Goal: Task Accomplishment & Management: Manage account settings

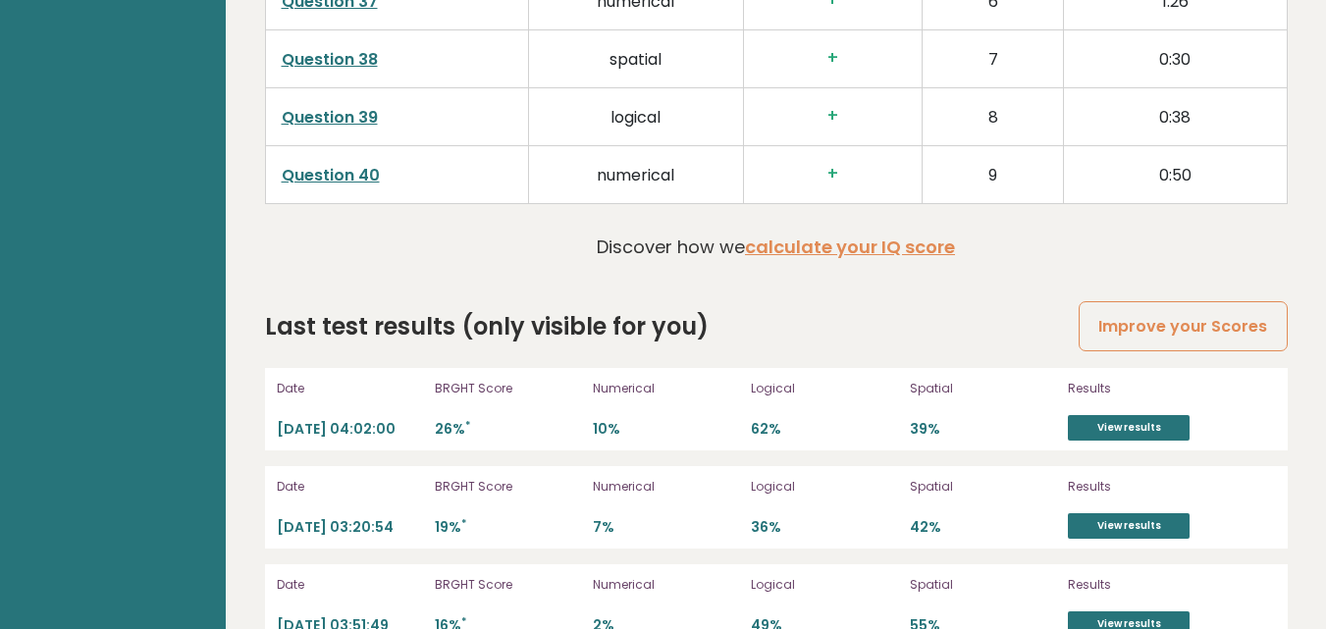
scroll to position [5398, 0]
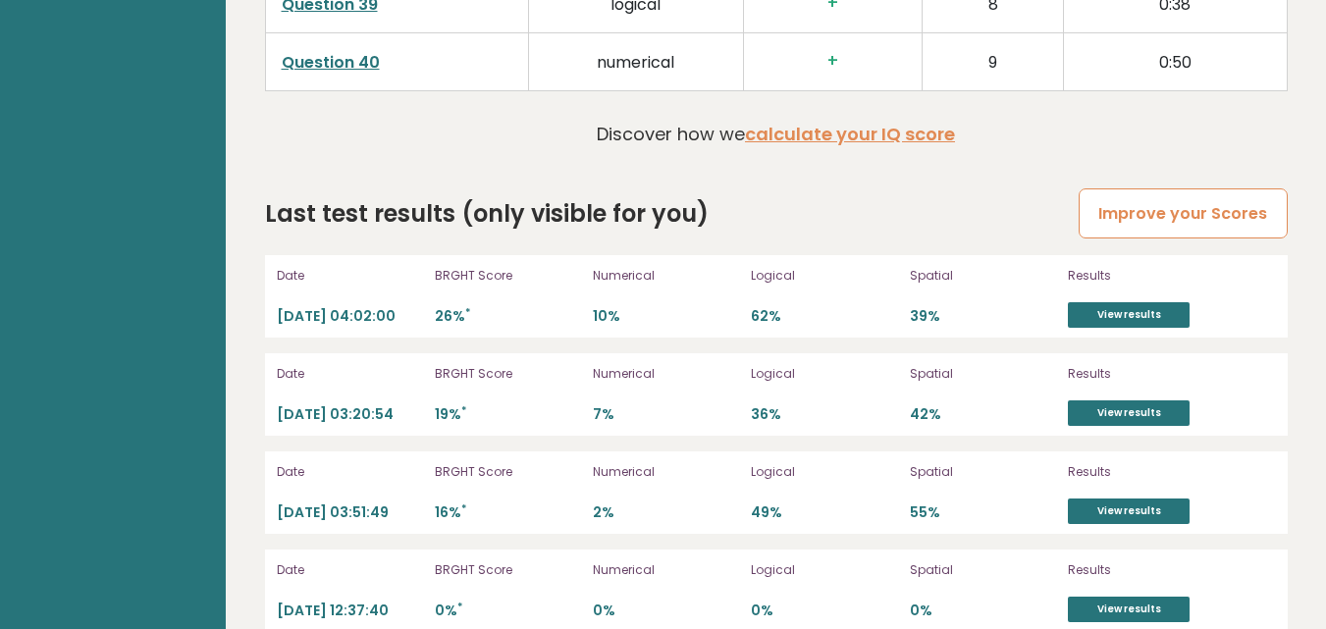
click at [1176, 188] on link "Improve your Scores" at bounding box center [1183, 213] width 208 height 50
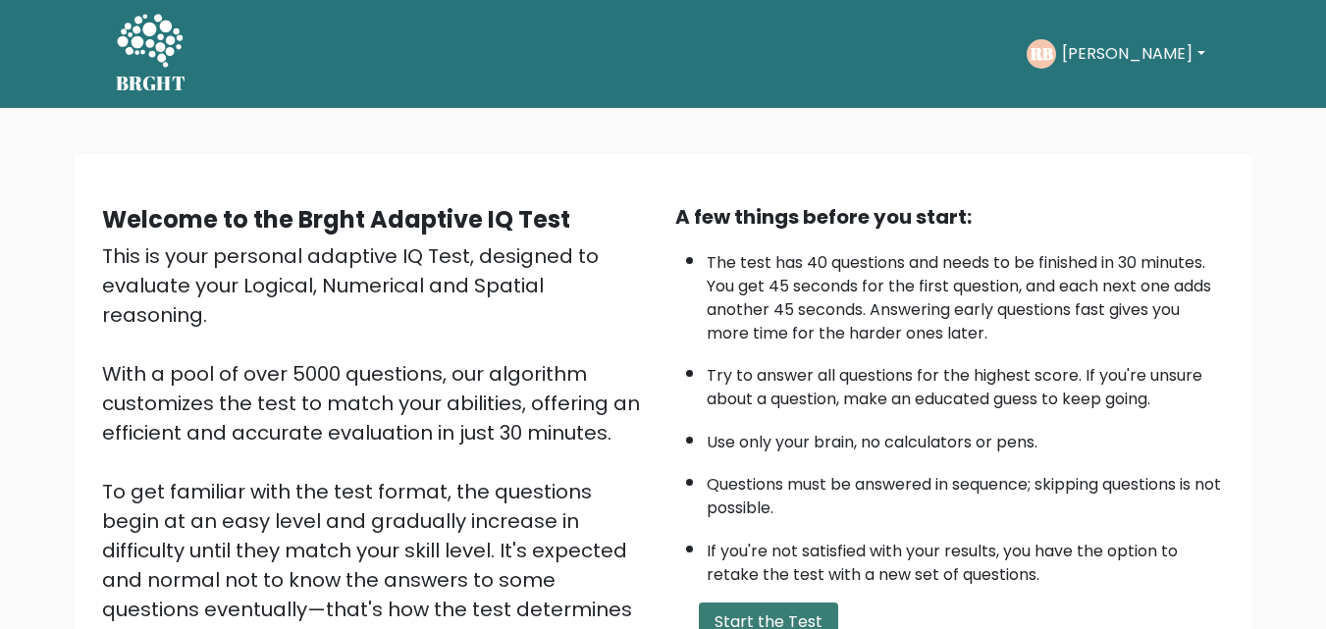
scroll to position [270, 0]
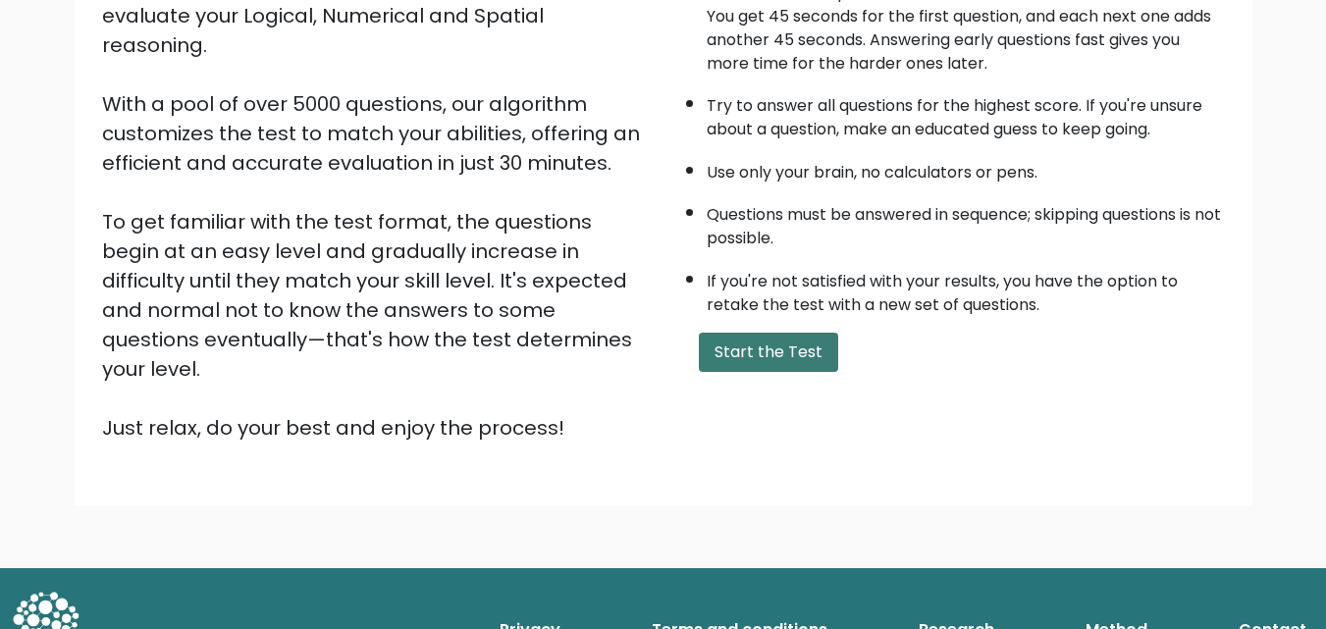
click at [787, 337] on button "Start the Test" at bounding box center [768, 352] width 139 height 39
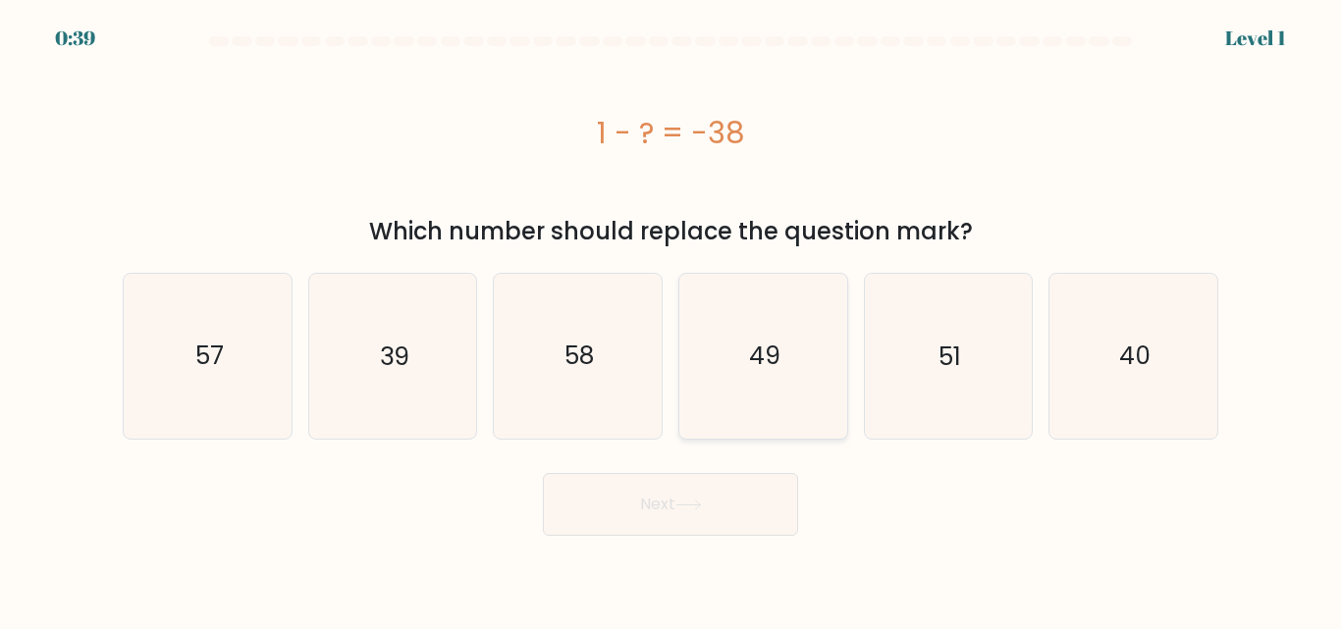
click at [758, 345] on text "49" at bounding box center [764, 356] width 31 height 34
click at [671, 320] on input "d. 49" at bounding box center [670, 317] width 1 height 5
radio input "true"
click at [692, 503] on icon at bounding box center [688, 505] width 27 height 11
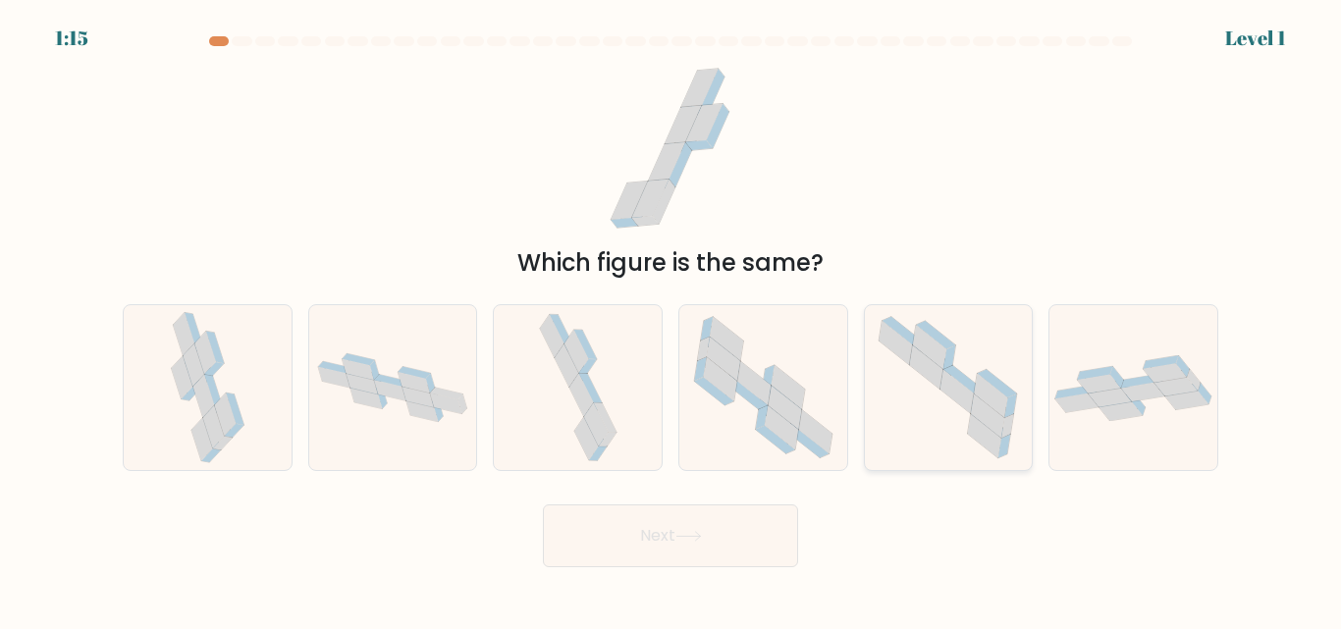
click at [967, 436] on icon at bounding box center [948, 387] width 164 height 164
click at [671, 320] on input "e." at bounding box center [670, 317] width 1 height 5
radio input "true"
click at [680, 532] on button "Next" at bounding box center [670, 535] width 255 height 63
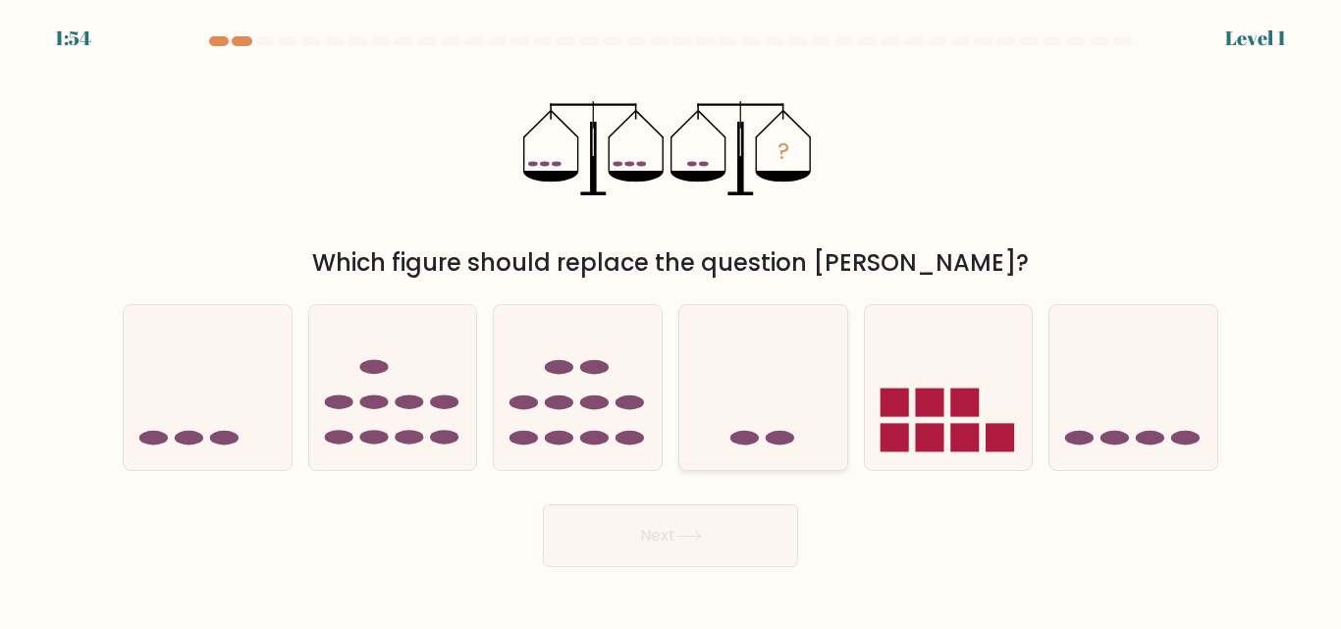
drag, startPoint x: 738, startPoint y: 430, endPoint x: 737, endPoint y: 442, distance: 11.8
click at [744, 427] on icon at bounding box center [763, 387] width 168 height 138
click at [671, 320] on input "d." at bounding box center [670, 317] width 1 height 5
radio input "true"
click at [685, 534] on icon at bounding box center [688, 536] width 27 height 11
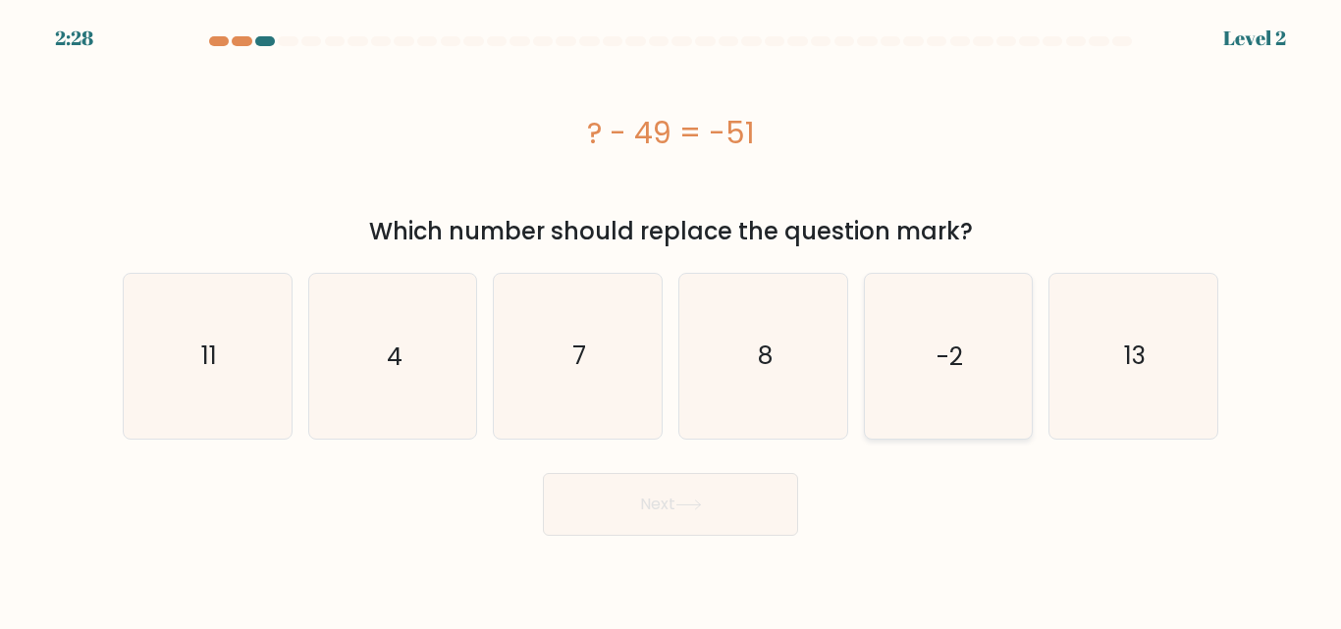
click at [986, 380] on icon "-2" at bounding box center [948, 356] width 164 height 164
click at [671, 320] on input "e. -2" at bounding box center [670, 317] width 1 height 5
radio input "true"
click at [668, 503] on button "Next" at bounding box center [670, 504] width 255 height 63
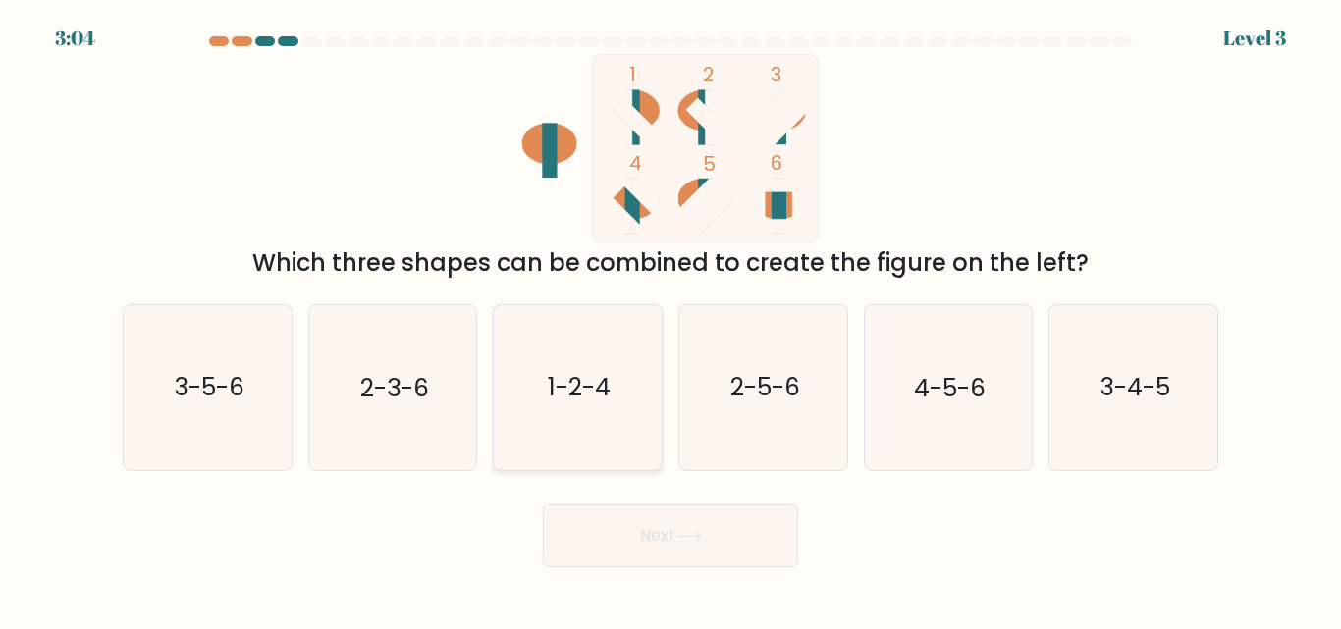
click at [613, 378] on icon "1-2-4" at bounding box center [578, 387] width 164 height 164
click at [670, 320] on input "c. 1-2-4" at bounding box center [670, 317] width 1 height 5
radio input "true"
click at [716, 435] on icon "2-5-6" at bounding box center [763, 387] width 164 height 164
click at [671, 320] on input "d. 2-5-6" at bounding box center [670, 317] width 1 height 5
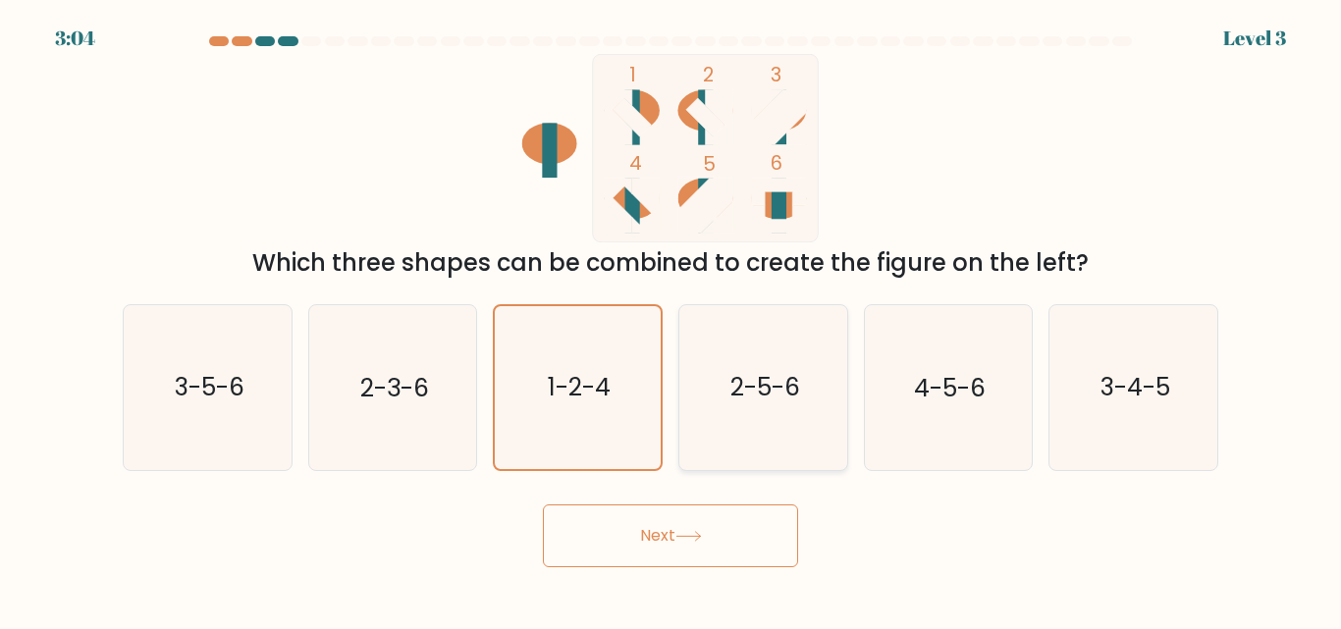
radio input "true"
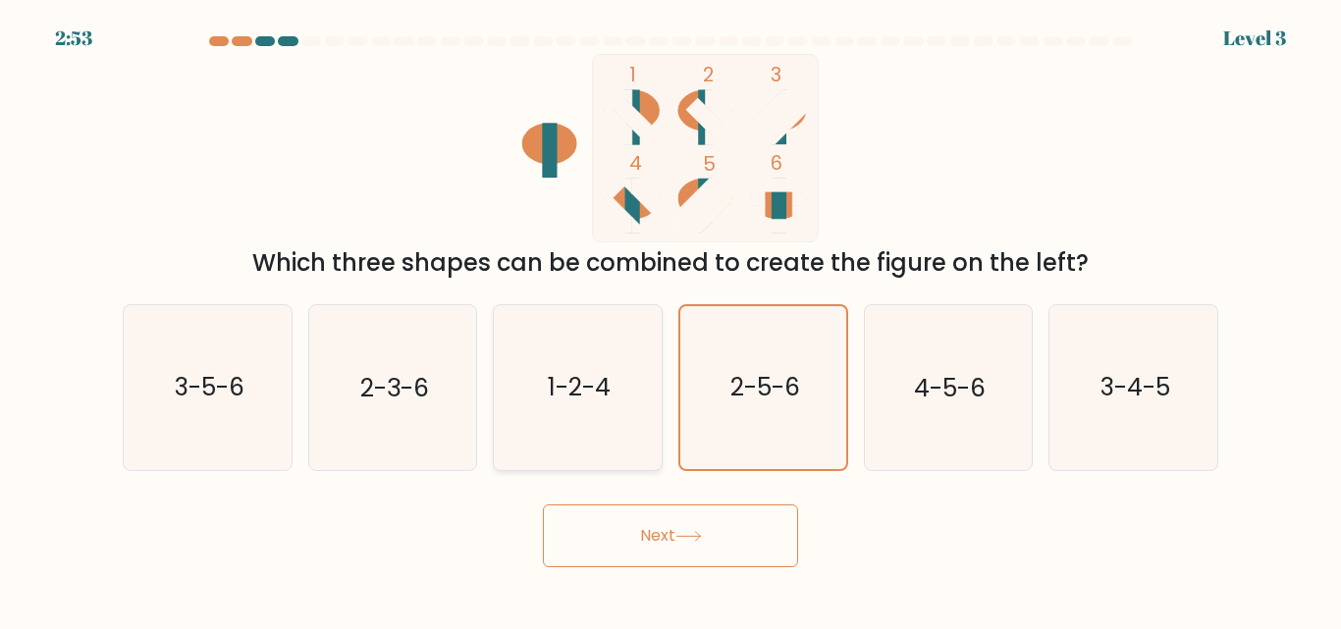
click at [585, 366] on icon "1-2-4" at bounding box center [578, 387] width 164 height 164
click at [670, 320] on input "c. 1-2-4" at bounding box center [670, 317] width 1 height 5
radio input "true"
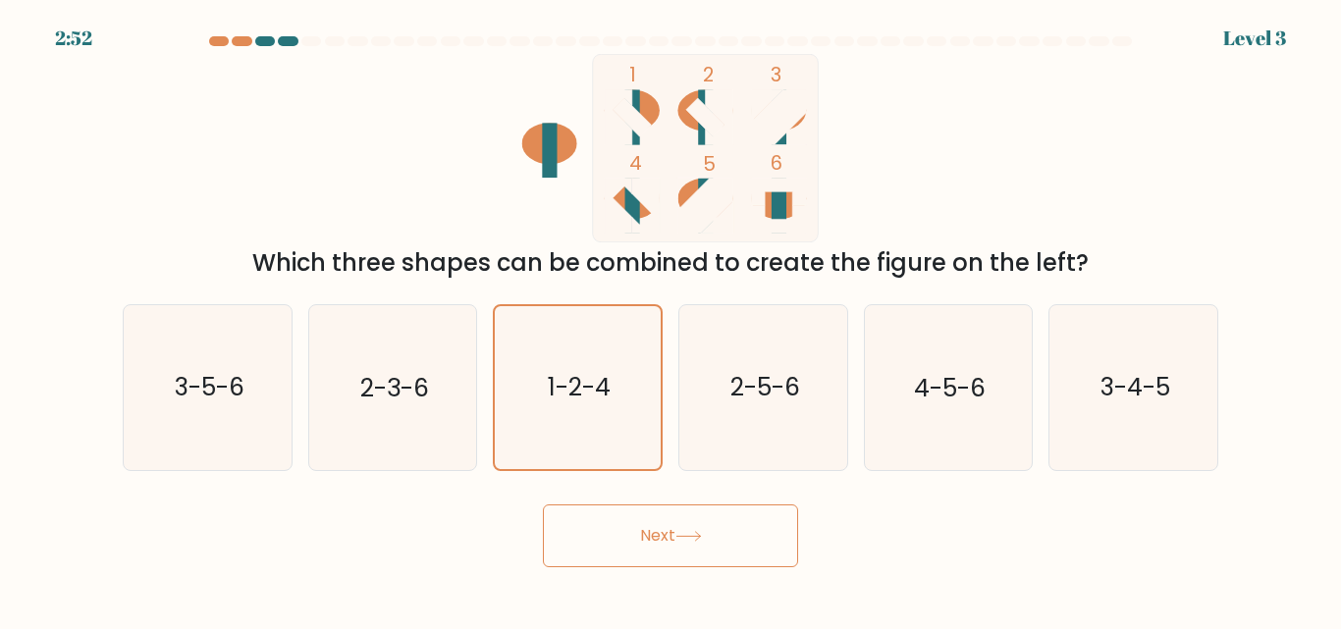
click at [658, 546] on button "Next" at bounding box center [670, 535] width 255 height 63
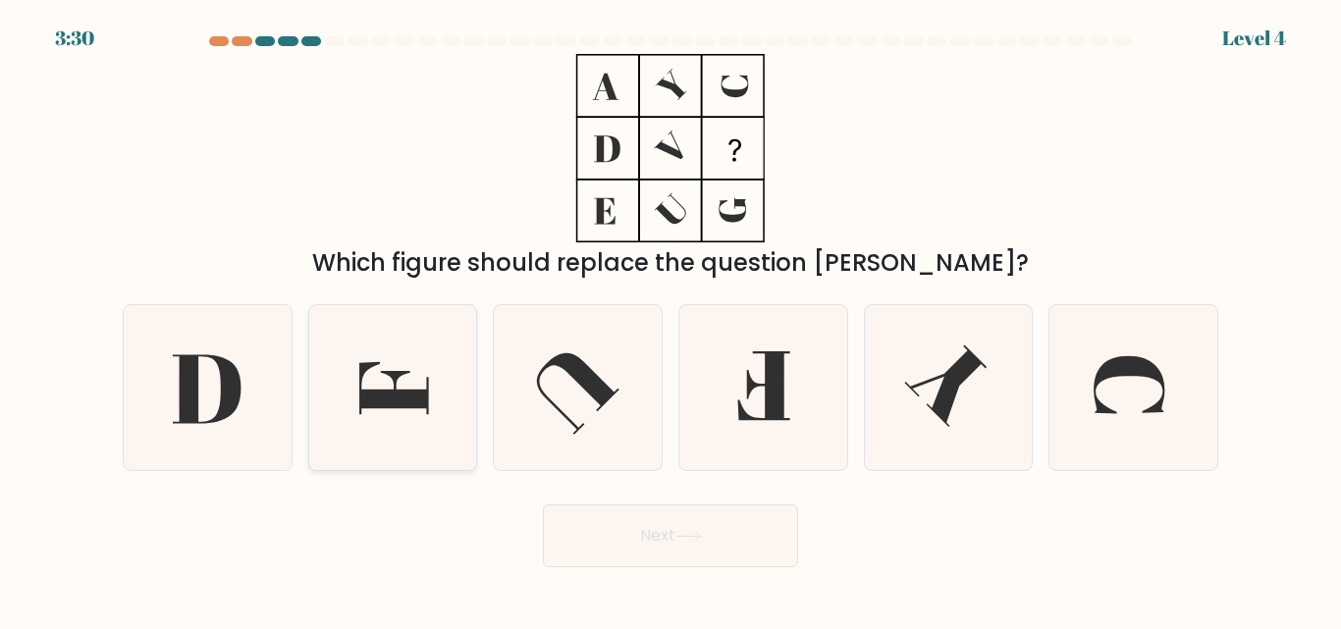
click at [380, 393] on icon at bounding box center [393, 388] width 69 height 52
click at [670, 320] on input "b." at bounding box center [670, 317] width 1 height 5
radio input "true"
click at [627, 538] on button "Next" at bounding box center [670, 535] width 255 height 63
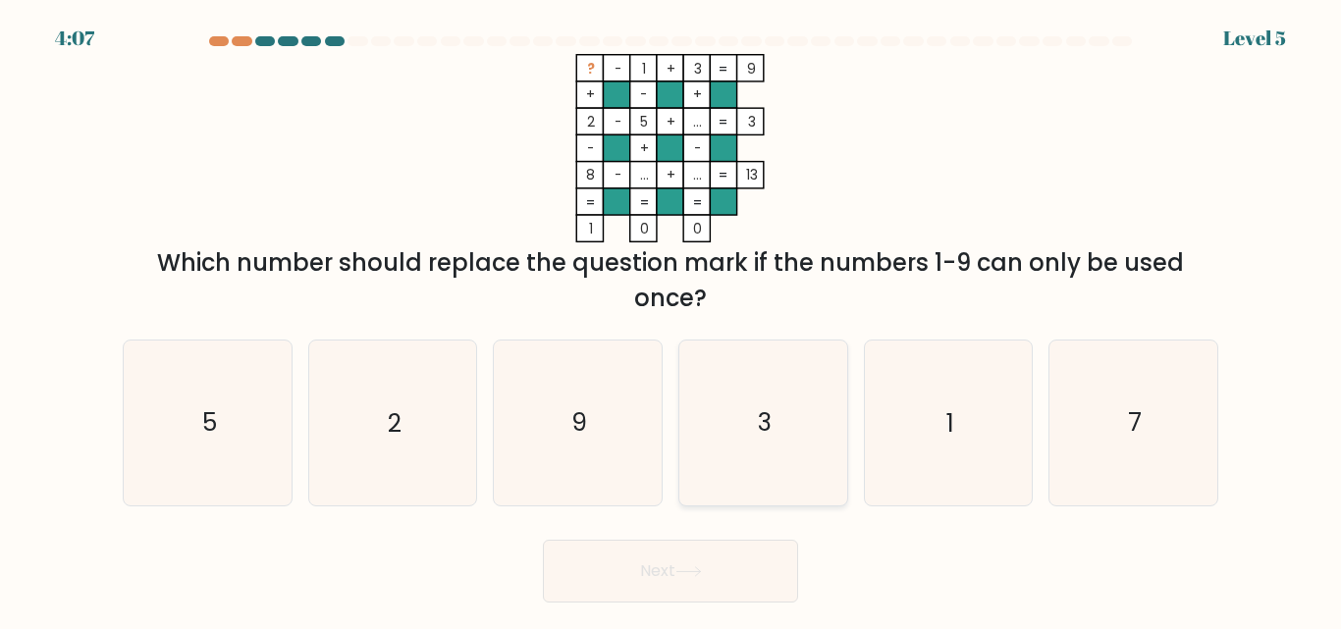
click at [766, 423] on text "3" at bounding box center [765, 423] width 14 height 34
click at [671, 320] on input "d. 3" at bounding box center [670, 317] width 1 height 5
radio input "true"
click at [187, 407] on icon "5" at bounding box center [208, 423] width 164 height 164
click at [670, 320] on input "a. 5" at bounding box center [670, 317] width 1 height 5
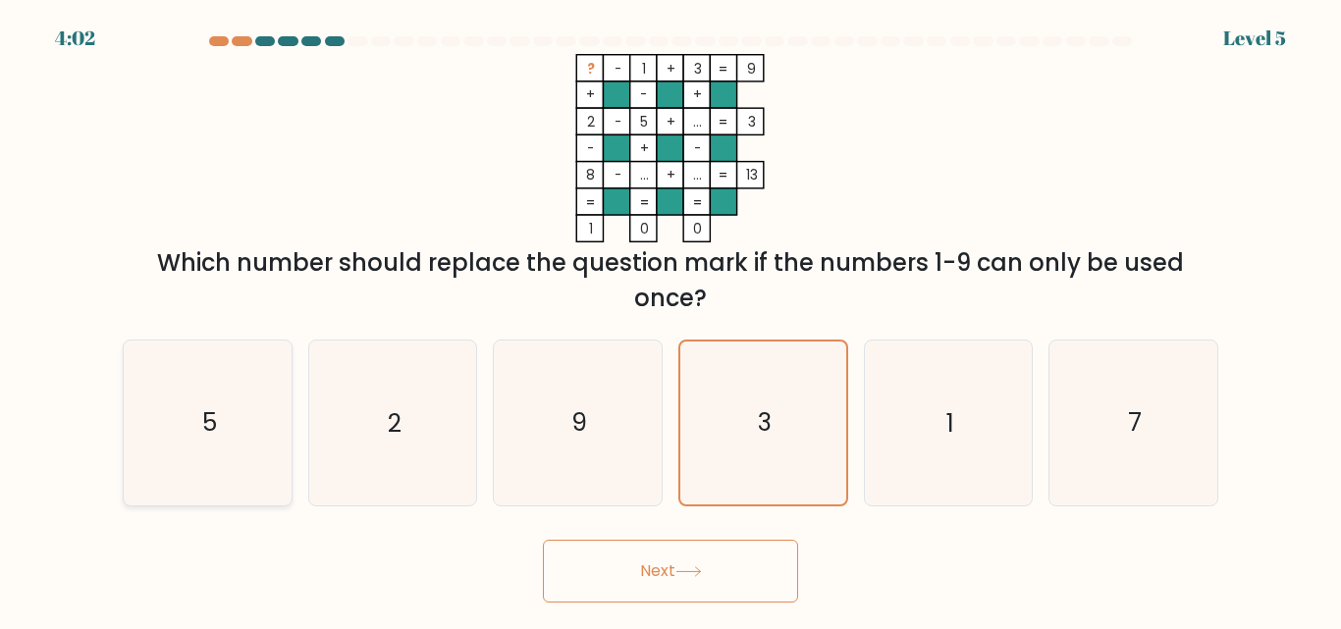
radio input "true"
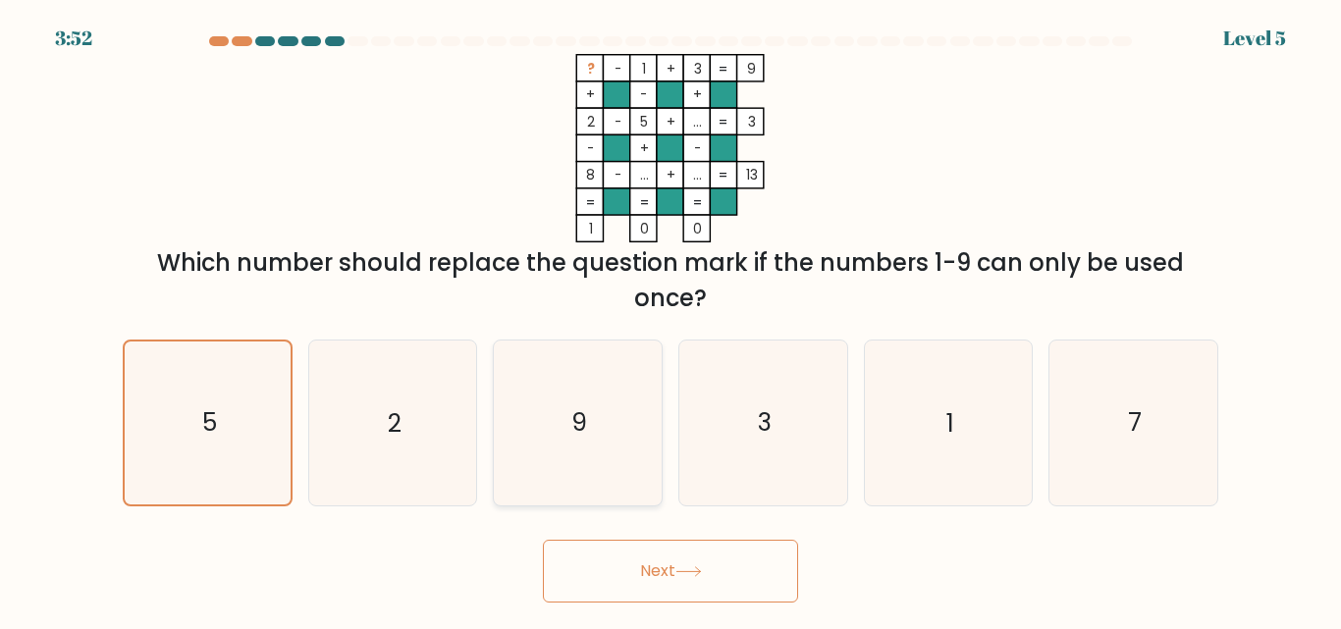
click at [542, 422] on icon "9" at bounding box center [578, 423] width 164 height 164
click at [670, 320] on input "c. 9" at bounding box center [670, 317] width 1 height 5
radio input "true"
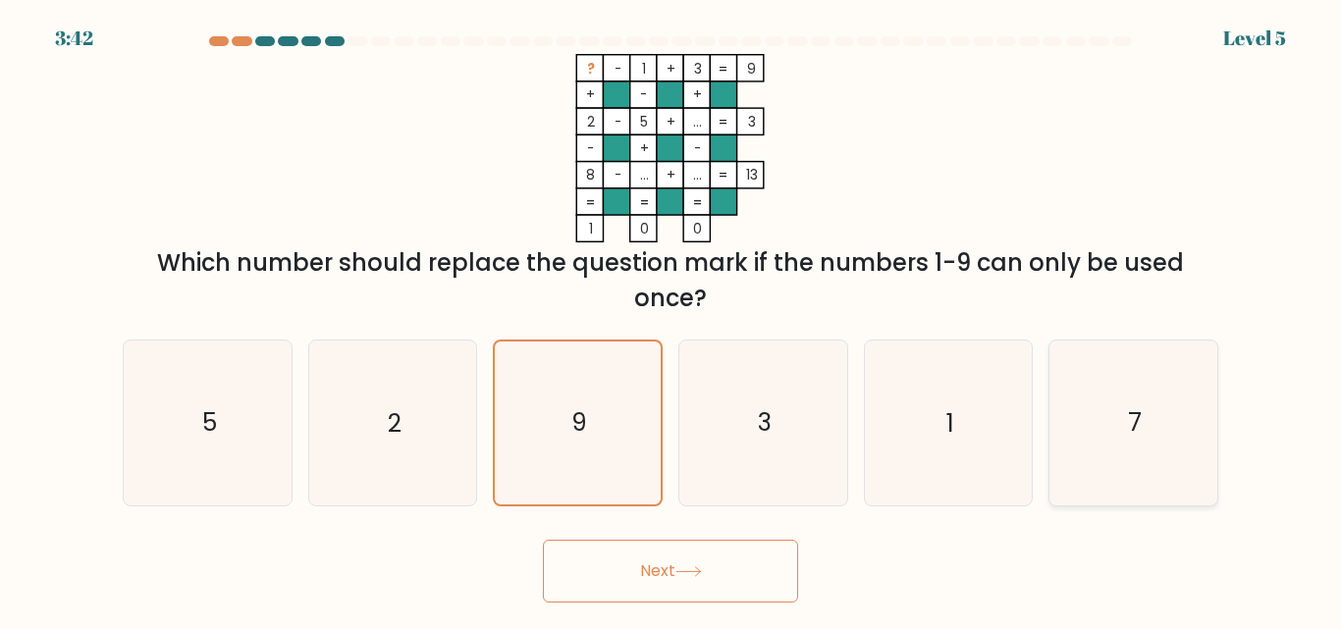
click at [1076, 364] on icon "7" at bounding box center [1133, 423] width 164 height 164
click at [671, 320] on input "f. 7" at bounding box center [670, 317] width 1 height 5
radio input "true"
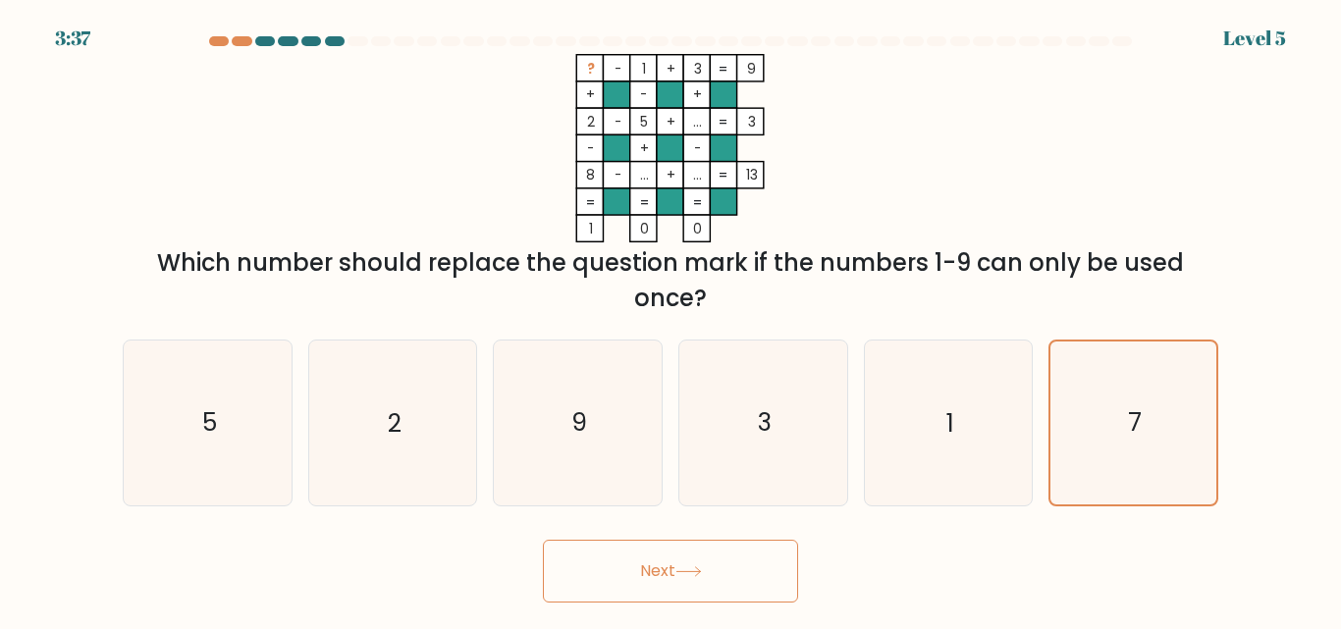
click at [610, 533] on div "Next" at bounding box center [670, 566] width 1119 height 73
click at [617, 560] on button "Next" at bounding box center [670, 571] width 255 height 63
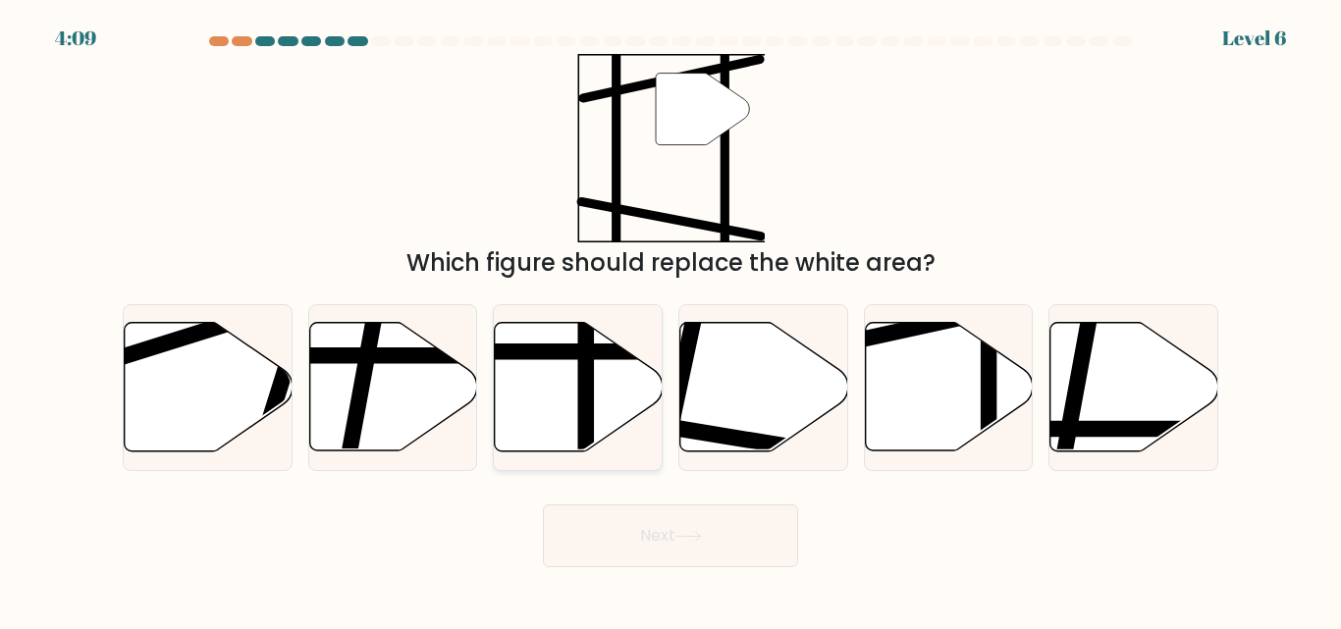
click at [575, 385] on icon at bounding box center [579, 387] width 168 height 129
click at [670, 320] on input "c." at bounding box center [670, 317] width 1 height 5
radio input "true"
click at [941, 398] on icon at bounding box center [949, 387] width 168 height 129
click at [671, 320] on input "e." at bounding box center [670, 317] width 1 height 5
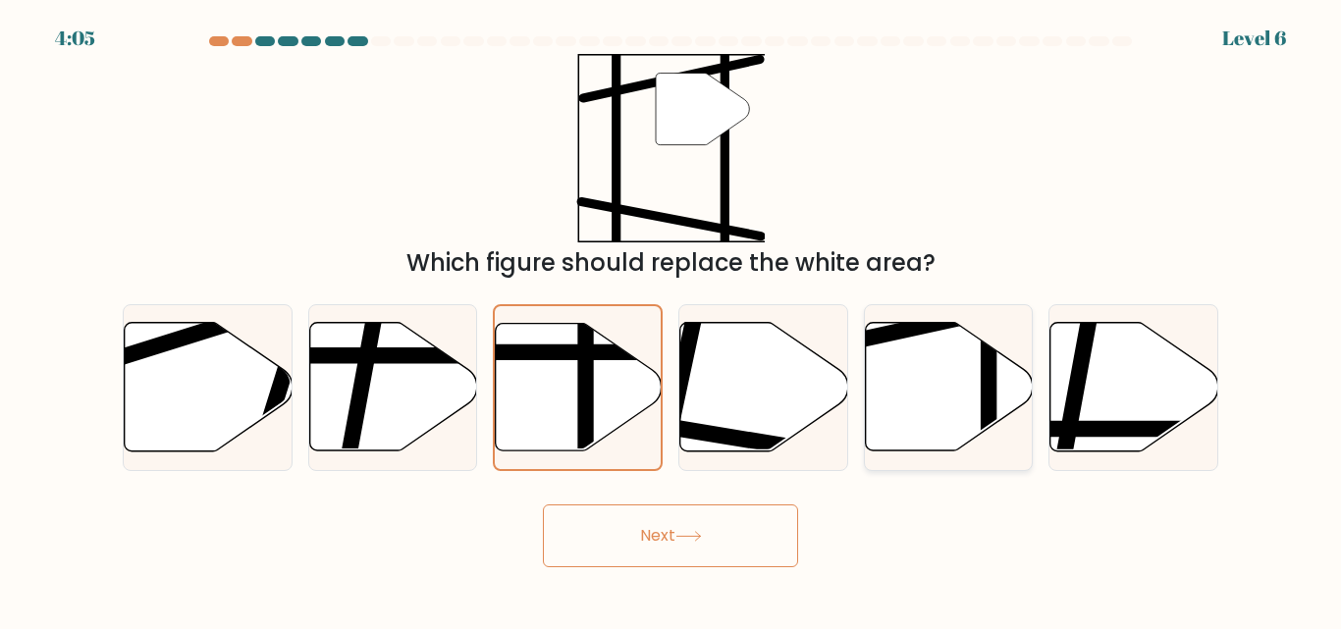
radio input "true"
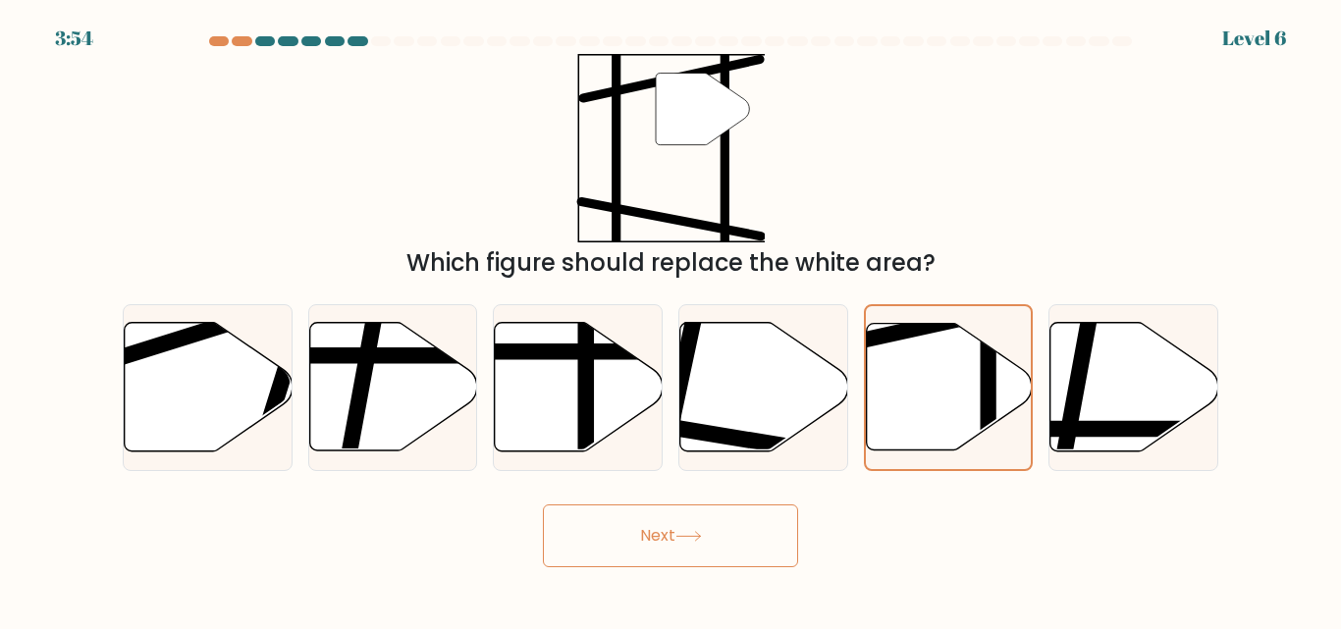
click at [734, 535] on button "Next" at bounding box center [670, 535] width 255 height 63
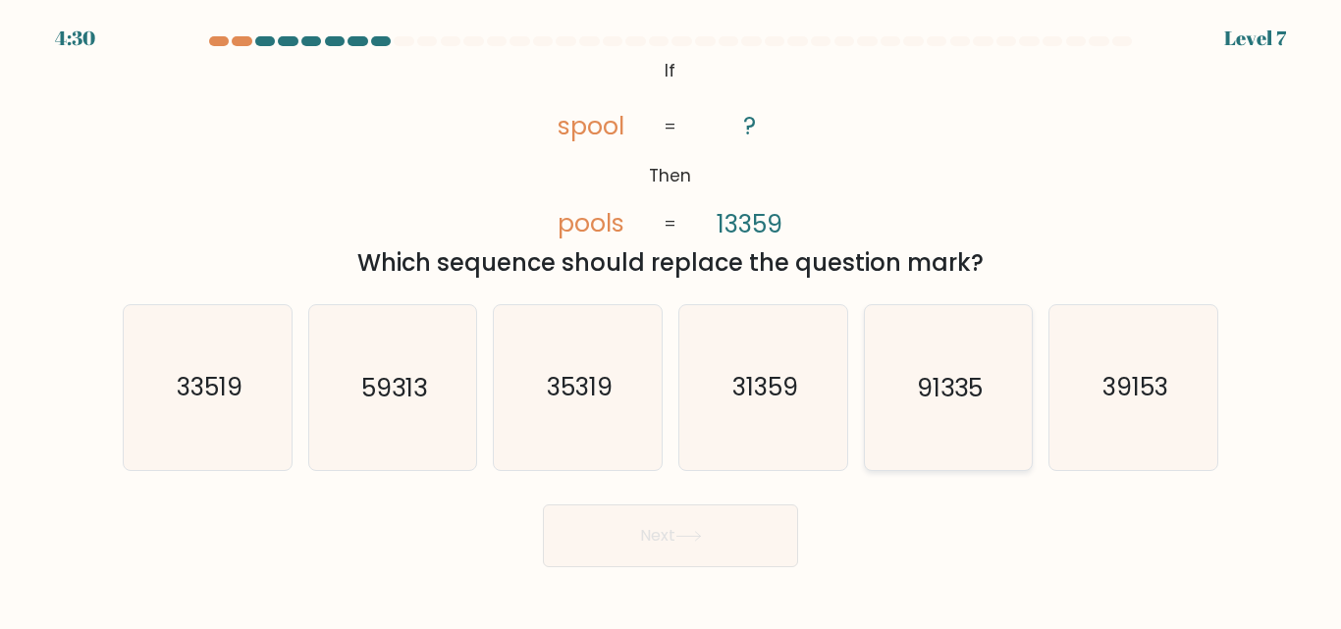
click at [936, 395] on text "91335" at bounding box center [950, 388] width 66 height 34
click at [671, 320] on input "e. 91335" at bounding box center [670, 317] width 1 height 5
radio input "true"
click at [686, 531] on icon at bounding box center [688, 536] width 27 height 11
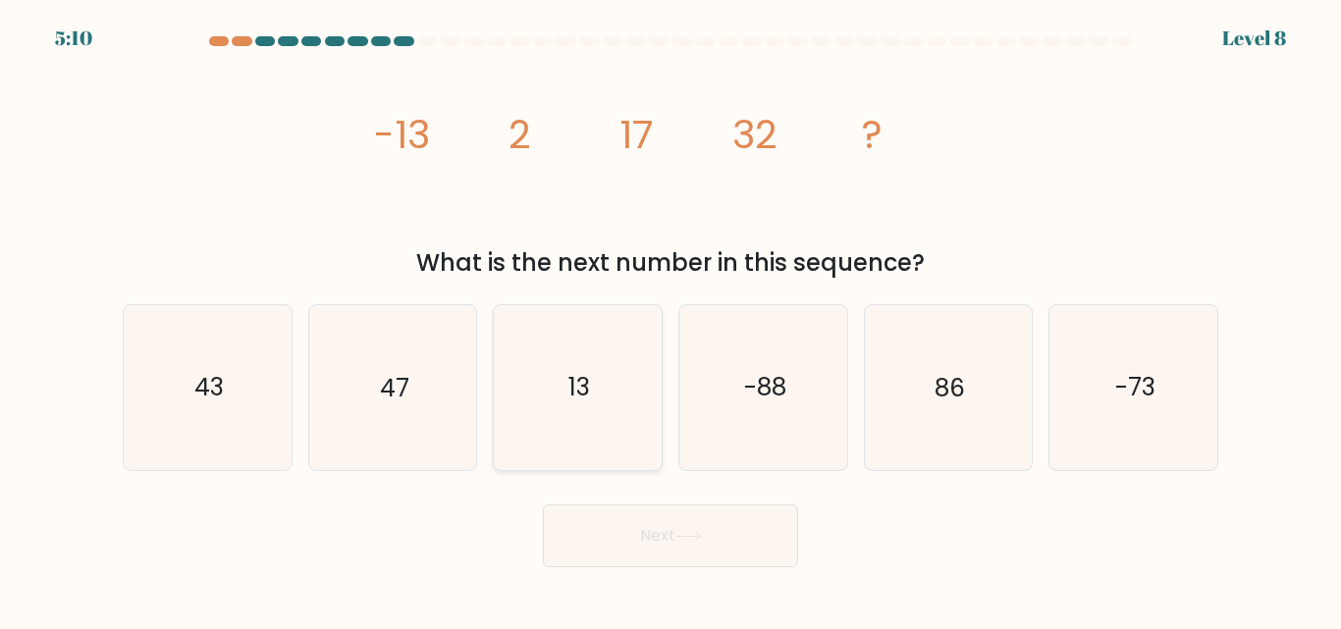
click at [619, 419] on icon "13" at bounding box center [578, 387] width 164 height 164
click at [670, 320] on input "c. 13" at bounding box center [670, 317] width 1 height 5
radio input "true"
click at [756, 401] on text "-88" at bounding box center [764, 388] width 42 height 34
click at [671, 320] on input "d. -88" at bounding box center [670, 317] width 1 height 5
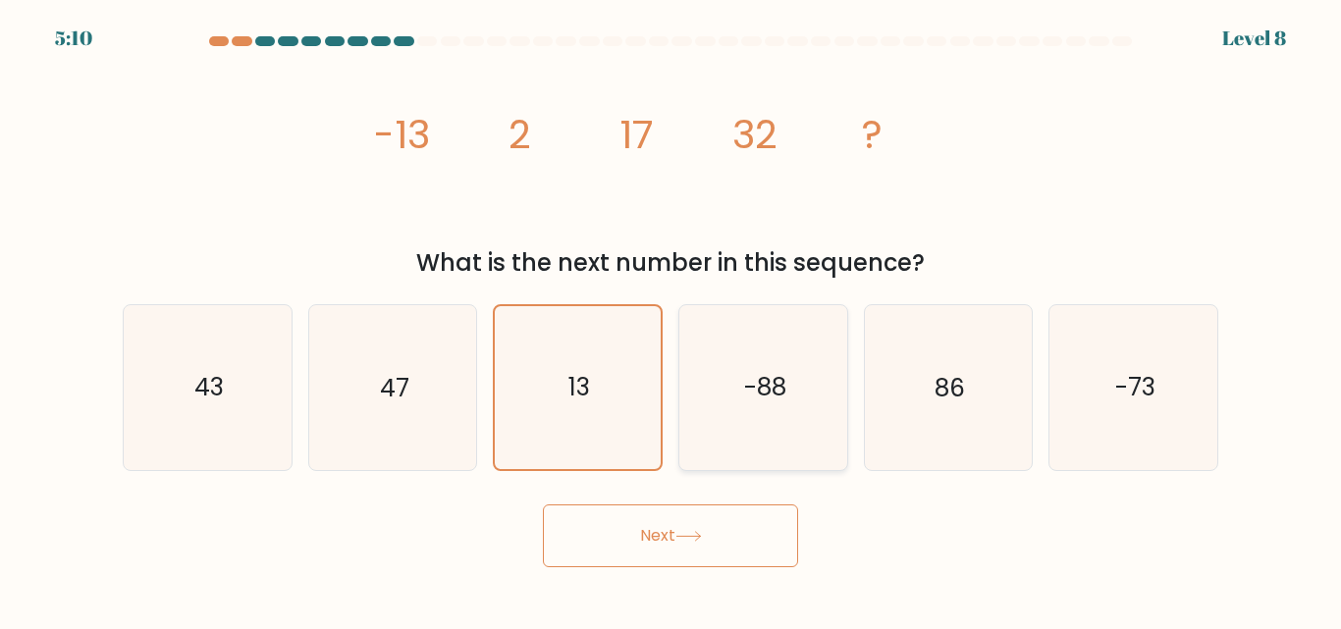
radio input "true"
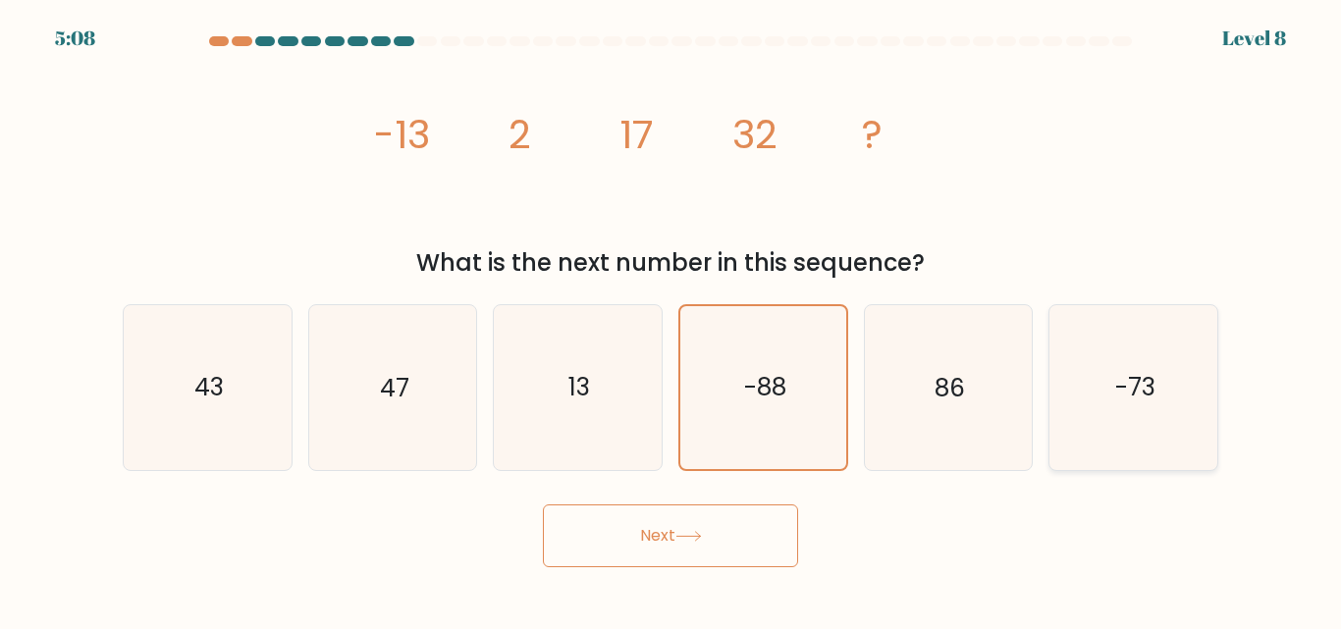
click at [1090, 394] on icon "-73" at bounding box center [1133, 387] width 164 height 164
click at [671, 320] on input "f. -73" at bounding box center [670, 317] width 1 height 5
radio input "true"
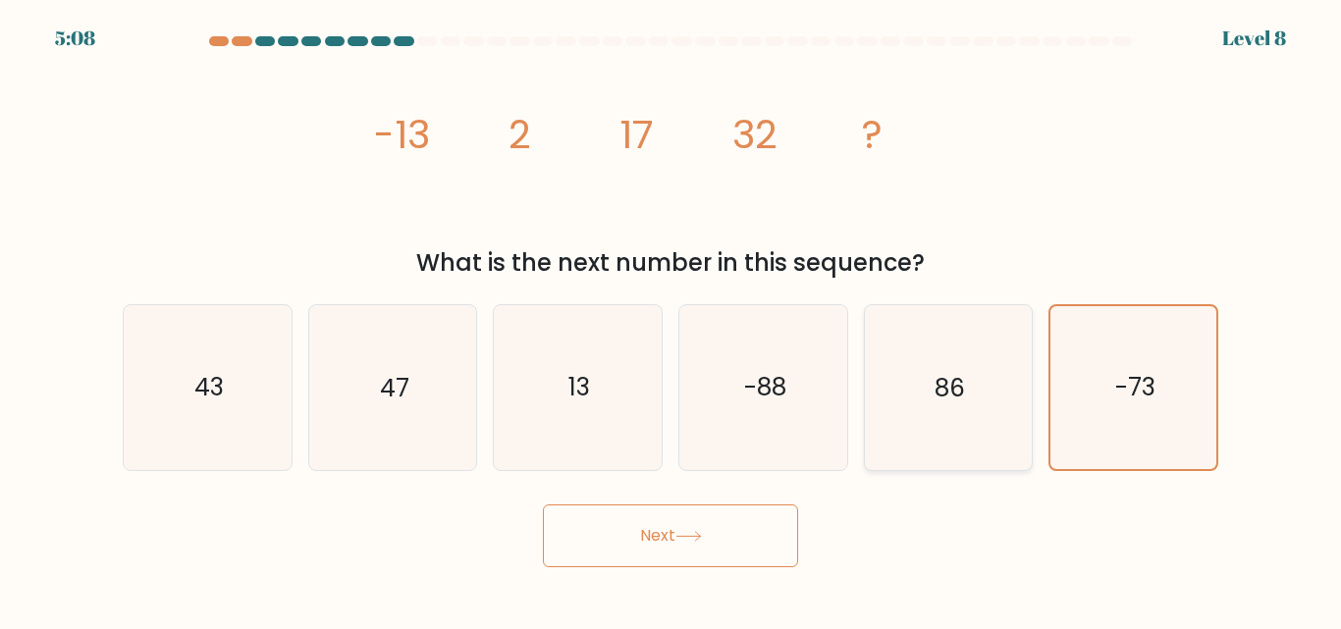
click at [923, 392] on icon "86" at bounding box center [948, 387] width 164 height 164
click at [671, 320] on input "e. 86" at bounding box center [670, 317] width 1 height 5
radio input "true"
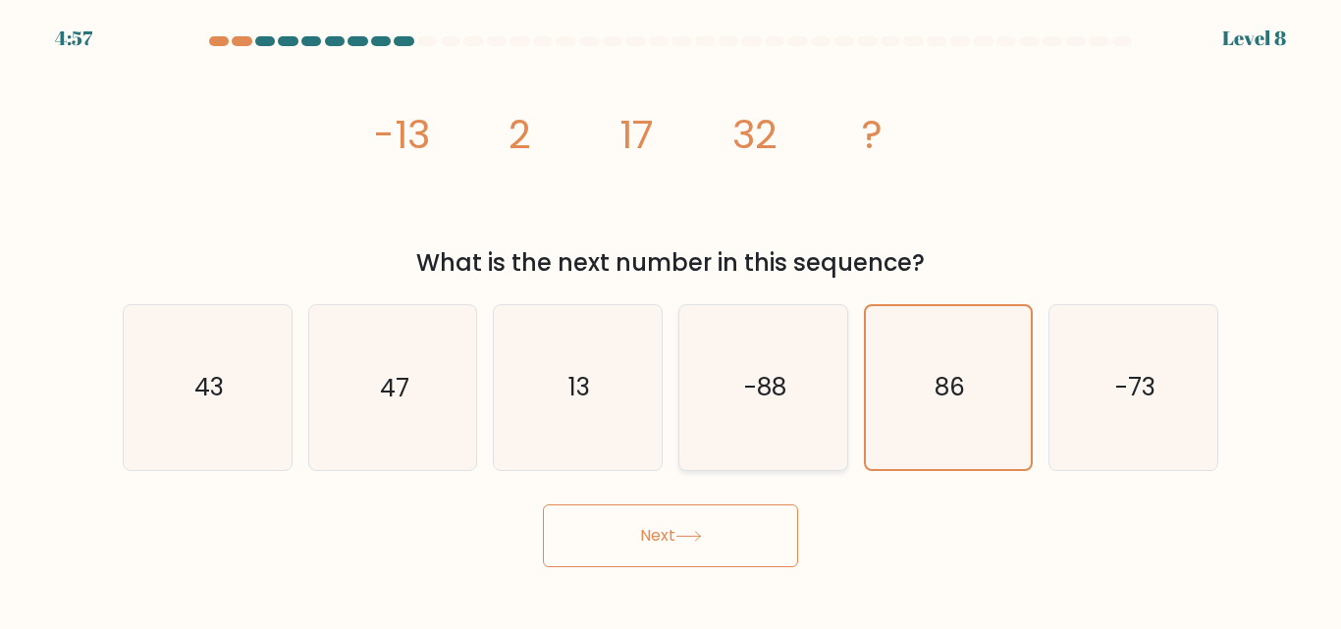
click at [770, 391] on text "-88" at bounding box center [764, 388] width 42 height 34
click at [671, 320] on input "d. -88" at bounding box center [670, 317] width 1 height 5
radio input "true"
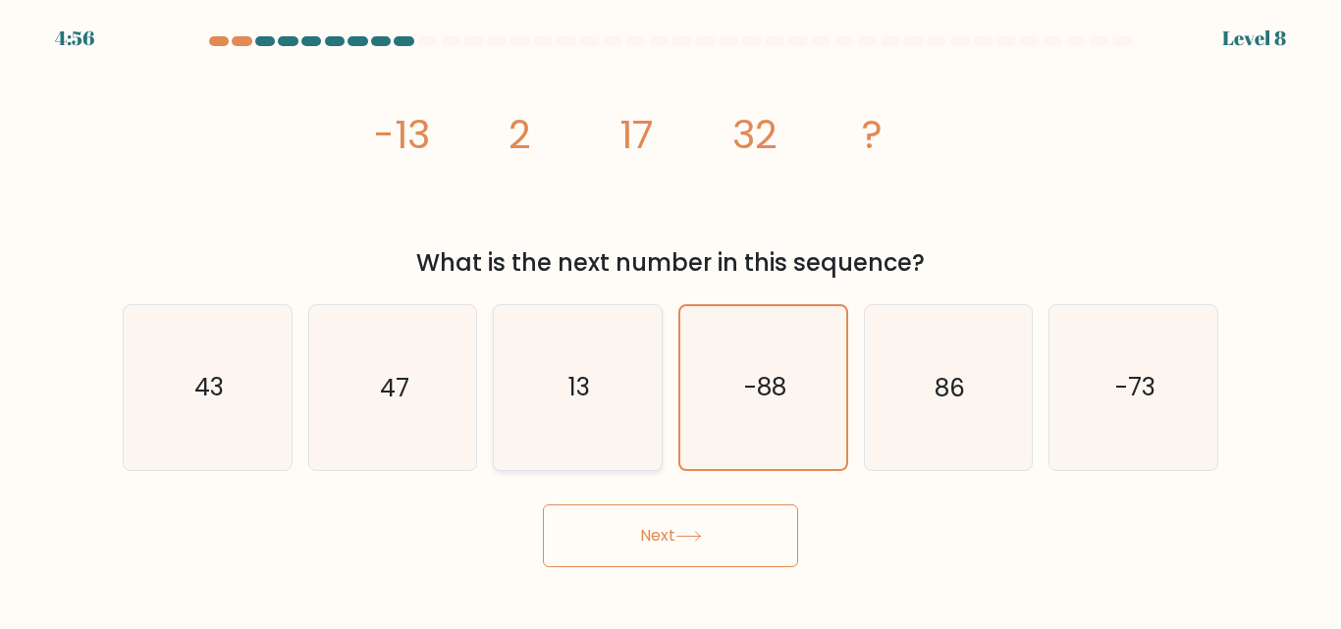
click at [614, 397] on icon "13" at bounding box center [578, 387] width 164 height 164
click at [670, 320] on input "c. 13" at bounding box center [670, 317] width 1 height 5
radio input "true"
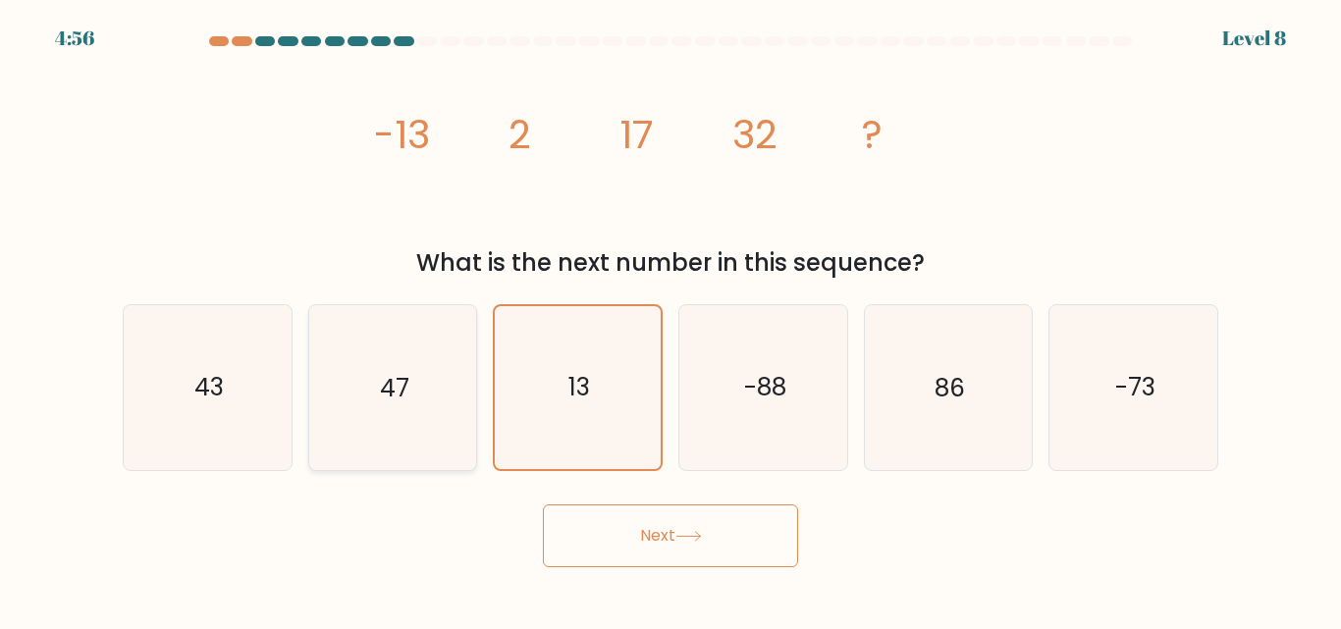
click at [398, 430] on icon "47" at bounding box center [392, 387] width 164 height 164
click at [670, 320] on input "b. 47" at bounding box center [670, 317] width 1 height 5
radio input "true"
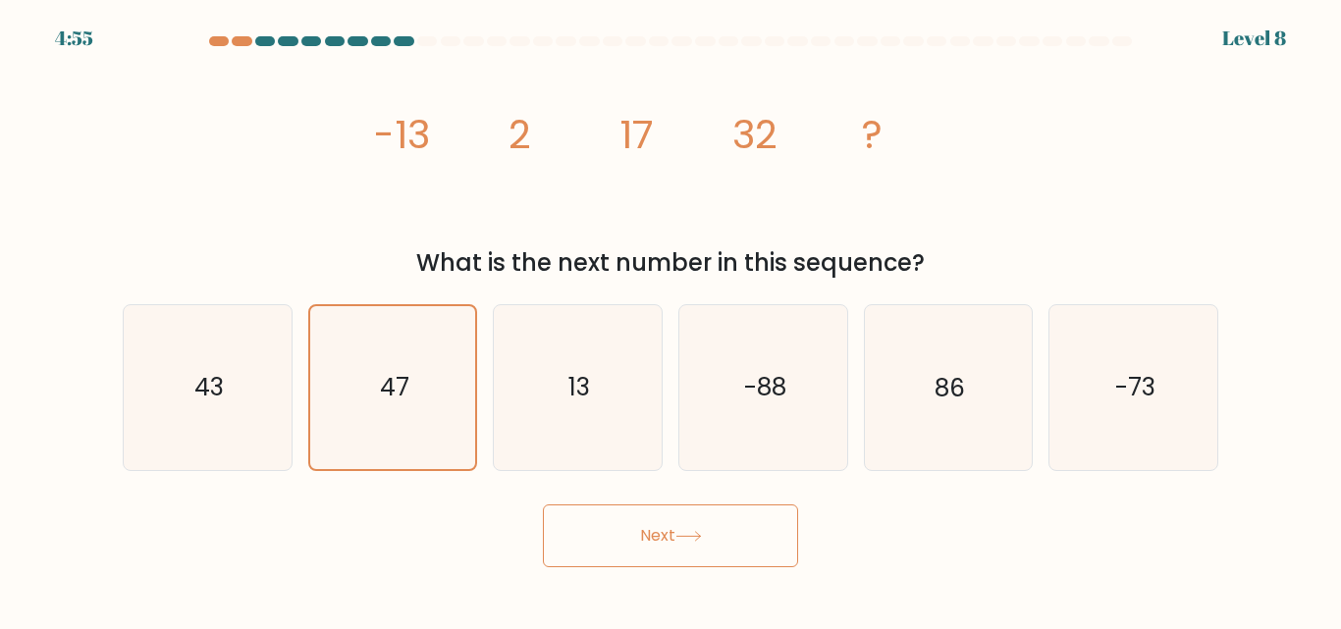
click at [55, 432] on form at bounding box center [670, 301] width 1341 height 531
click at [241, 396] on icon "43" at bounding box center [208, 387] width 164 height 164
click at [670, 320] on input "a. 43" at bounding box center [670, 317] width 1 height 5
radio input "true"
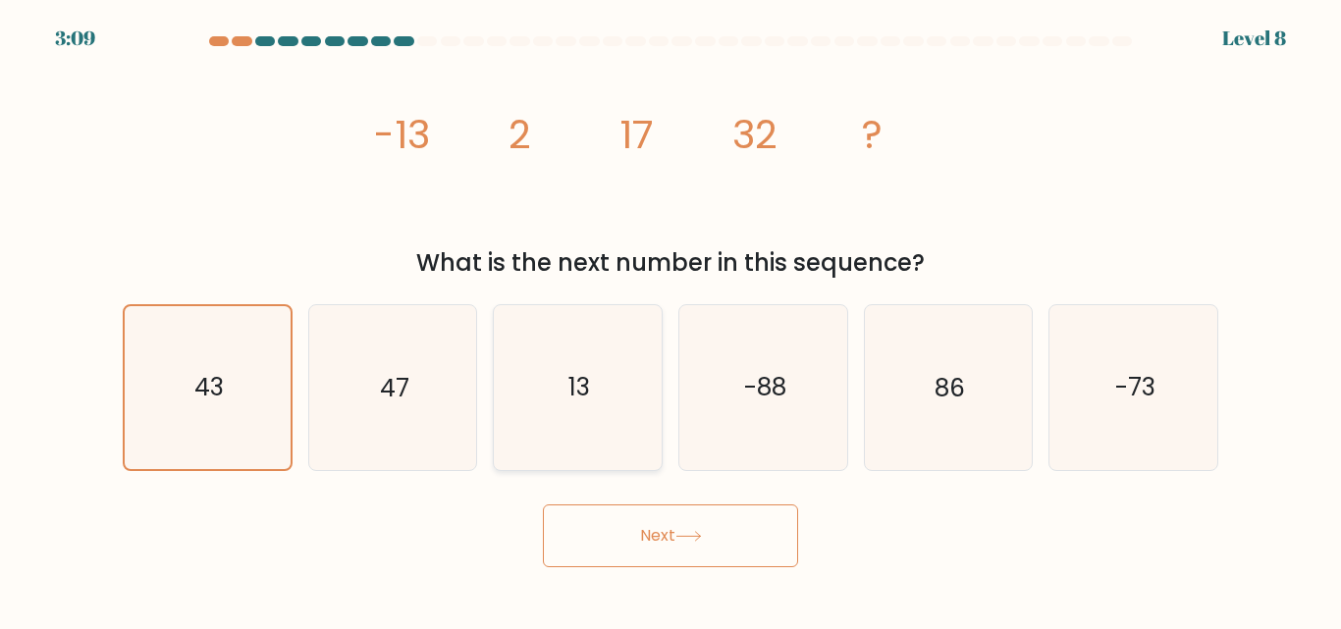
click at [569, 396] on text "13" at bounding box center [579, 388] width 22 height 34
click at [670, 320] on input "c. 13" at bounding box center [670, 317] width 1 height 5
radio input "true"
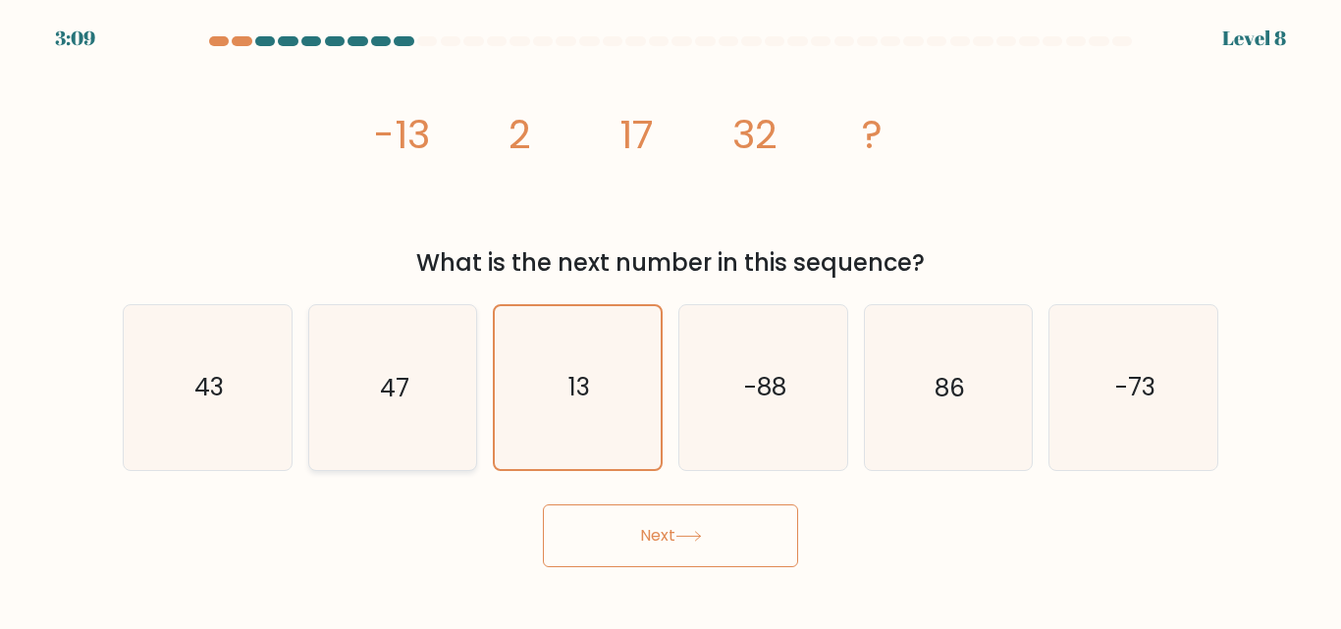
click at [406, 393] on text "47" at bounding box center [394, 388] width 29 height 34
click at [670, 320] on input "b. 47" at bounding box center [670, 317] width 1 height 5
radio input "true"
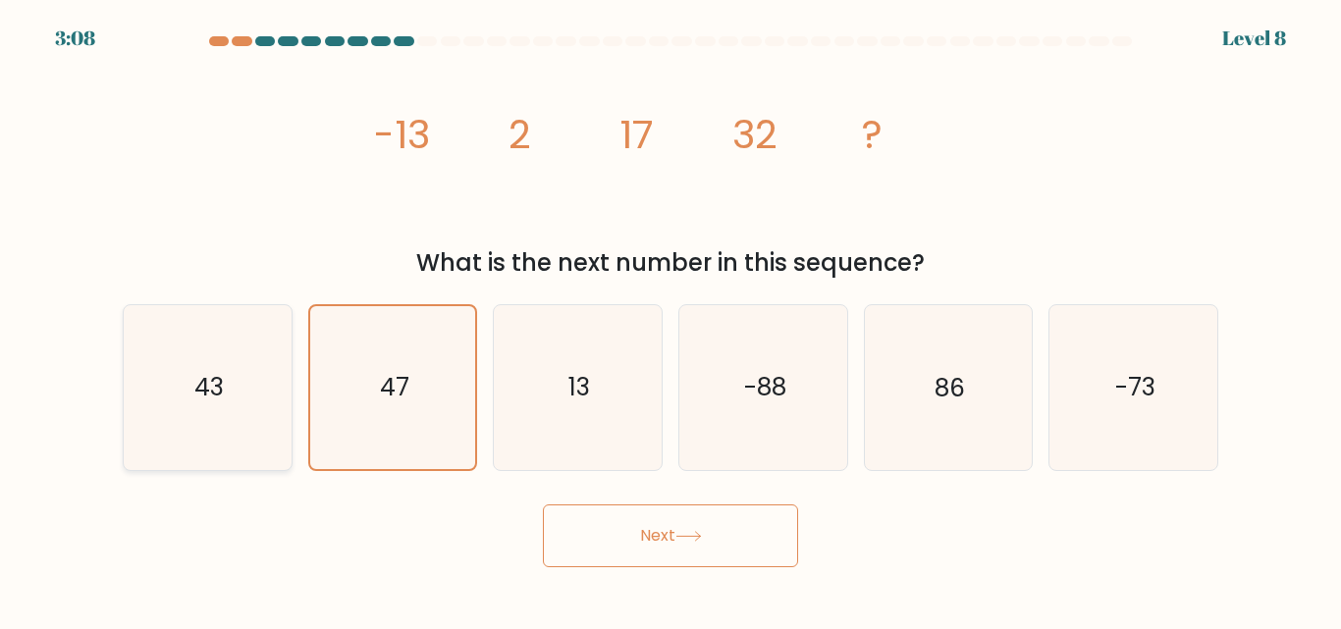
click at [243, 402] on icon "43" at bounding box center [208, 387] width 164 height 164
click at [670, 320] on input "a. 43" at bounding box center [670, 317] width 1 height 5
radio input "true"
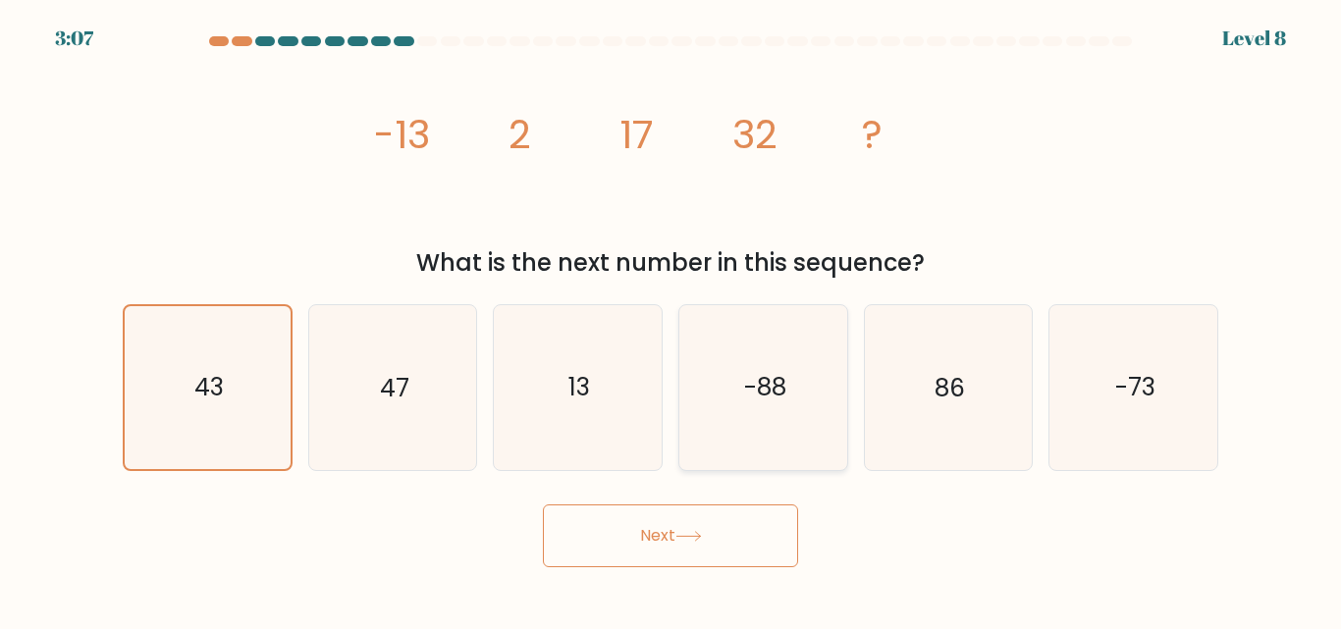
click at [766, 373] on text "-88" at bounding box center [764, 388] width 42 height 34
click at [671, 320] on input "d. -88" at bounding box center [670, 317] width 1 height 5
radio input "true"
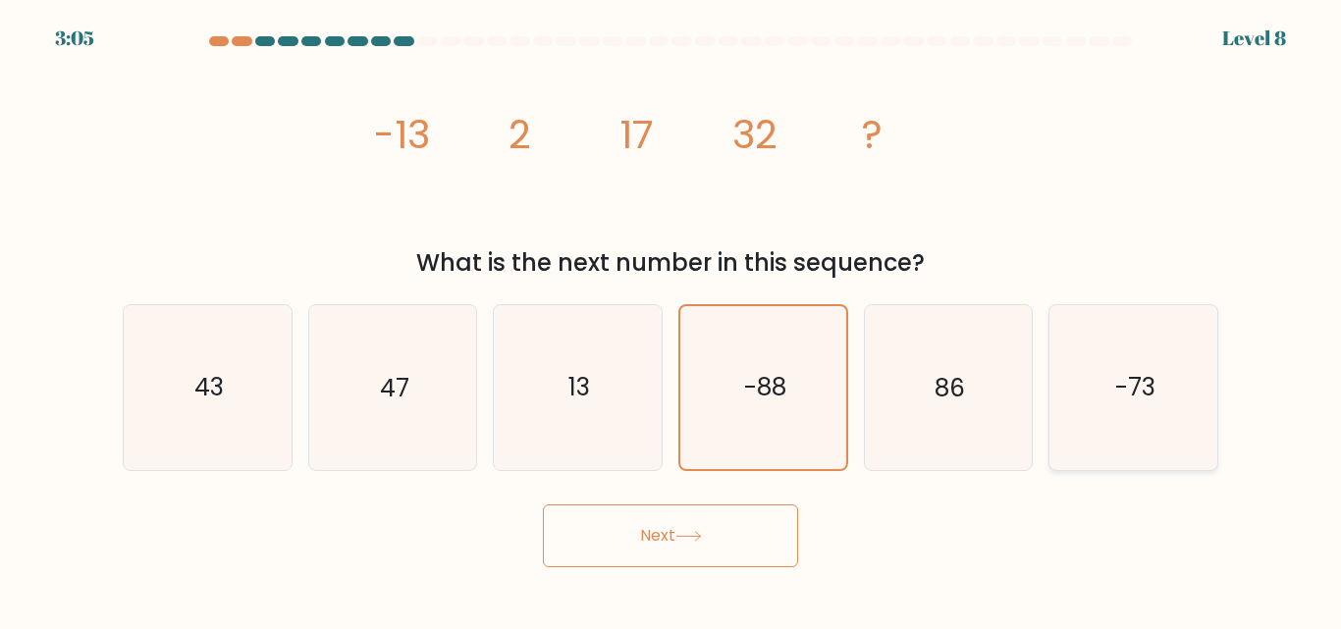
click at [1139, 400] on text "-73" at bounding box center [1135, 388] width 40 height 34
click at [671, 320] on input "f. -73" at bounding box center [670, 317] width 1 height 5
radio input "true"
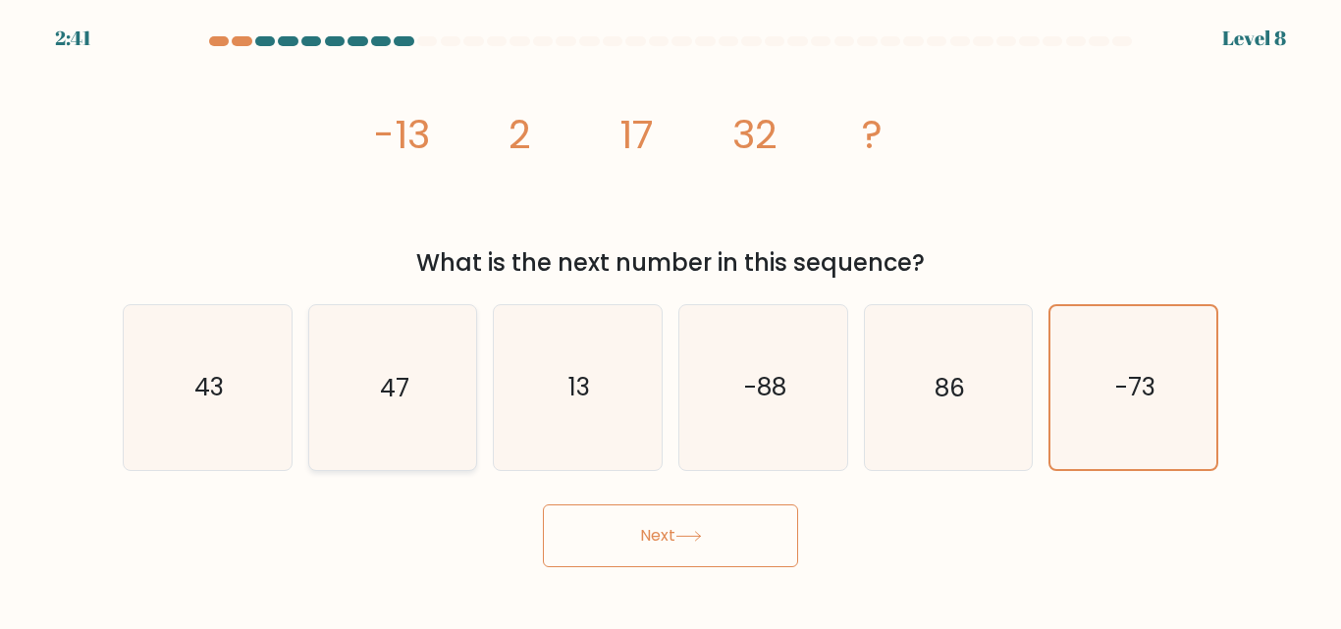
click at [332, 404] on icon "47" at bounding box center [392, 387] width 164 height 164
click at [670, 320] on input "b. 47" at bounding box center [670, 317] width 1 height 5
radio input "true"
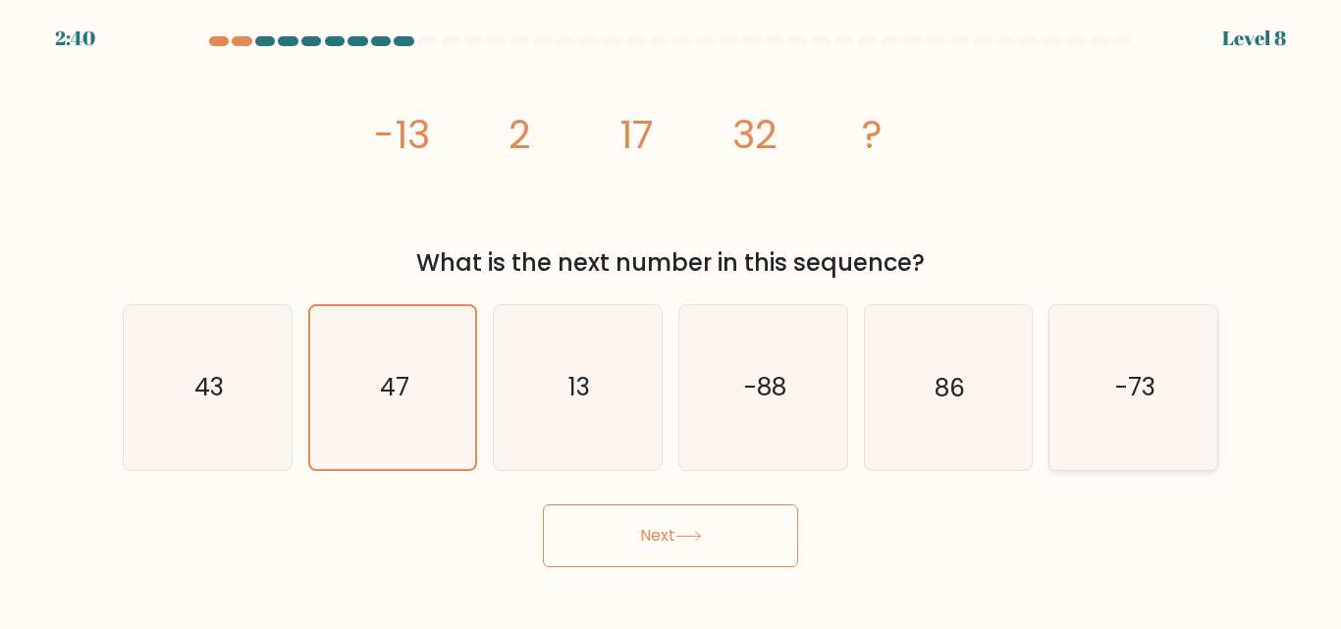
click at [1141, 401] on text "-73" at bounding box center [1135, 388] width 40 height 34
click at [671, 320] on input "f. -73" at bounding box center [670, 317] width 1 height 5
radio input "true"
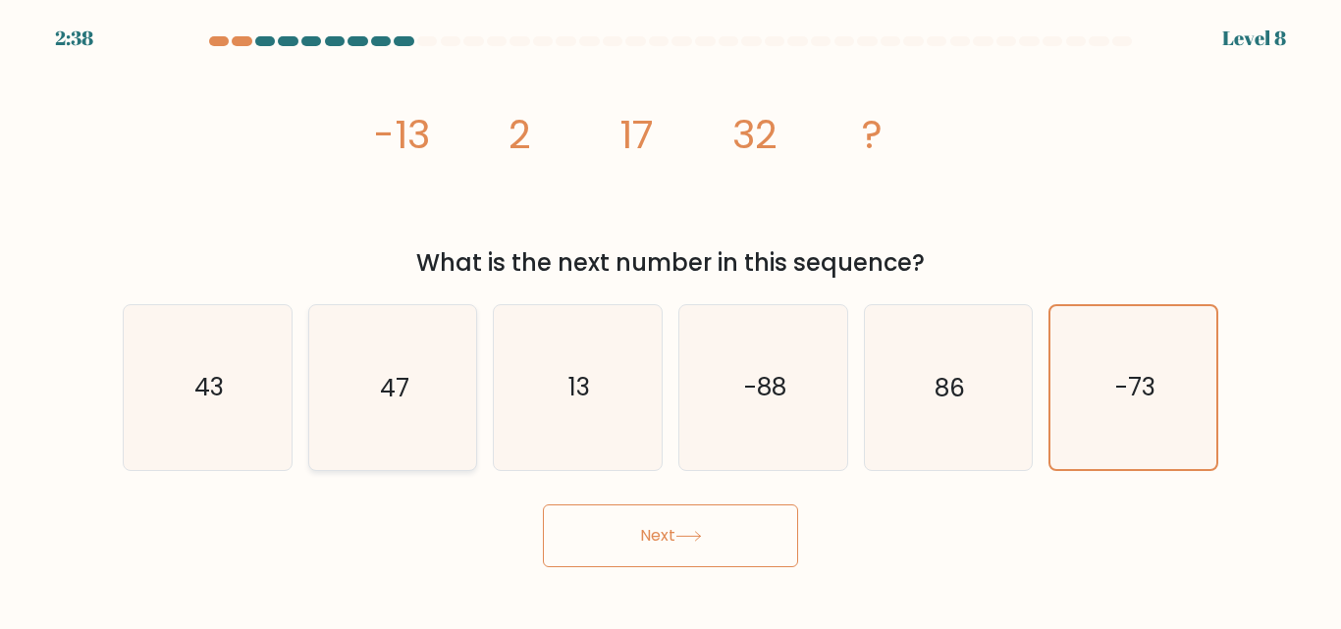
click at [396, 389] on text "47" at bounding box center [394, 388] width 29 height 34
click at [670, 320] on input "b. 47" at bounding box center [670, 317] width 1 height 5
radio input "true"
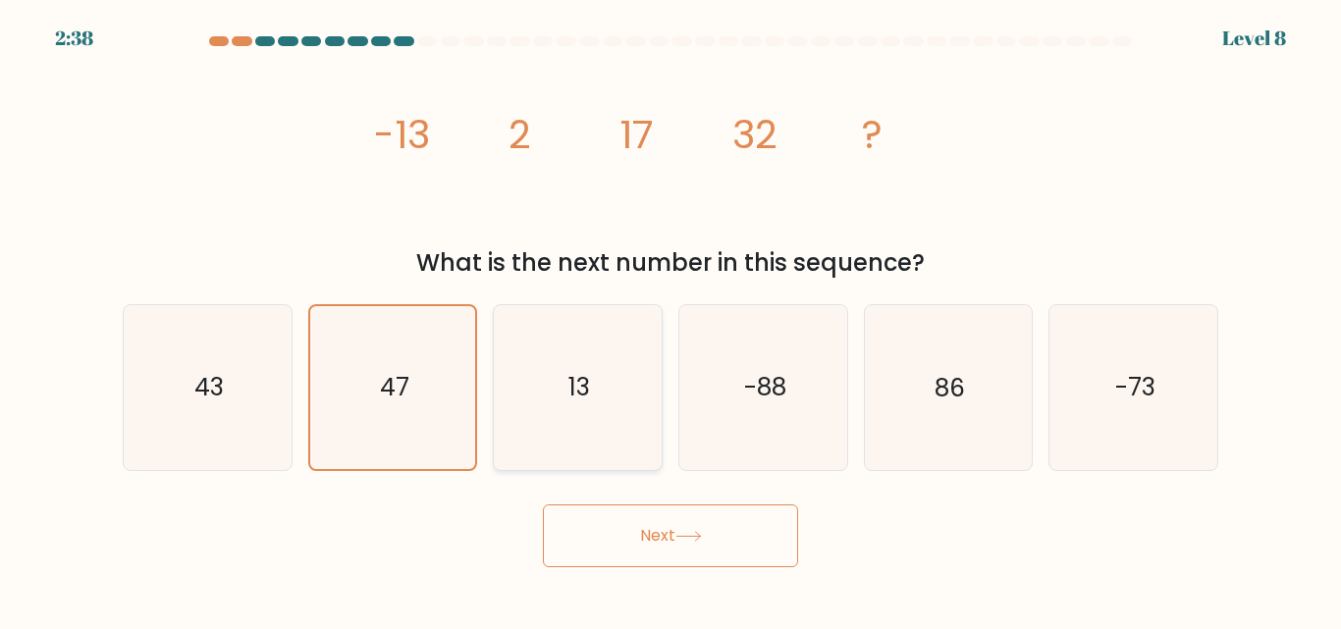
click at [644, 379] on icon "13" at bounding box center [578, 387] width 164 height 164
click at [670, 320] on input "c. 13" at bounding box center [670, 317] width 1 height 5
radio input "true"
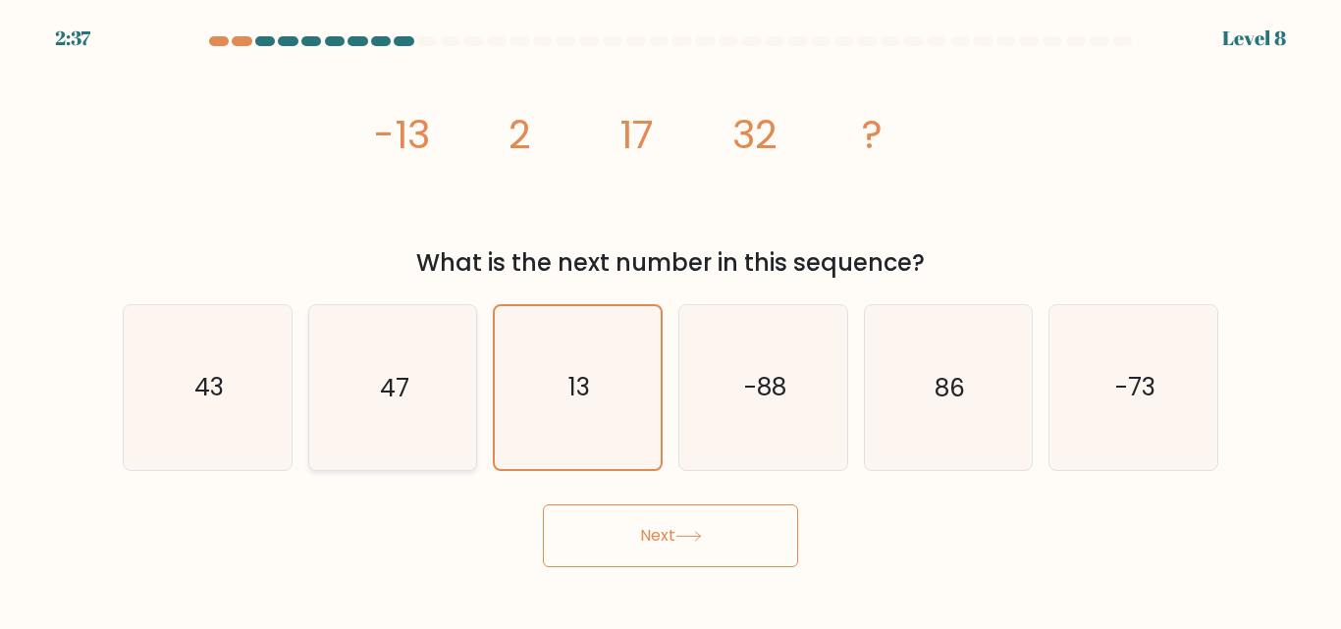
click at [407, 379] on text "47" at bounding box center [394, 388] width 29 height 34
click at [670, 320] on input "b. 47" at bounding box center [670, 317] width 1 height 5
radio input "true"
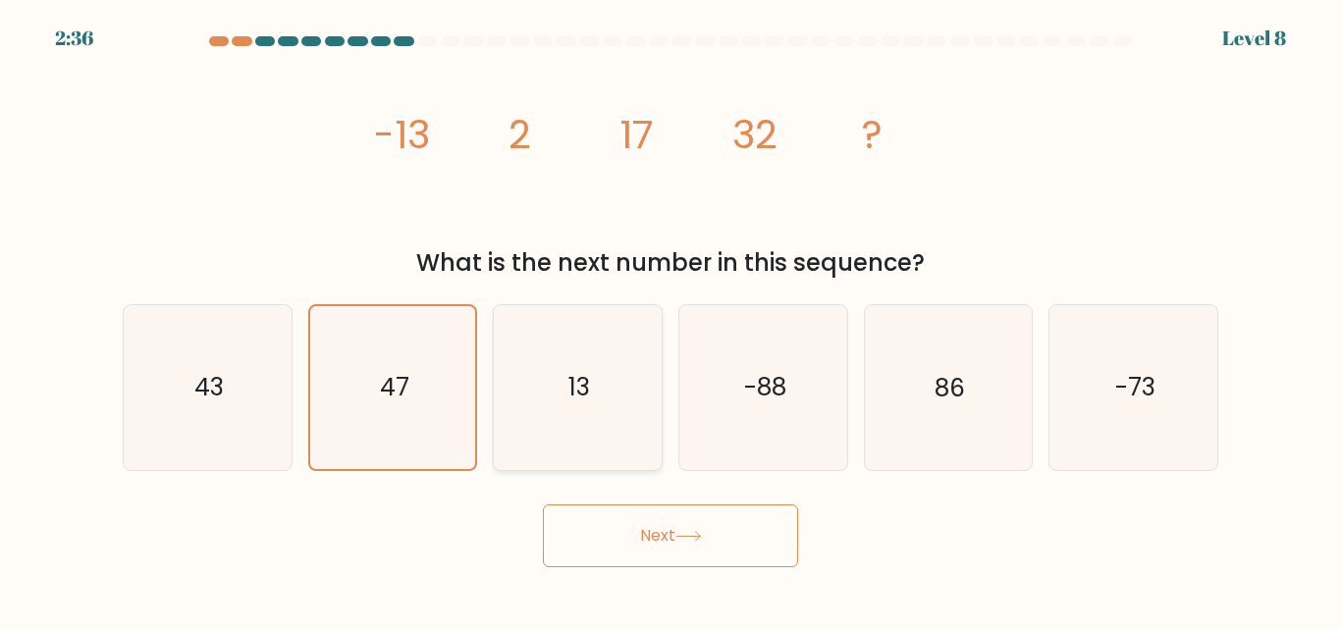
click at [568, 363] on icon "13" at bounding box center [578, 387] width 164 height 164
click at [670, 320] on input "c. 13" at bounding box center [670, 317] width 1 height 5
radio input "true"
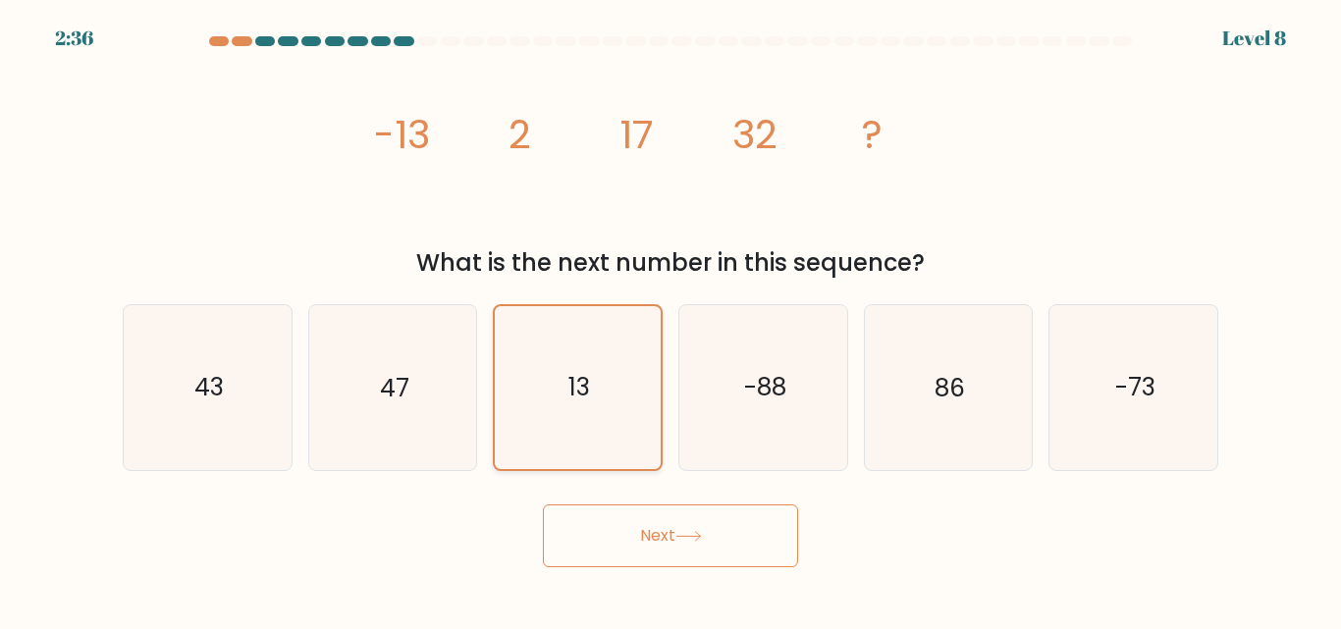
drag, startPoint x: 443, startPoint y: 387, endPoint x: 530, endPoint y: 431, distance: 97.9
click at [446, 387] on icon "47" at bounding box center [392, 387] width 164 height 164
click at [670, 320] on input "b. 47" at bounding box center [670, 317] width 1 height 5
radio input "true"
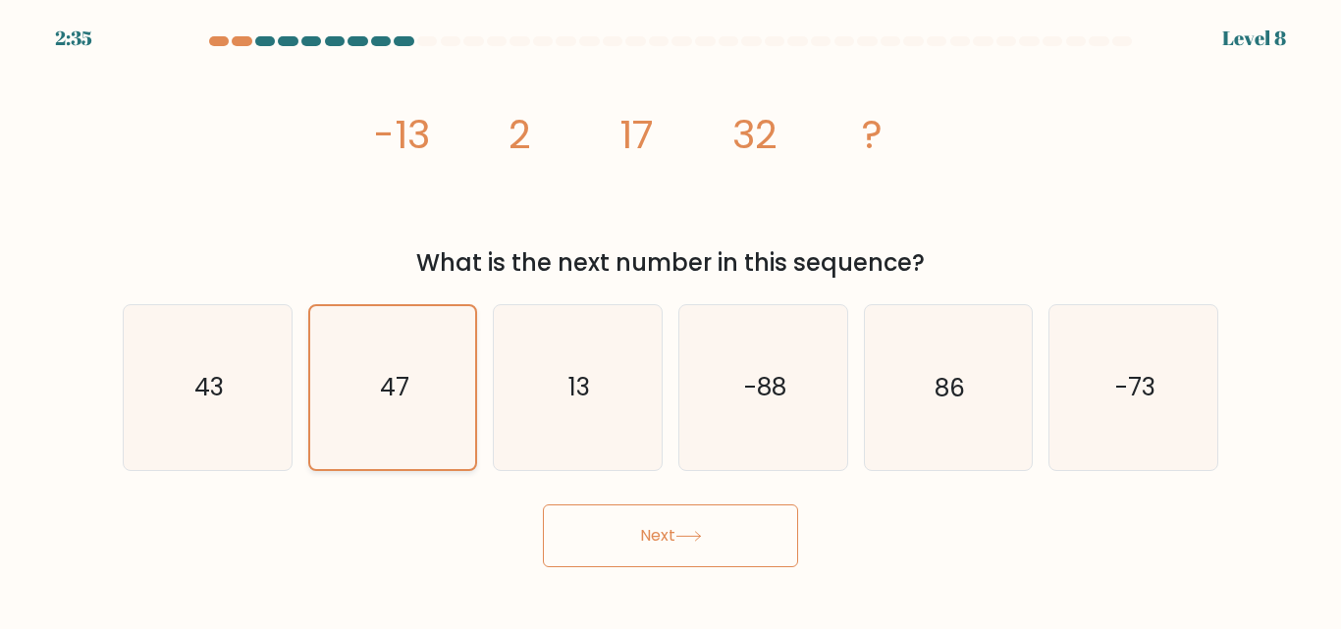
drag, startPoint x: 560, startPoint y: 413, endPoint x: 420, endPoint y: 411, distance: 140.4
click at [534, 410] on icon "13" at bounding box center [578, 387] width 164 height 164
click at [670, 320] on input "c. 13" at bounding box center [670, 317] width 1 height 5
radio input "true"
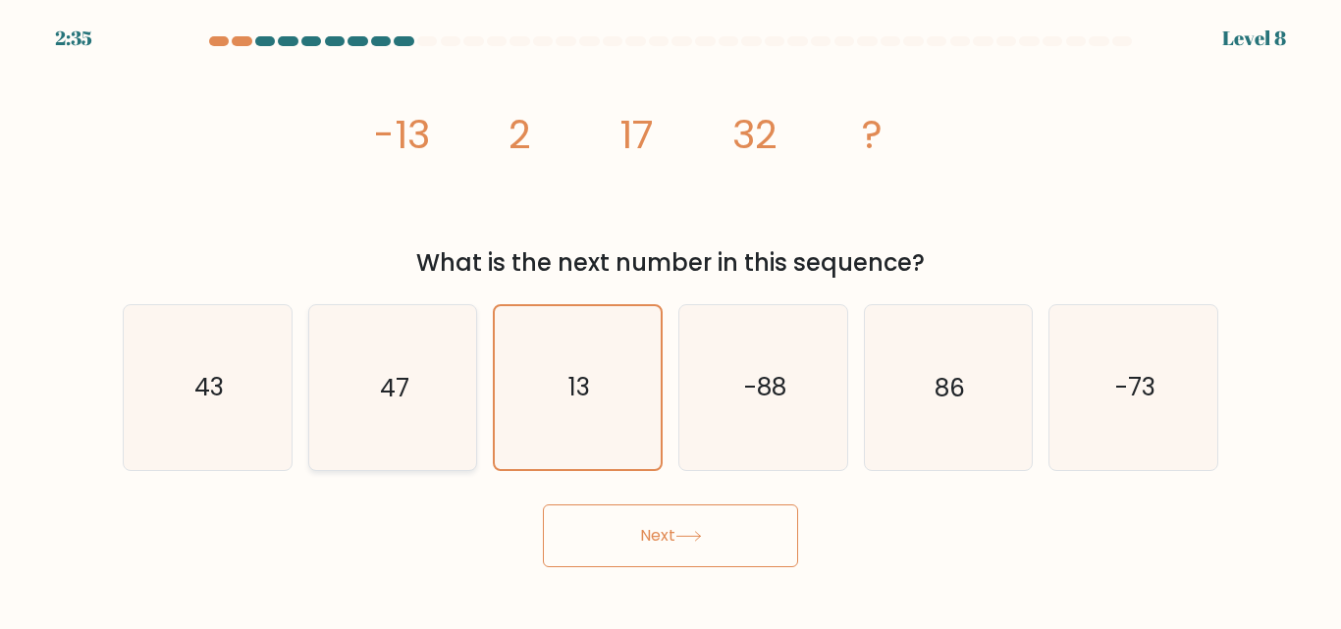
click at [417, 411] on icon "47" at bounding box center [392, 387] width 164 height 164
click at [670, 320] on input "b. 47" at bounding box center [670, 317] width 1 height 5
radio input "true"
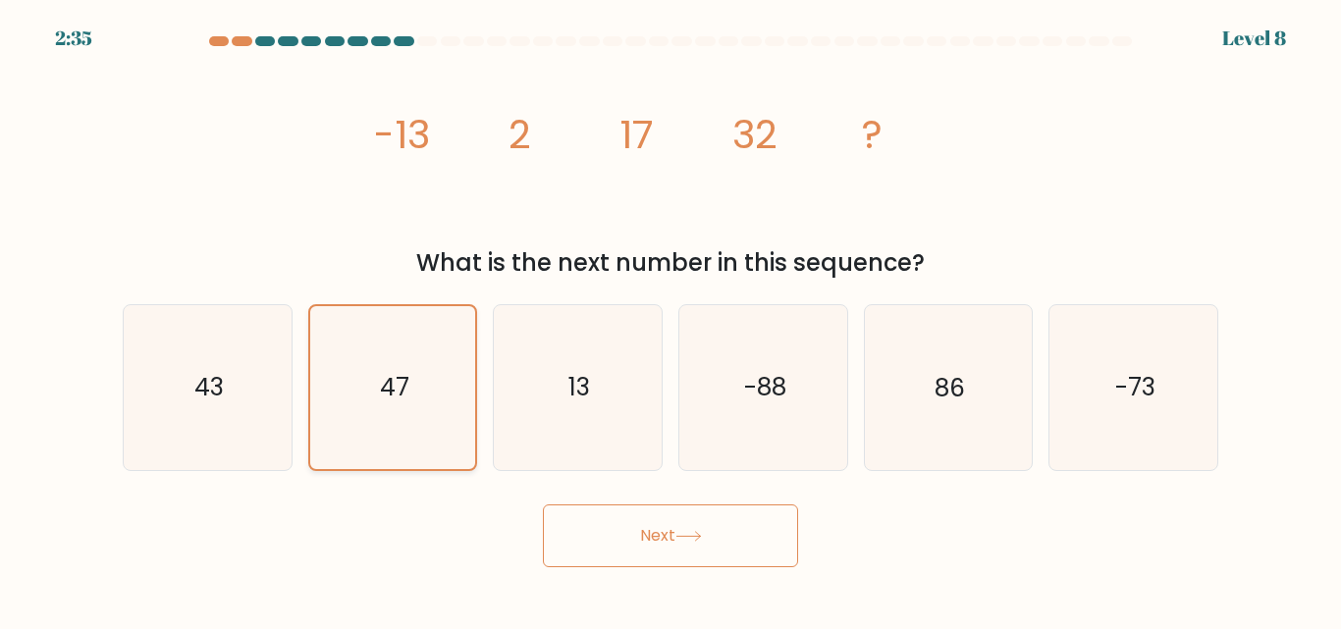
drag, startPoint x: 229, startPoint y: 399, endPoint x: 353, endPoint y: 383, distance: 125.8
click at [246, 403] on icon "43" at bounding box center [208, 387] width 164 height 164
click at [670, 320] on input "a. 43" at bounding box center [670, 317] width 1 height 5
radio input "true"
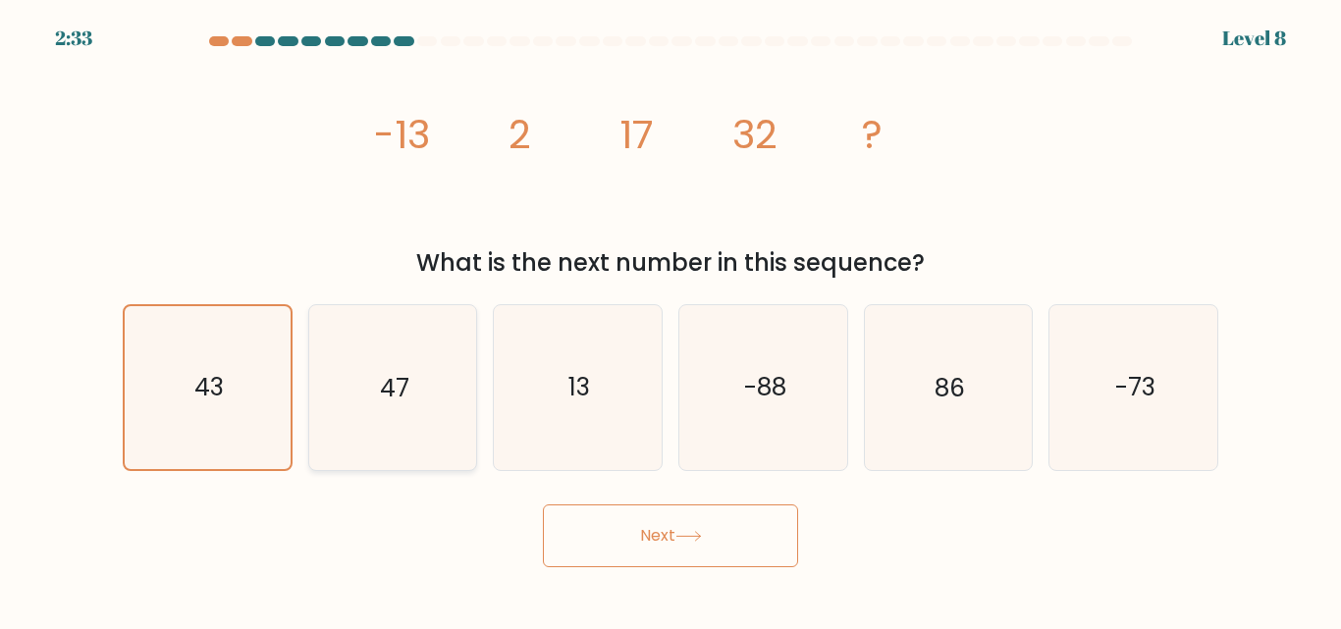
click at [499, 389] on icon "13" at bounding box center [578, 387] width 164 height 164
click at [670, 320] on input "c. 13" at bounding box center [670, 317] width 1 height 5
radio input "true"
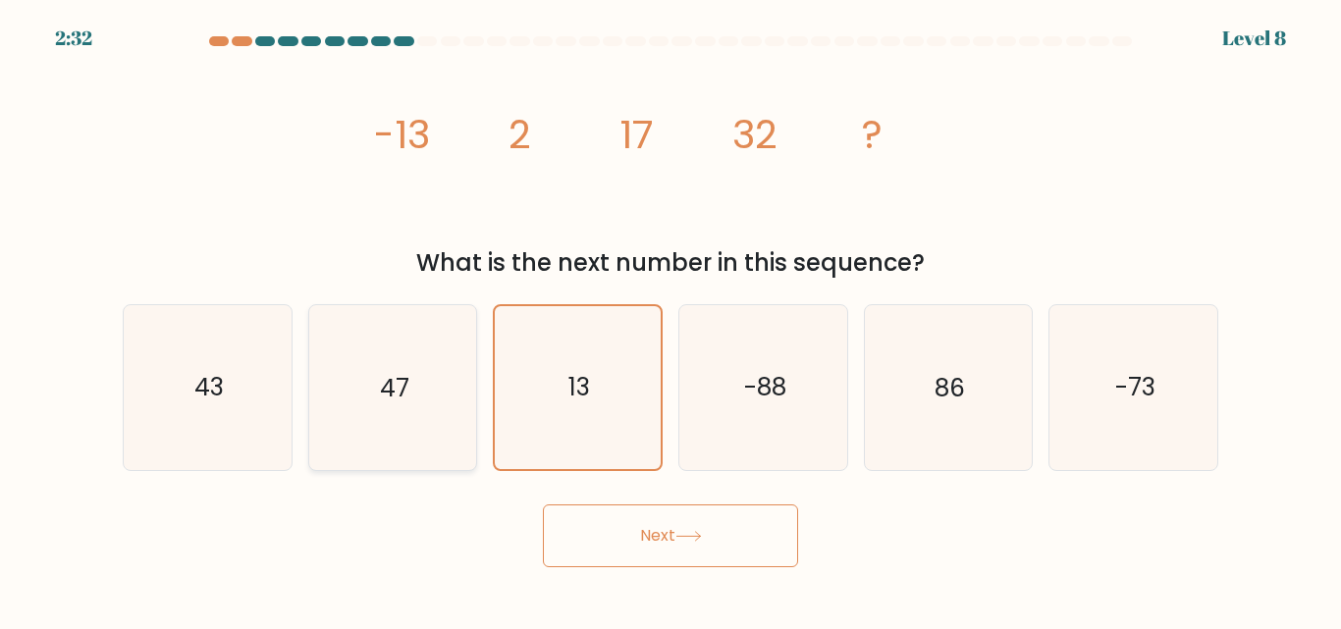
click at [365, 410] on icon "47" at bounding box center [392, 387] width 164 height 164
click at [670, 320] on input "b. 47" at bounding box center [670, 317] width 1 height 5
radio input "true"
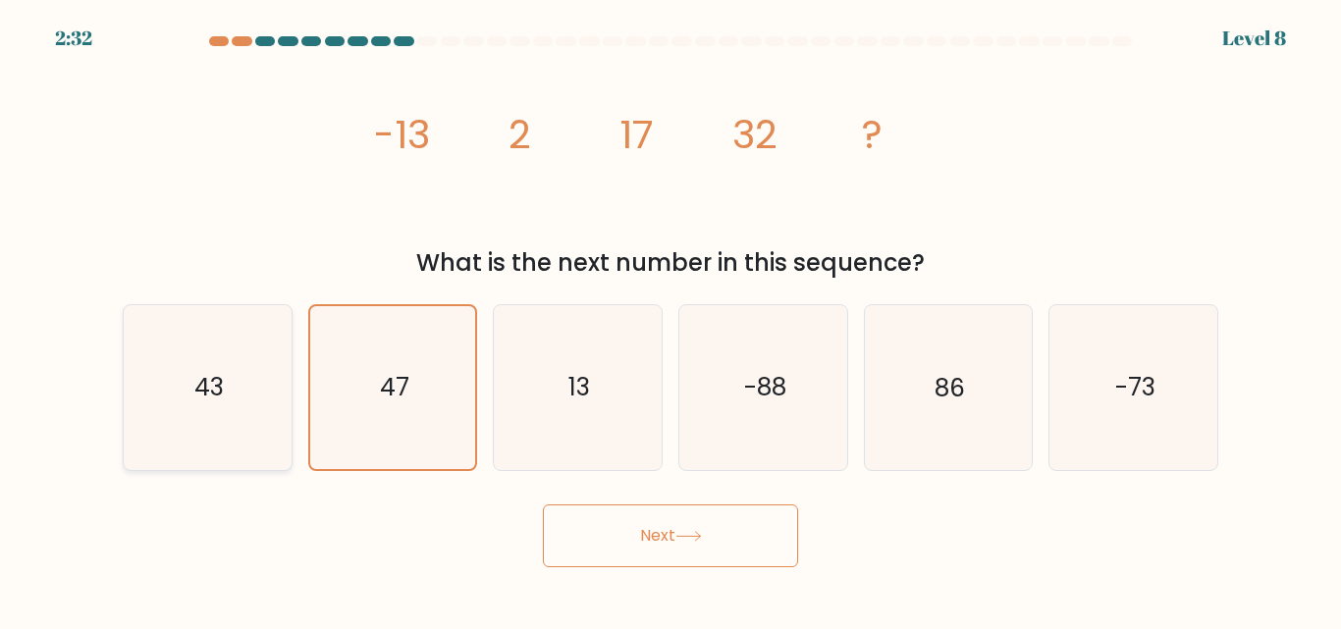
drag, startPoint x: 228, startPoint y: 410, endPoint x: 251, endPoint y: 412, distance: 23.6
click at [232, 410] on icon "43" at bounding box center [208, 387] width 164 height 164
click at [670, 320] on input "a. 43" at bounding box center [670, 317] width 1 height 5
radio input "true"
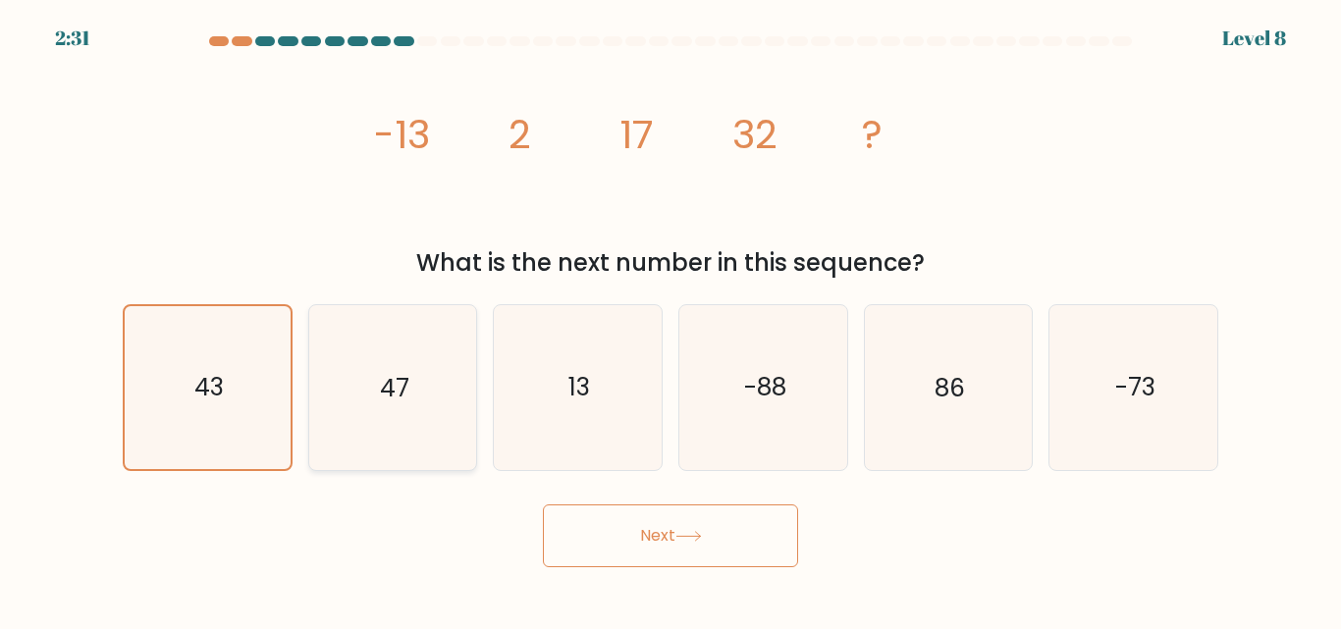
click at [380, 417] on icon "47" at bounding box center [392, 387] width 164 height 164
click at [670, 320] on input "b. 47" at bounding box center [670, 317] width 1 height 5
radio input "true"
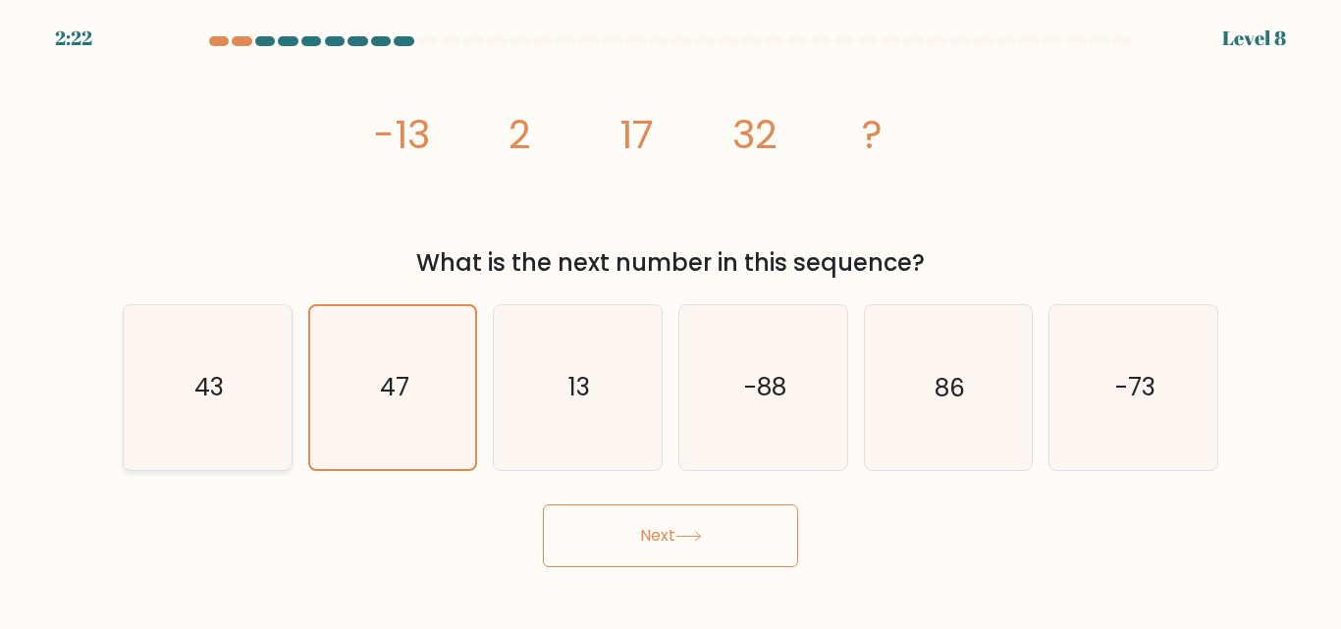
click at [238, 396] on icon "43" at bounding box center [208, 387] width 164 height 164
click at [670, 320] on input "a. 43" at bounding box center [670, 317] width 1 height 5
radio input "true"
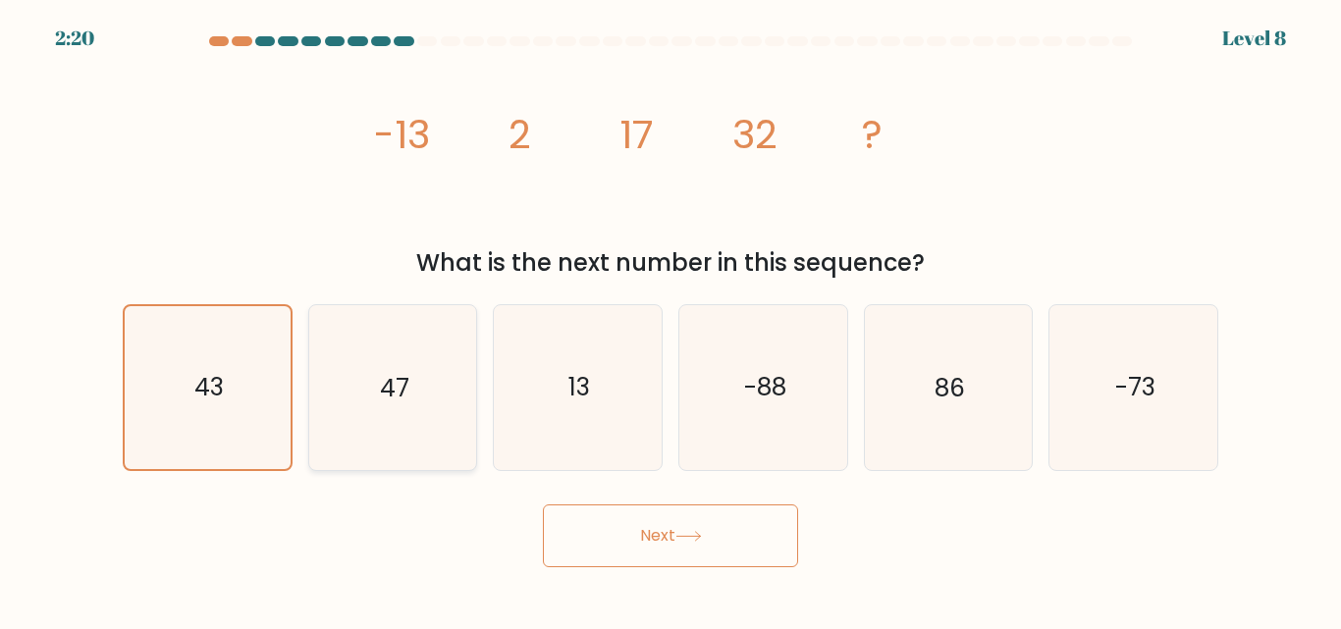
click at [380, 353] on icon "47" at bounding box center [392, 387] width 164 height 164
click at [670, 320] on input "b. 47" at bounding box center [670, 317] width 1 height 5
radio input "true"
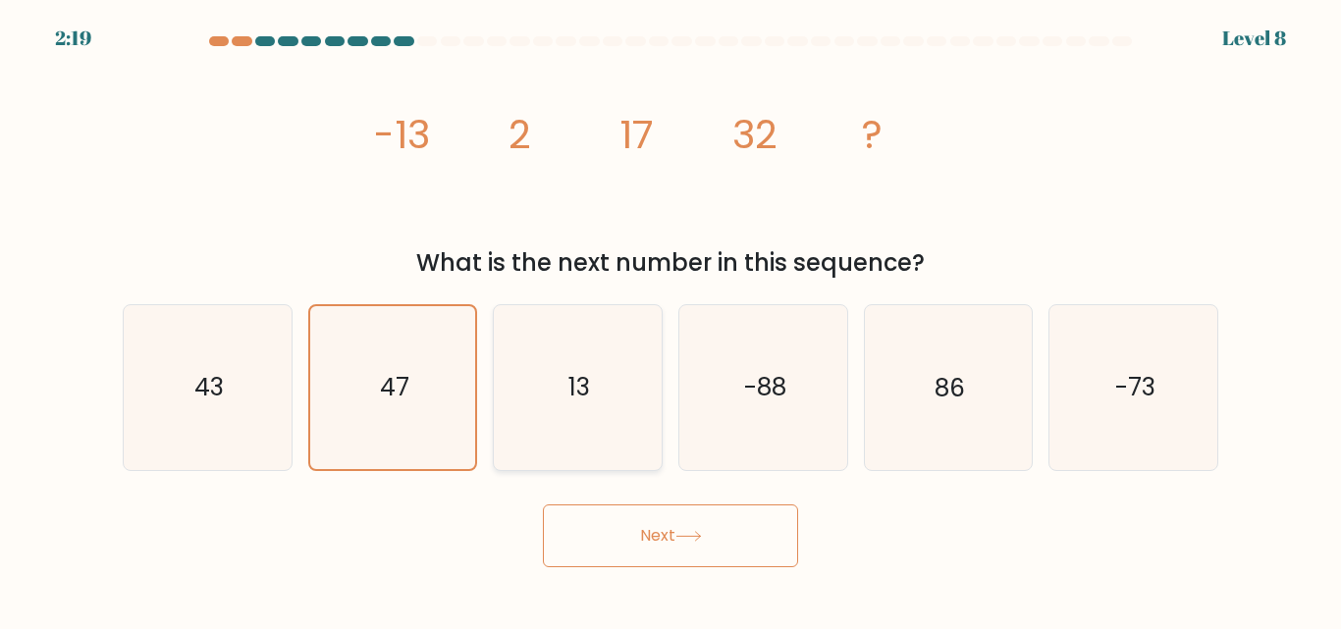
drag, startPoint x: 557, startPoint y: 398, endPoint x: 556, endPoint y: 387, distance: 10.8
click at [556, 387] on icon "13" at bounding box center [578, 387] width 164 height 164
click at [670, 320] on input "c. 13" at bounding box center [670, 317] width 1 height 5
radio input "true"
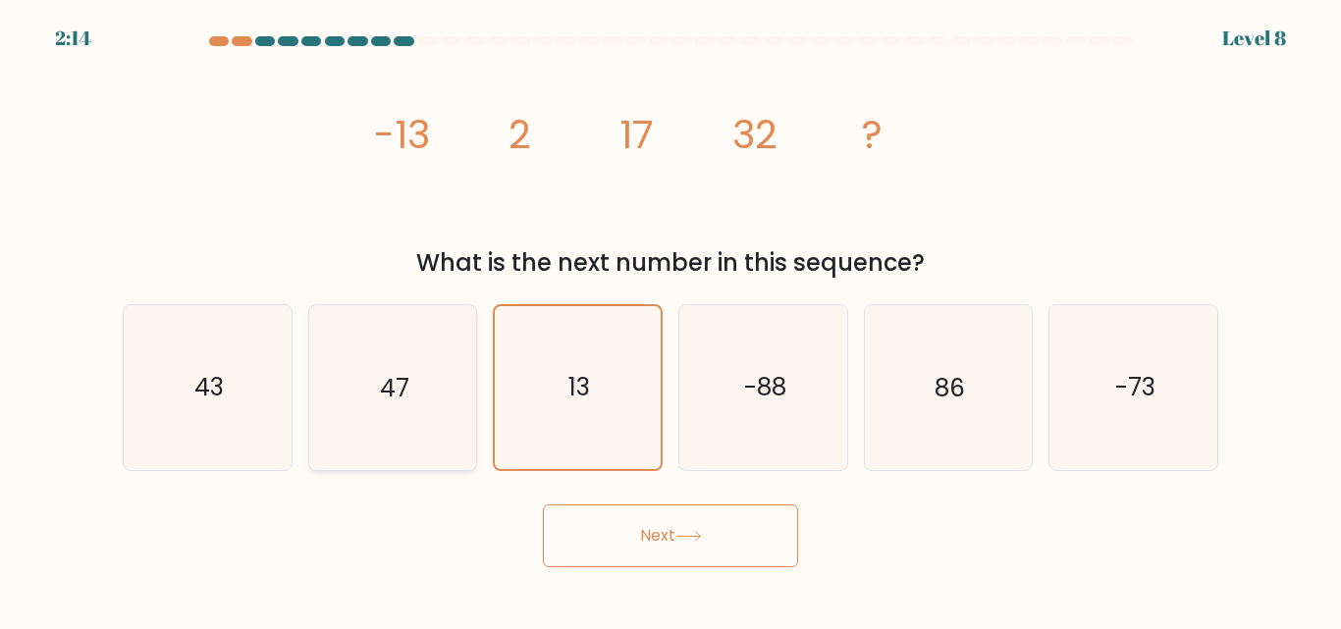
drag, startPoint x: 361, startPoint y: 378, endPoint x: 371, endPoint y: 403, distance: 27.3
click at [362, 371] on icon "47" at bounding box center [392, 387] width 164 height 164
click at [670, 320] on input "b. 47" at bounding box center [670, 317] width 1 height 5
radio input "true"
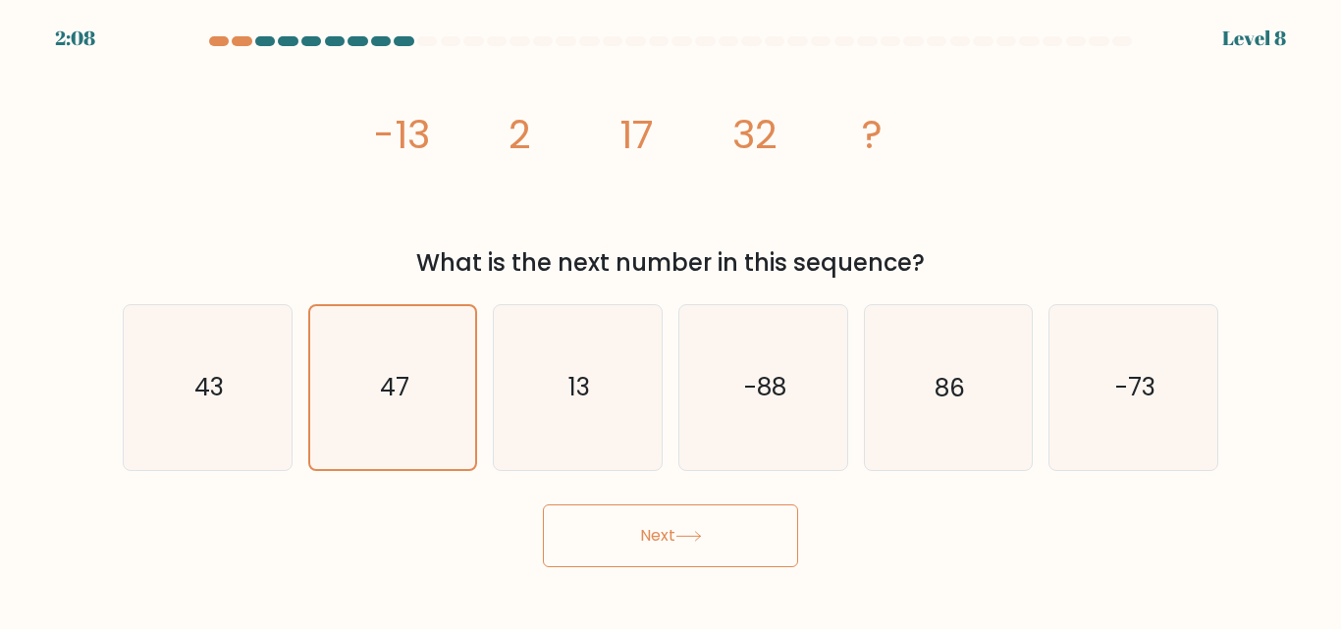
click at [639, 543] on button "Next" at bounding box center [670, 535] width 255 height 63
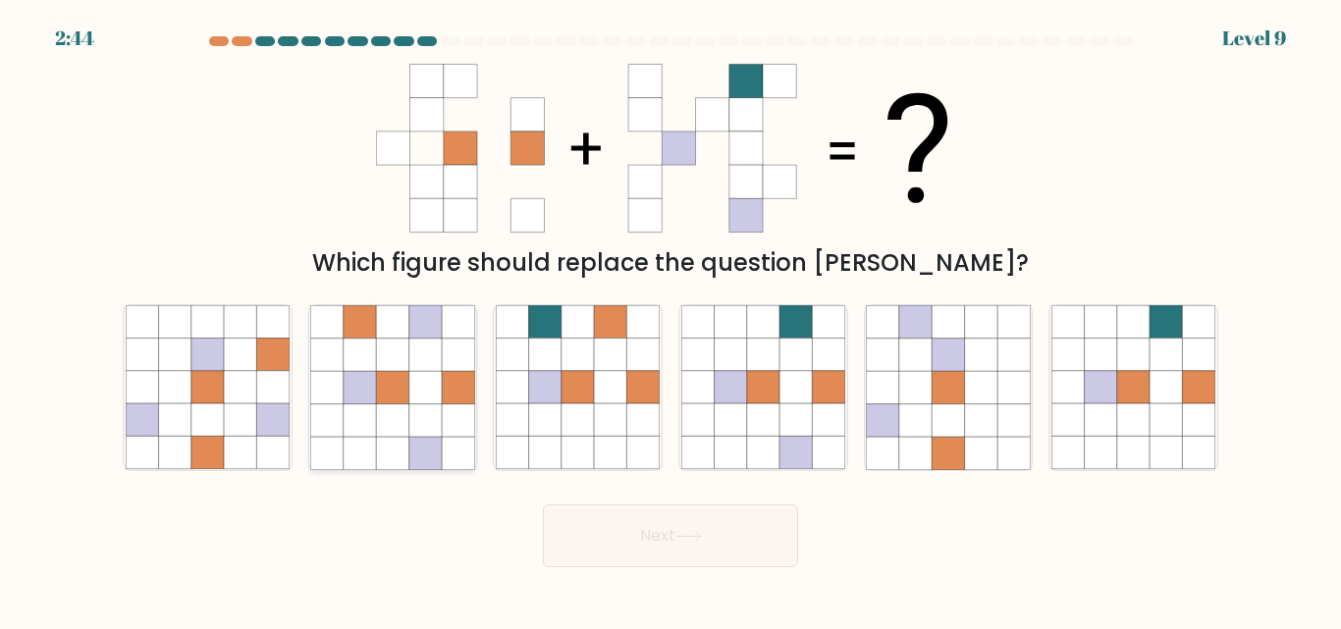
click at [409, 409] on icon at bounding box center [392, 387] width 164 height 164
click at [670, 320] on input "b." at bounding box center [670, 317] width 1 height 5
radio input "true"
click at [627, 395] on icon at bounding box center [578, 387] width 164 height 164
click at [670, 320] on input "c." at bounding box center [670, 317] width 1 height 5
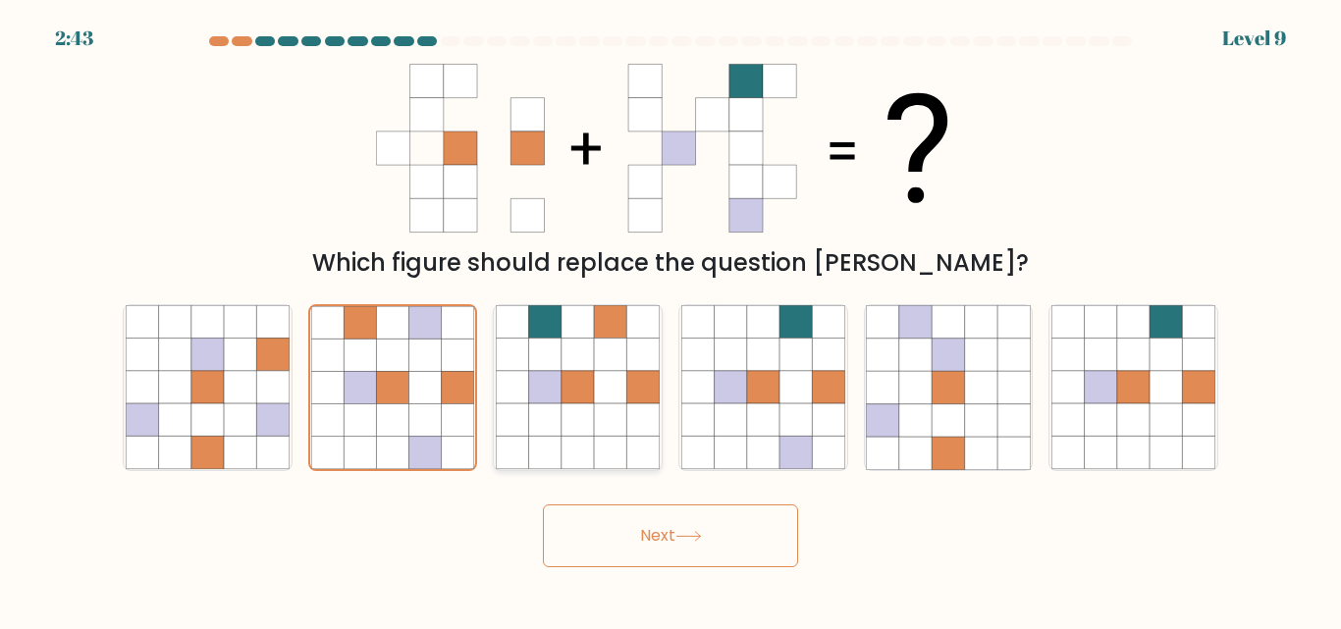
radio input "true"
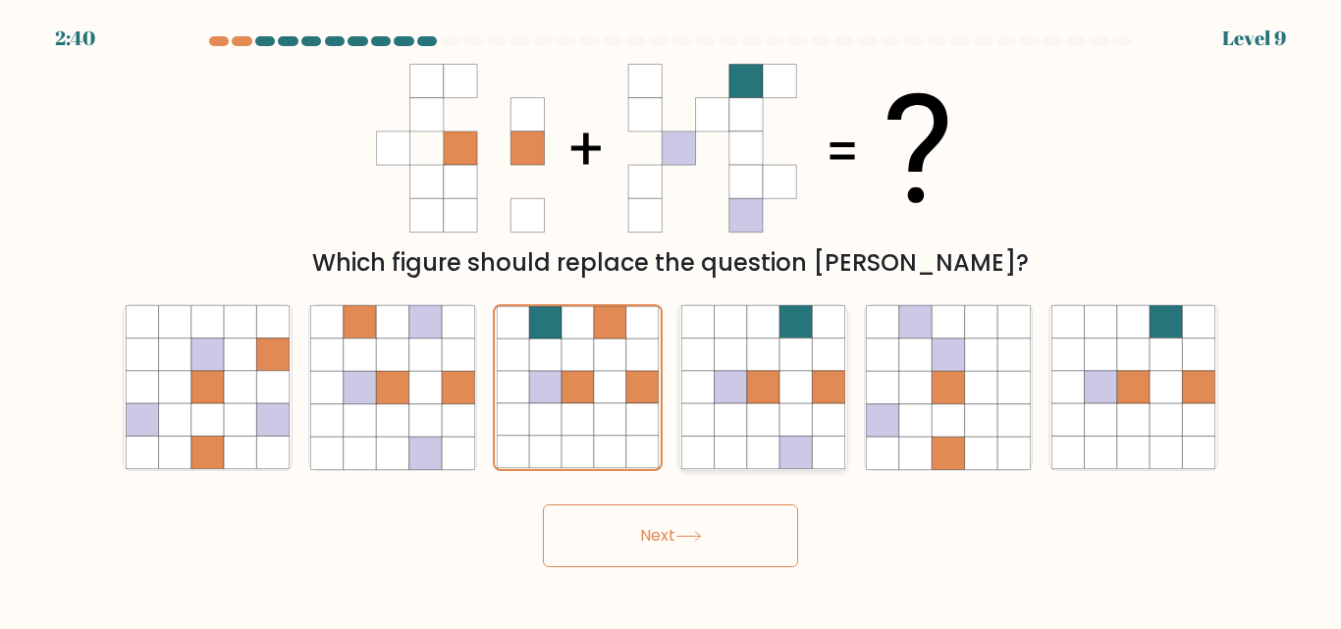
click at [843, 388] on icon at bounding box center [828, 388] width 32 height 32
click at [671, 320] on input "d." at bounding box center [670, 317] width 1 height 5
radio input "true"
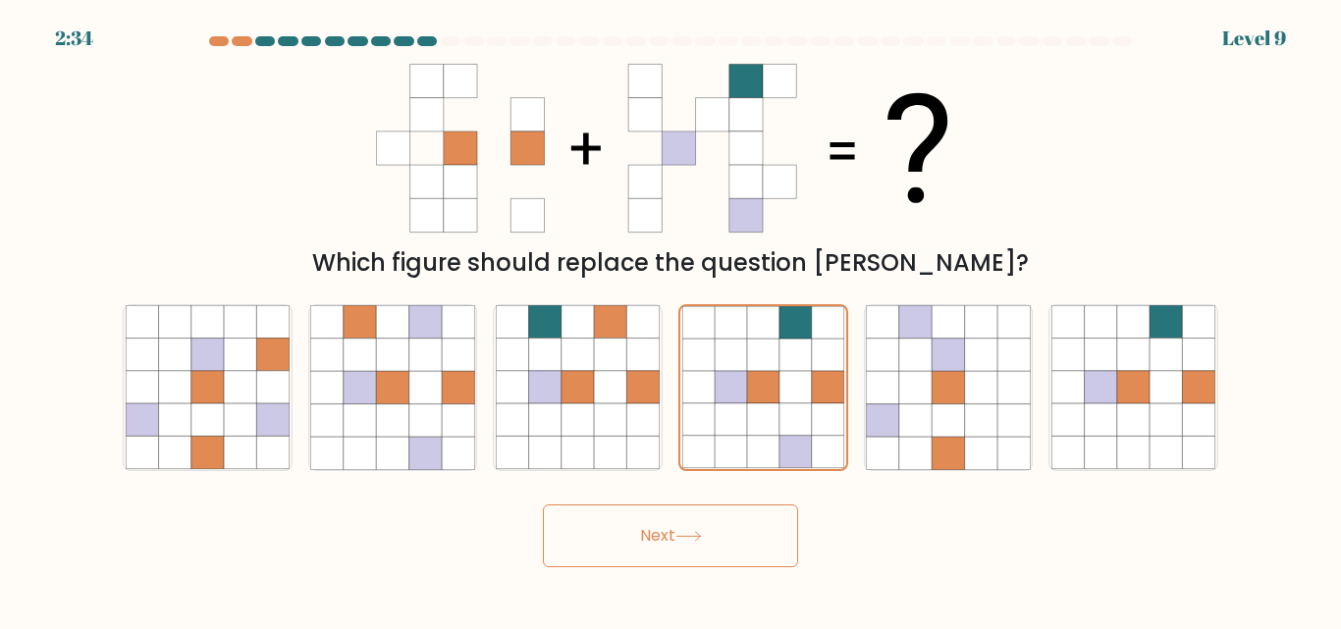
click at [711, 529] on button "Next" at bounding box center [670, 535] width 255 height 63
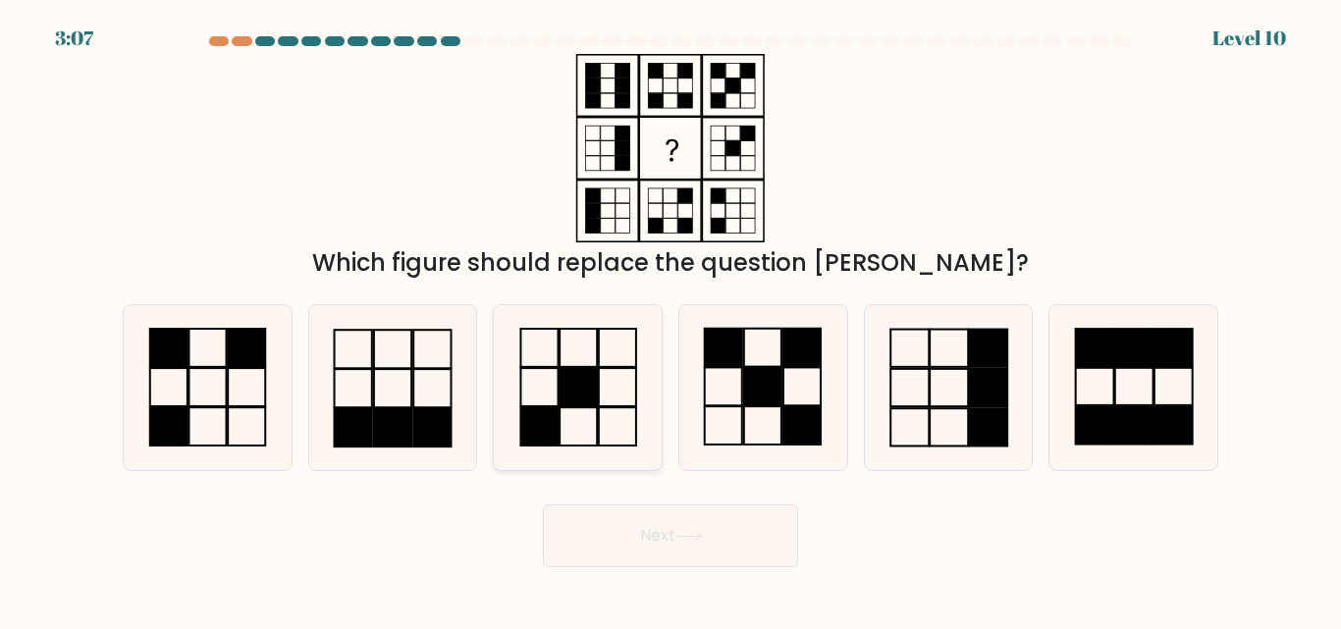
click at [565, 391] on rect at bounding box center [577, 388] width 37 height 38
click at [670, 320] on input "c." at bounding box center [670, 317] width 1 height 5
radio input "true"
click at [770, 377] on rect at bounding box center [762, 387] width 37 height 38
click at [671, 320] on input "d." at bounding box center [670, 317] width 1 height 5
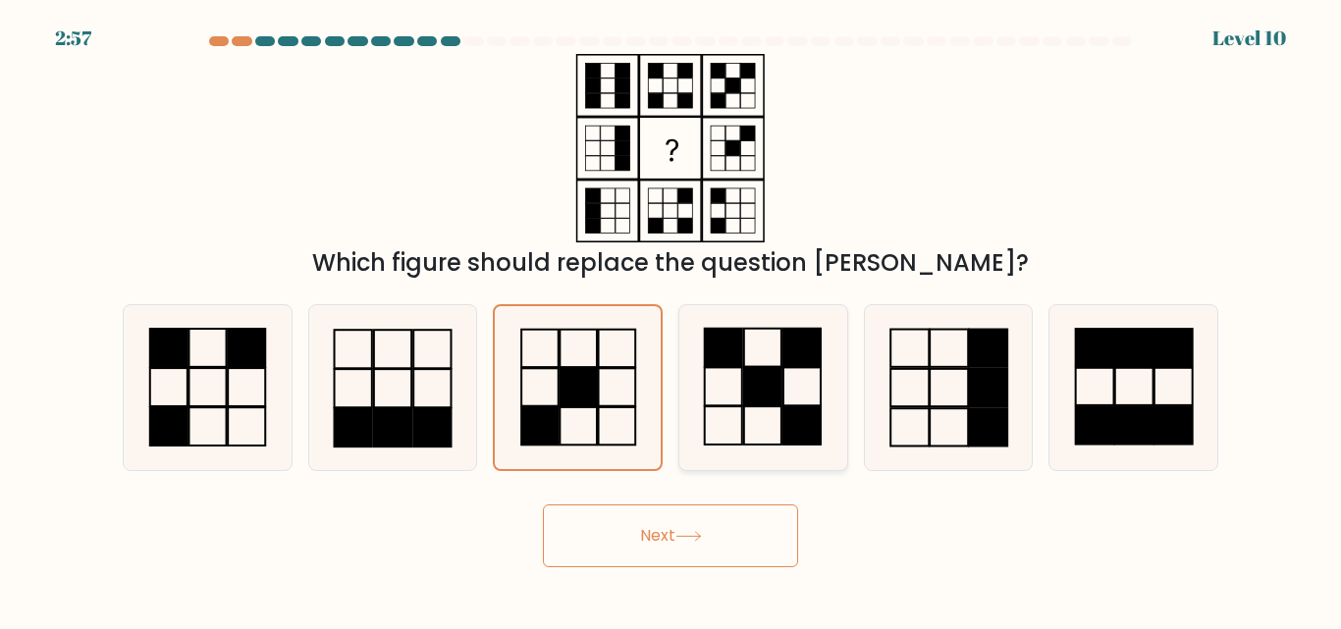
radio input "true"
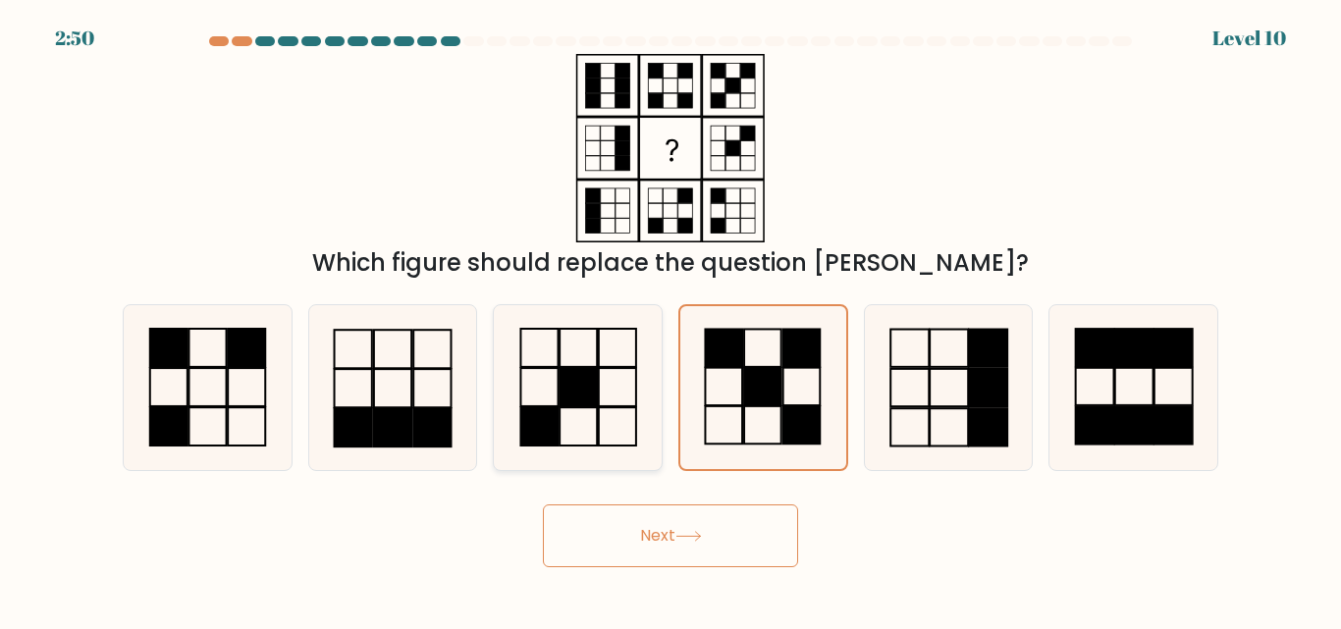
click at [569, 408] on rect at bounding box center [577, 427] width 37 height 38
click at [670, 320] on input "c." at bounding box center [670, 317] width 1 height 5
radio input "true"
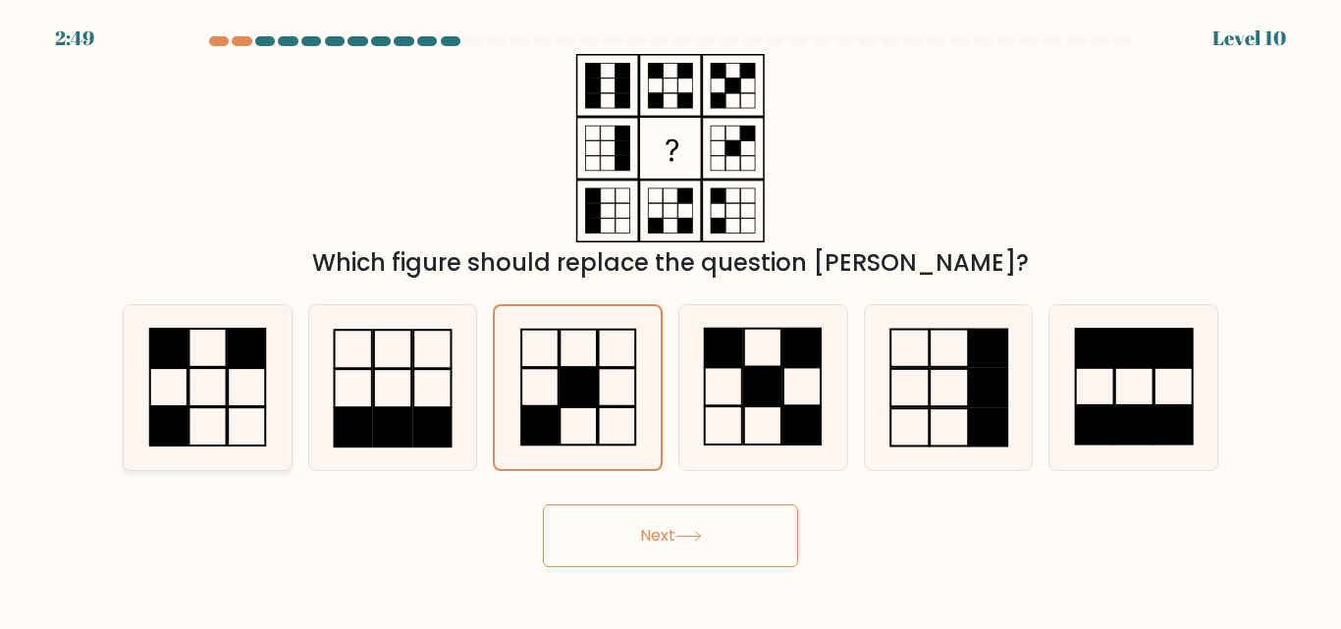
click at [238, 374] on icon at bounding box center [208, 387] width 164 height 164
click at [670, 320] on input "a." at bounding box center [670, 317] width 1 height 5
radio input "true"
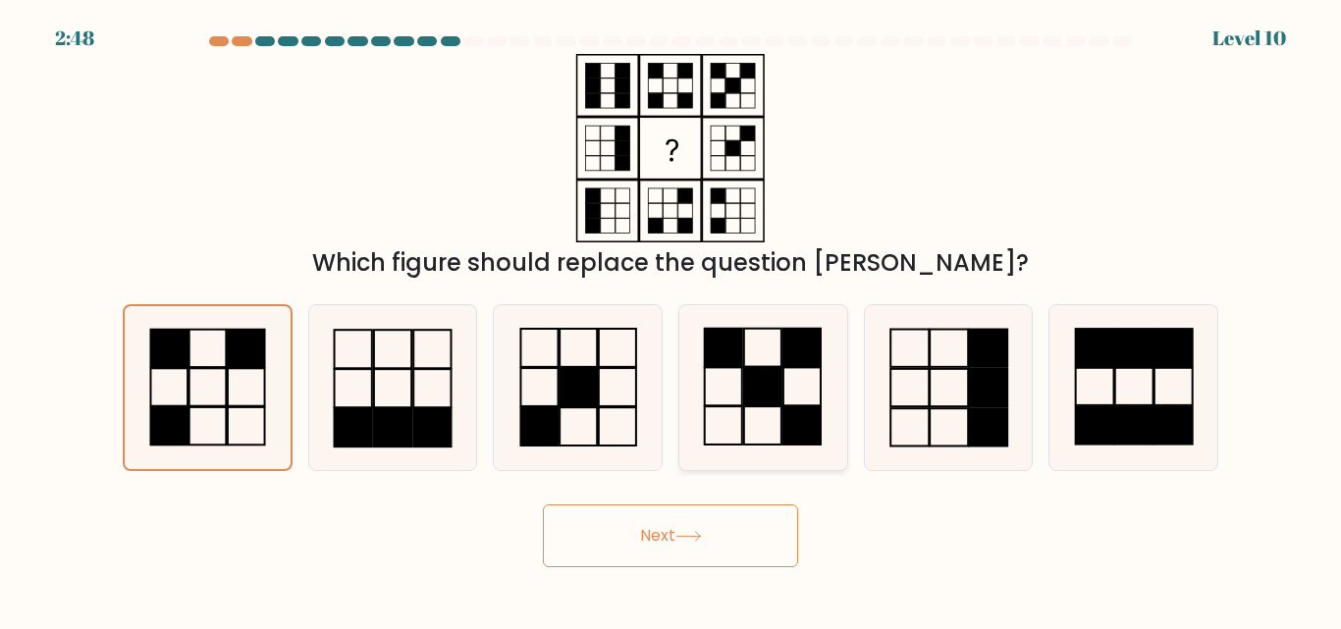
click at [751, 369] on rect at bounding box center [762, 387] width 37 height 38
click at [671, 320] on input "d." at bounding box center [670, 317] width 1 height 5
radio input "true"
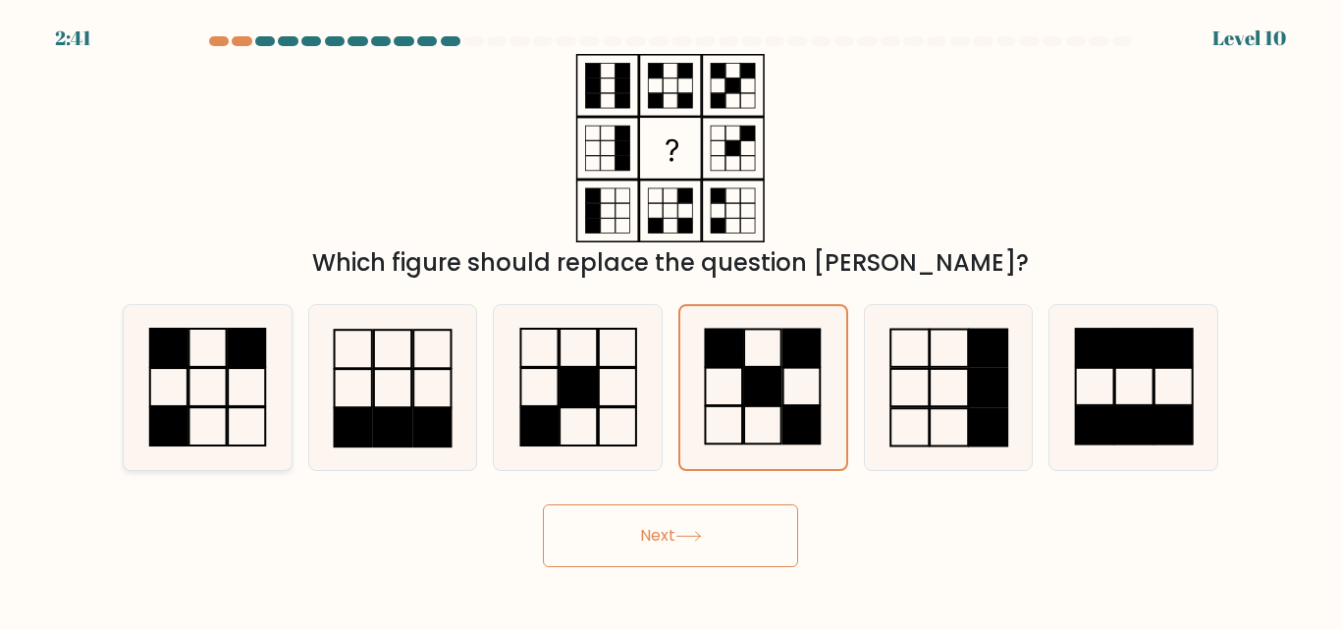
drag, startPoint x: 227, startPoint y: 378, endPoint x: 242, endPoint y: 384, distance: 16.8
click at [228, 378] on icon at bounding box center [208, 387] width 164 height 164
click at [670, 320] on input "a." at bounding box center [670, 317] width 1 height 5
radio input "true"
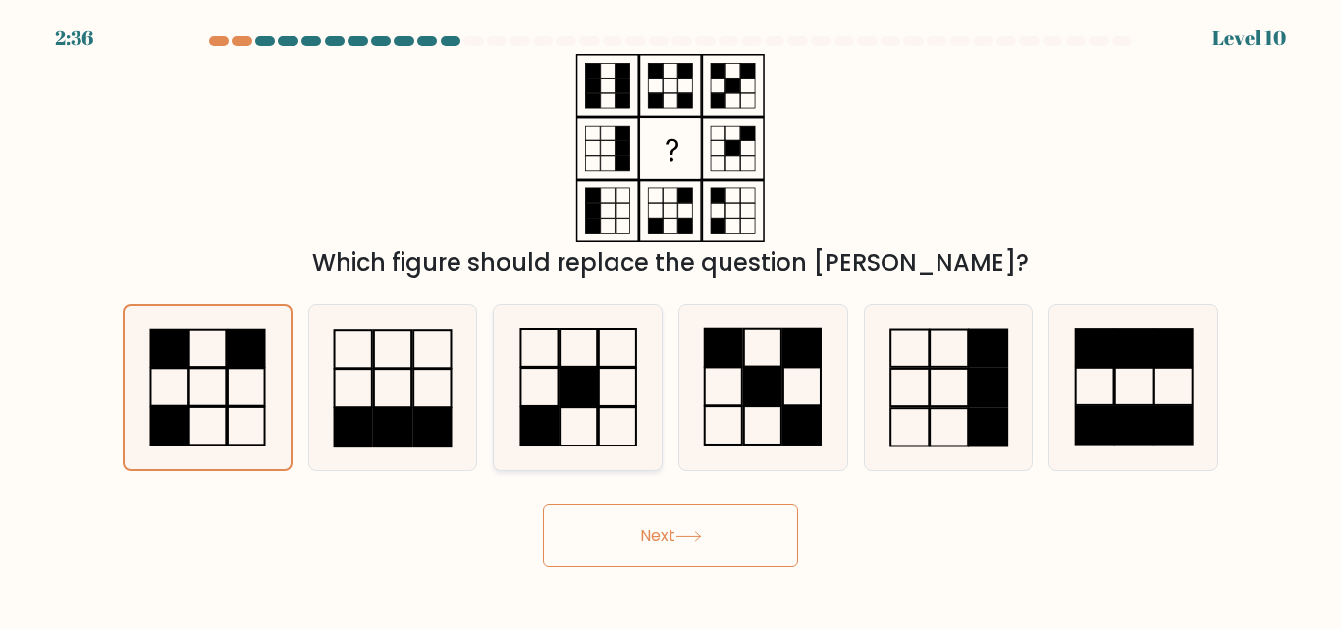
click at [581, 391] on rect at bounding box center [577, 388] width 37 height 38
click at [670, 320] on input "c." at bounding box center [670, 317] width 1 height 5
radio input "true"
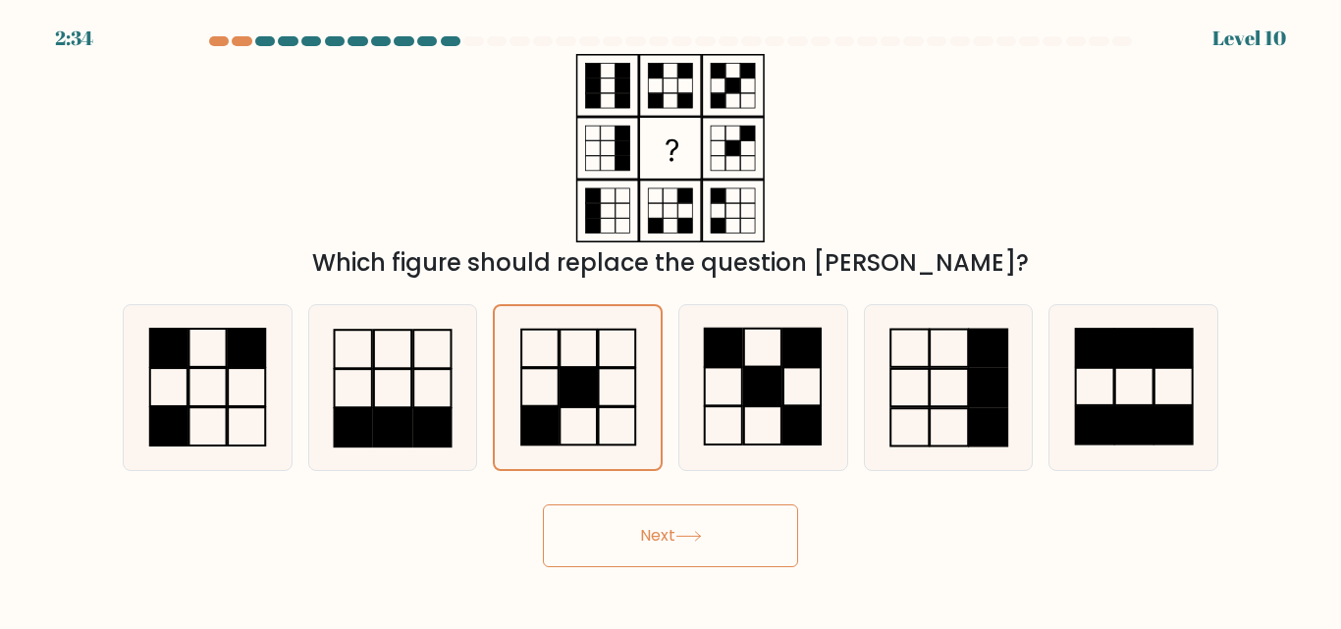
click at [677, 535] on button "Next" at bounding box center [670, 535] width 255 height 63
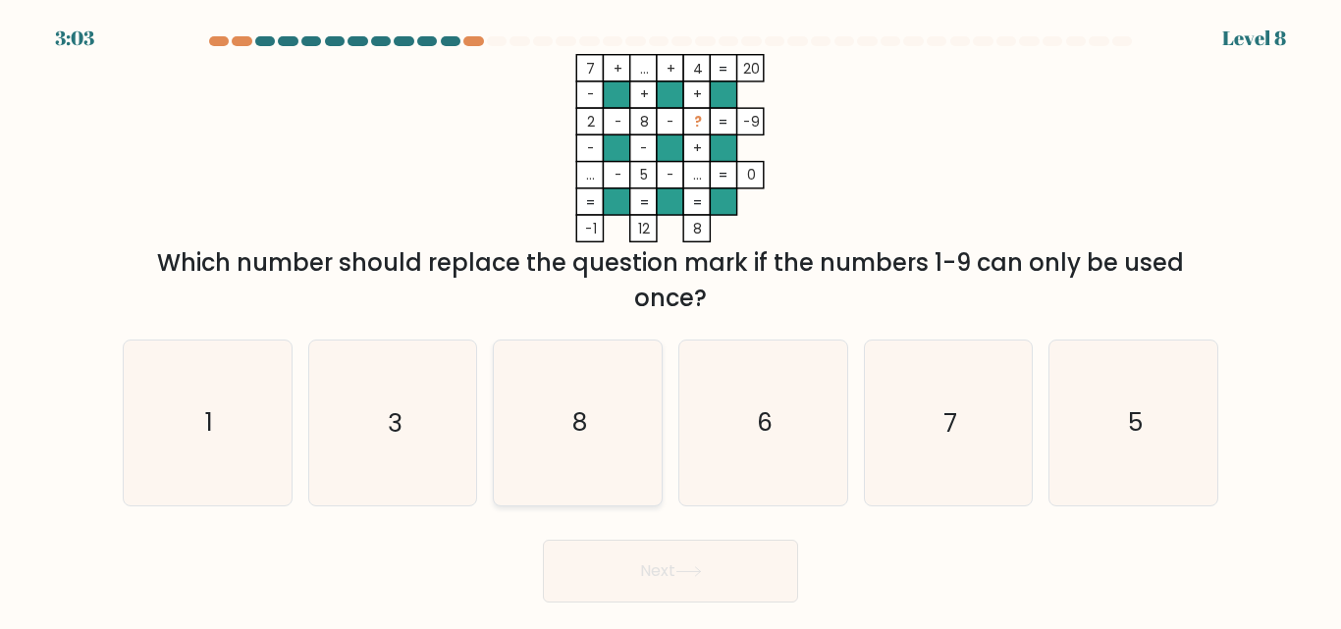
drag, startPoint x: 590, startPoint y: 439, endPoint x: 607, endPoint y: 447, distance: 18.4
click at [591, 439] on icon "8" at bounding box center [578, 423] width 164 height 164
click at [670, 320] on input "c. 8" at bounding box center [670, 317] width 1 height 5
radio input "true"
click at [800, 412] on icon "6" at bounding box center [763, 423] width 164 height 164
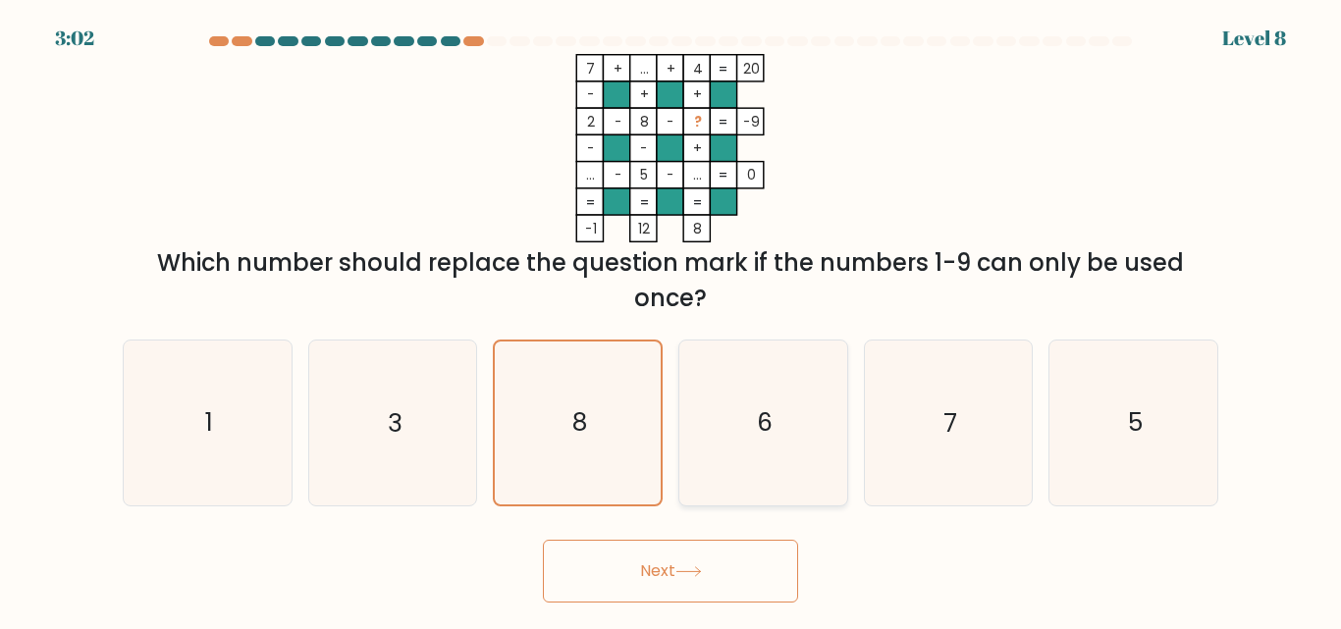
click at [671, 320] on input "d. 6" at bounding box center [670, 317] width 1 height 5
radio input "true"
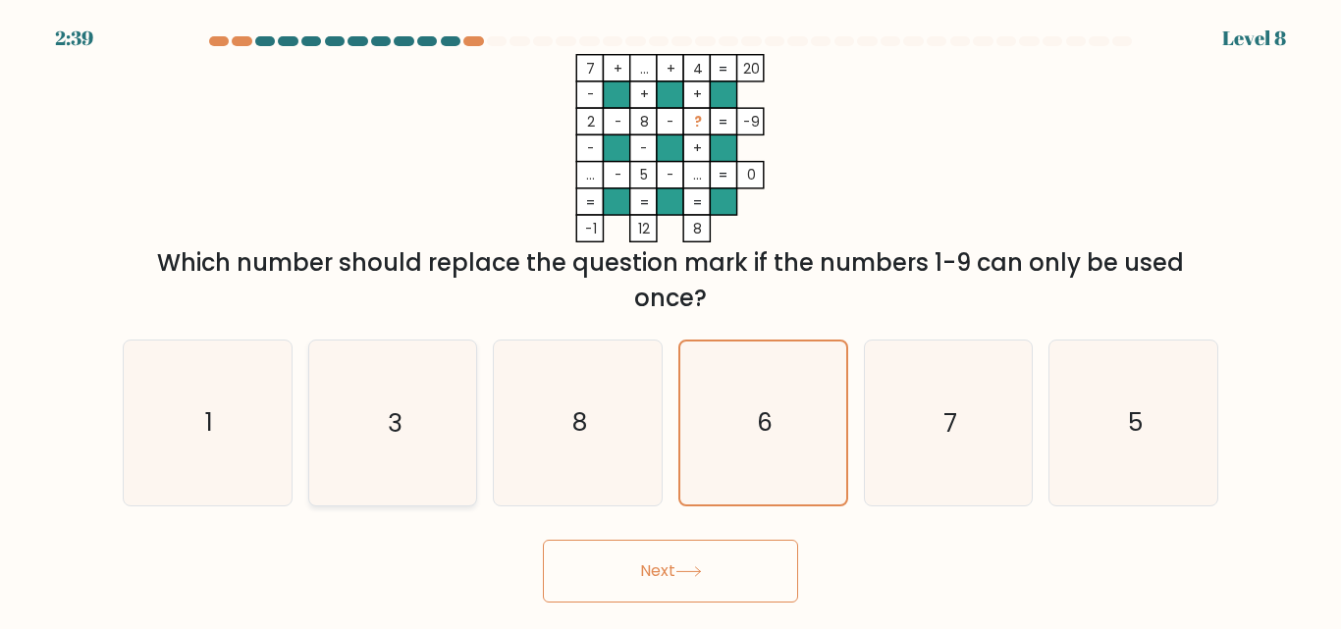
click at [363, 417] on icon "3" at bounding box center [392, 423] width 164 height 164
click at [670, 320] on input "b. 3" at bounding box center [670, 317] width 1 height 5
radio input "true"
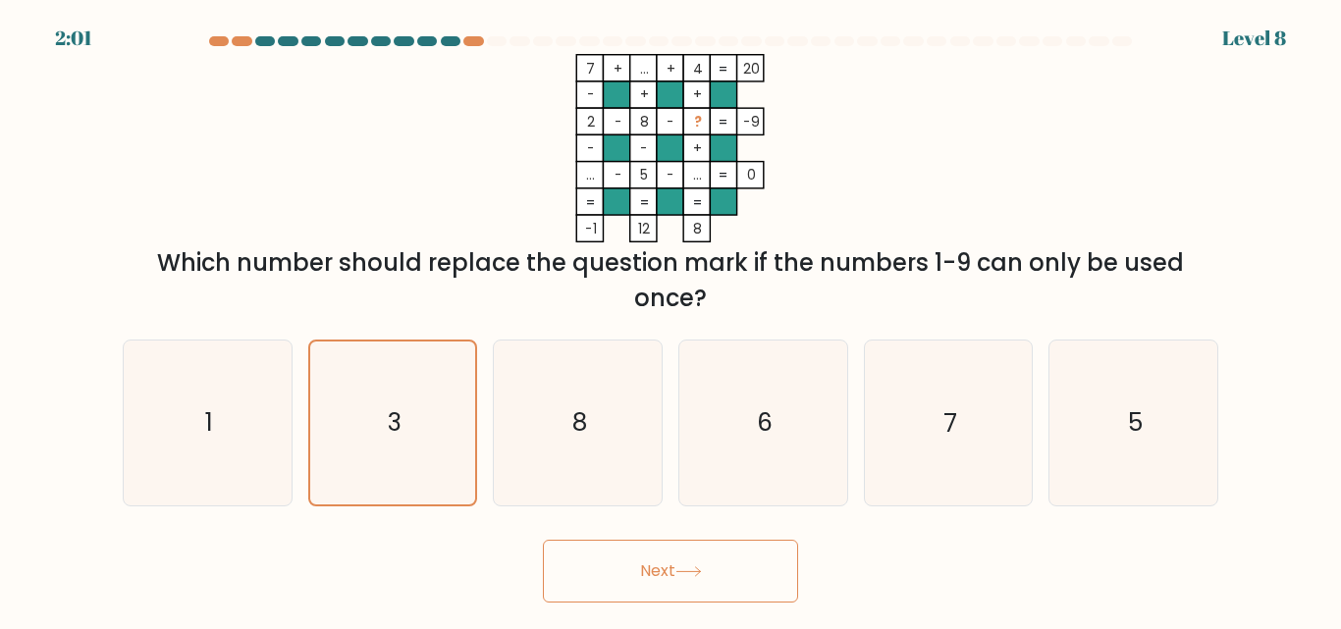
click at [658, 567] on button "Next" at bounding box center [670, 571] width 255 height 63
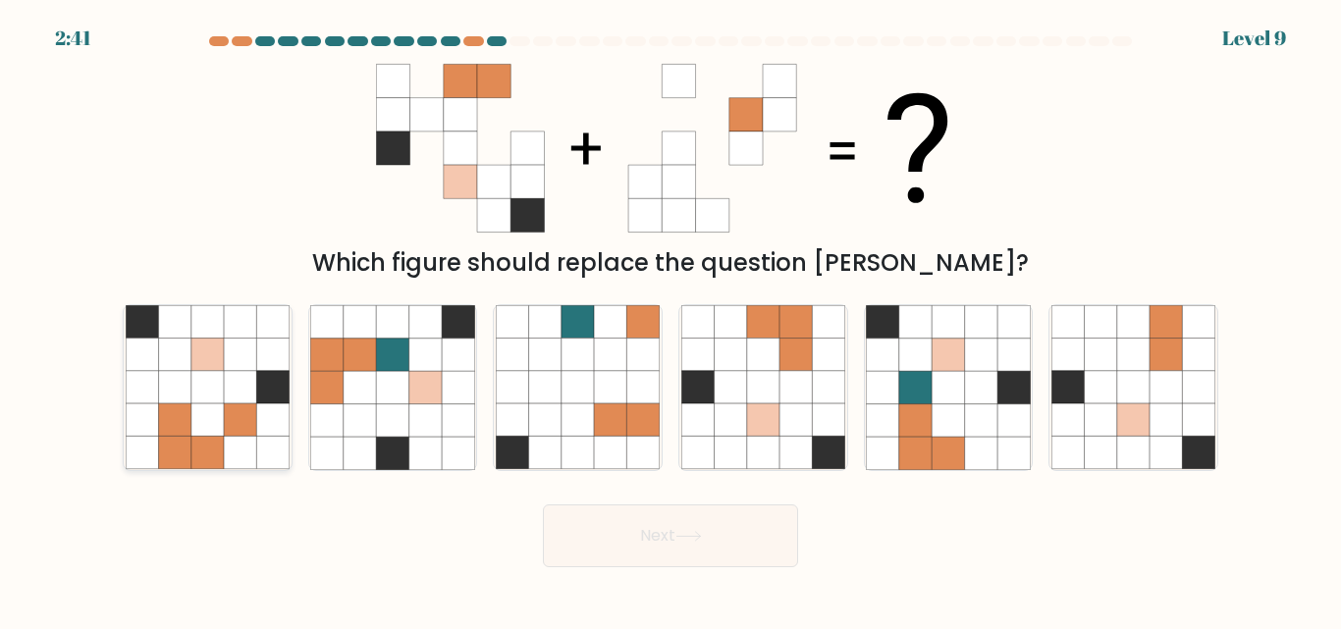
click at [236, 384] on icon at bounding box center [240, 388] width 32 height 32
click at [670, 320] on input "a." at bounding box center [670, 317] width 1 height 5
radio input "true"
click at [471, 370] on icon at bounding box center [458, 355] width 32 height 32
click at [670, 320] on input "b." at bounding box center [670, 317] width 1 height 5
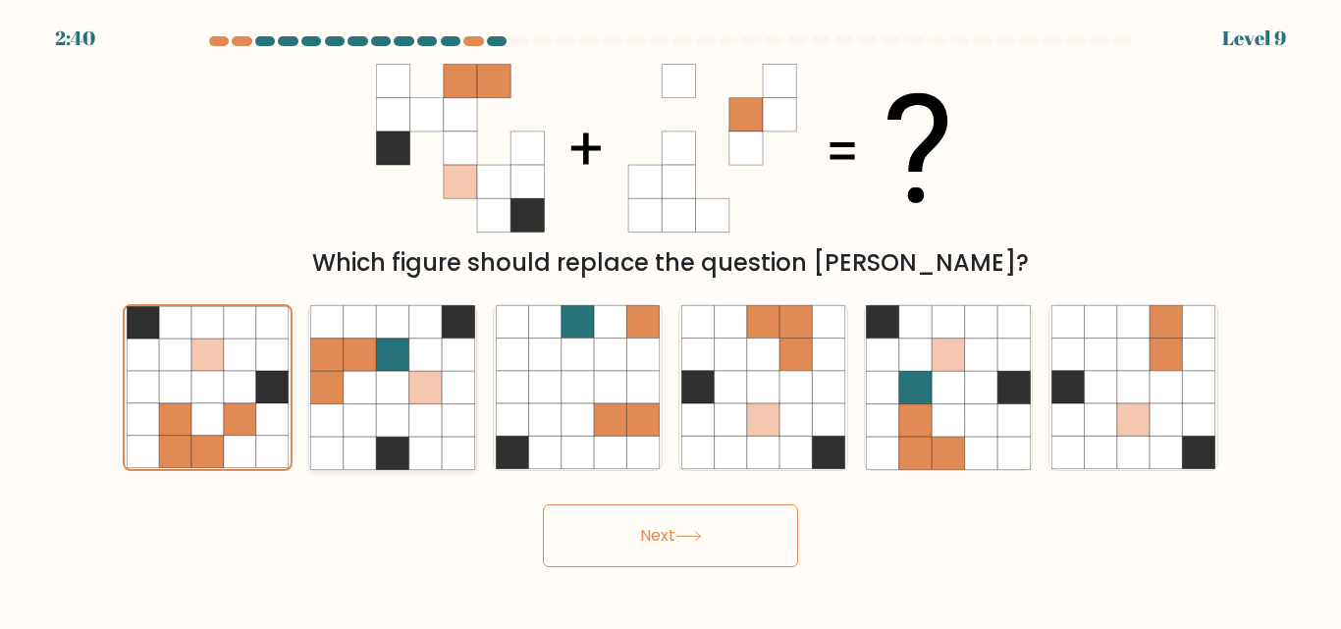
radio input "true"
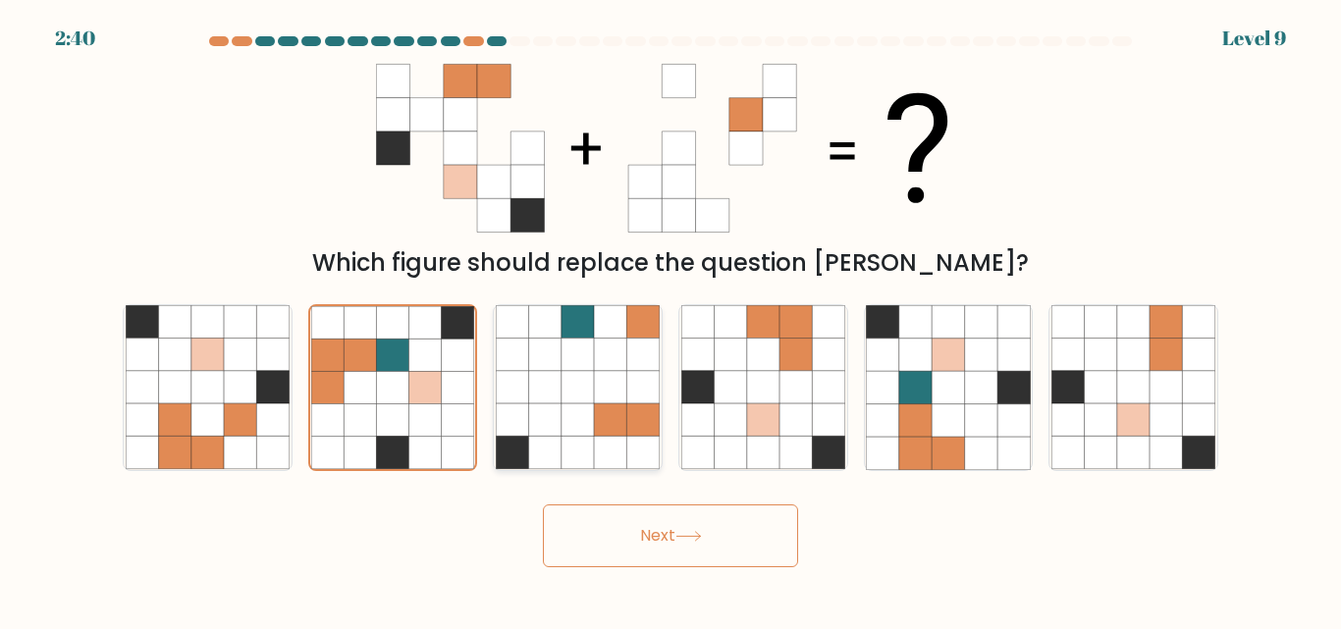
click at [637, 368] on icon at bounding box center [643, 355] width 32 height 32
click at [670, 320] on input "c." at bounding box center [670, 317] width 1 height 5
radio input "true"
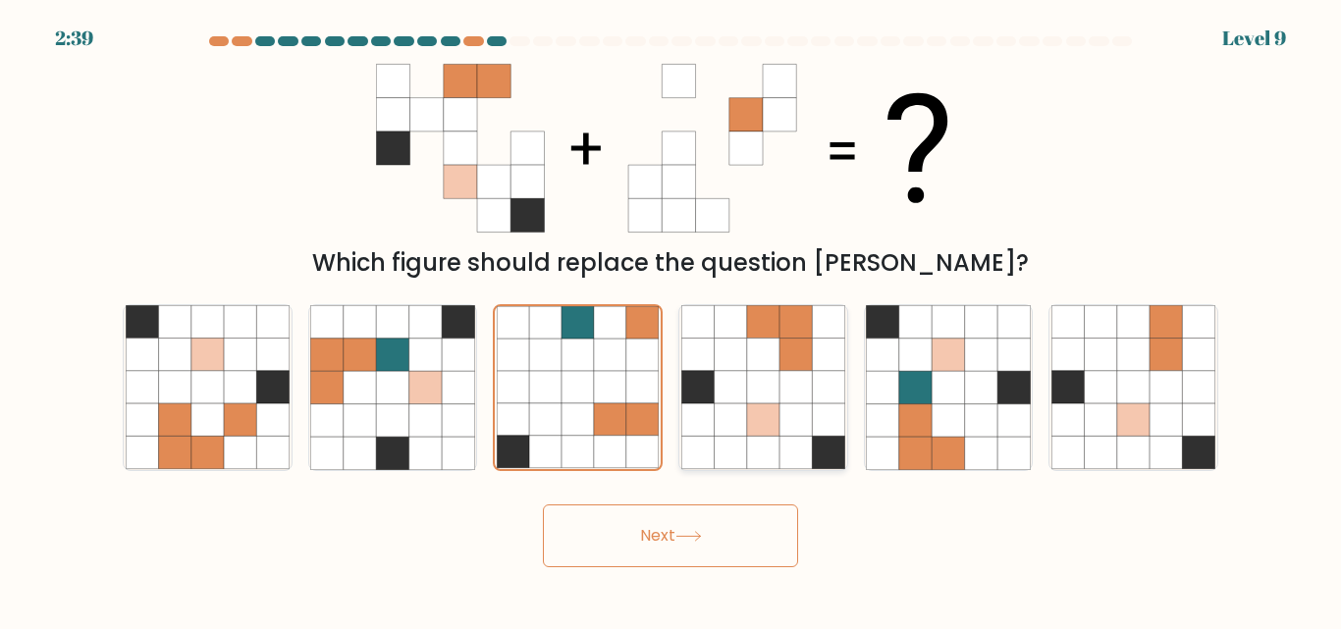
click at [808, 337] on icon at bounding box center [795, 322] width 32 height 32
click at [671, 320] on input "d." at bounding box center [670, 317] width 1 height 5
radio input "true"
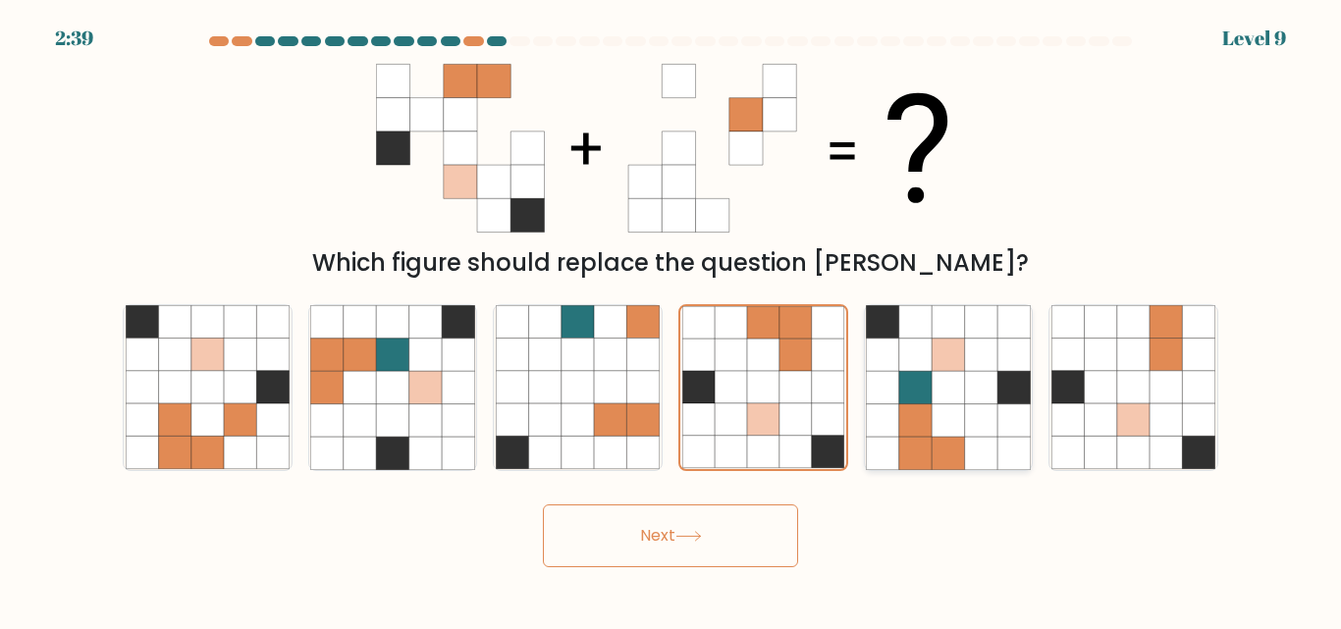
click at [997, 329] on icon at bounding box center [948, 387] width 164 height 164
click at [671, 320] on input "e." at bounding box center [670, 317] width 1 height 5
radio input "true"
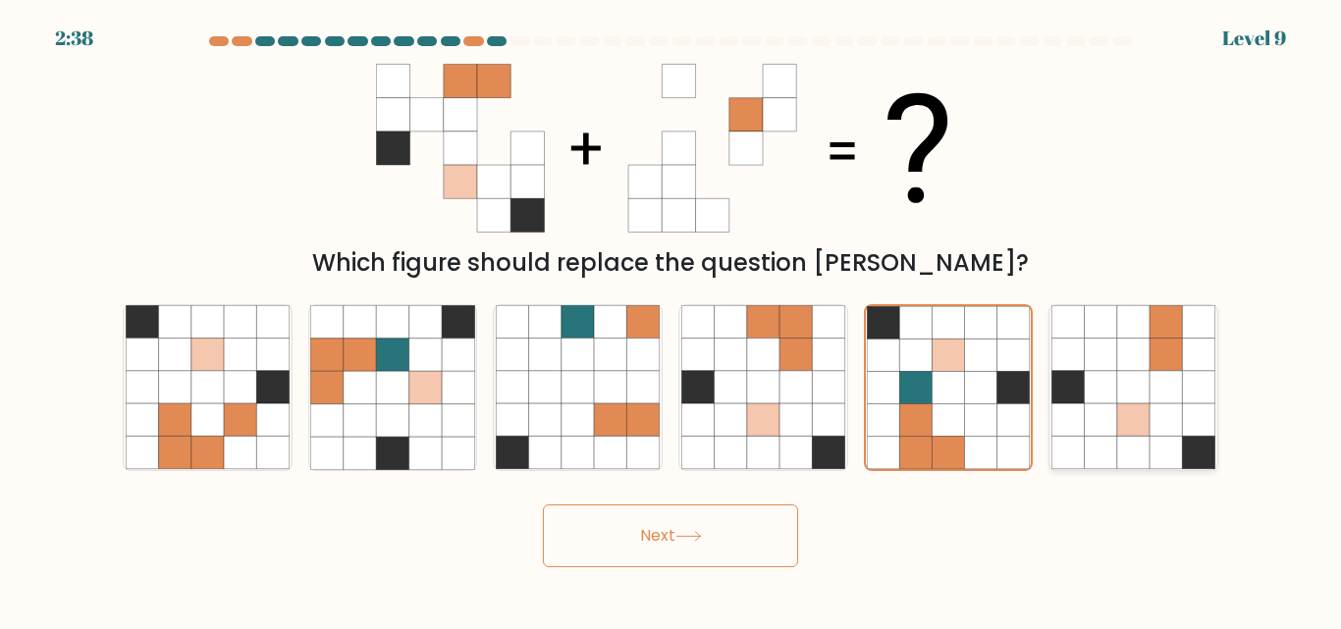
click at [1190, 333] on icon at bounding box center [1199, 322] width 32 height 32
click at [671, 320] on input "f." at bounding box center [670, 317] width 1 height 5
radio input "true"
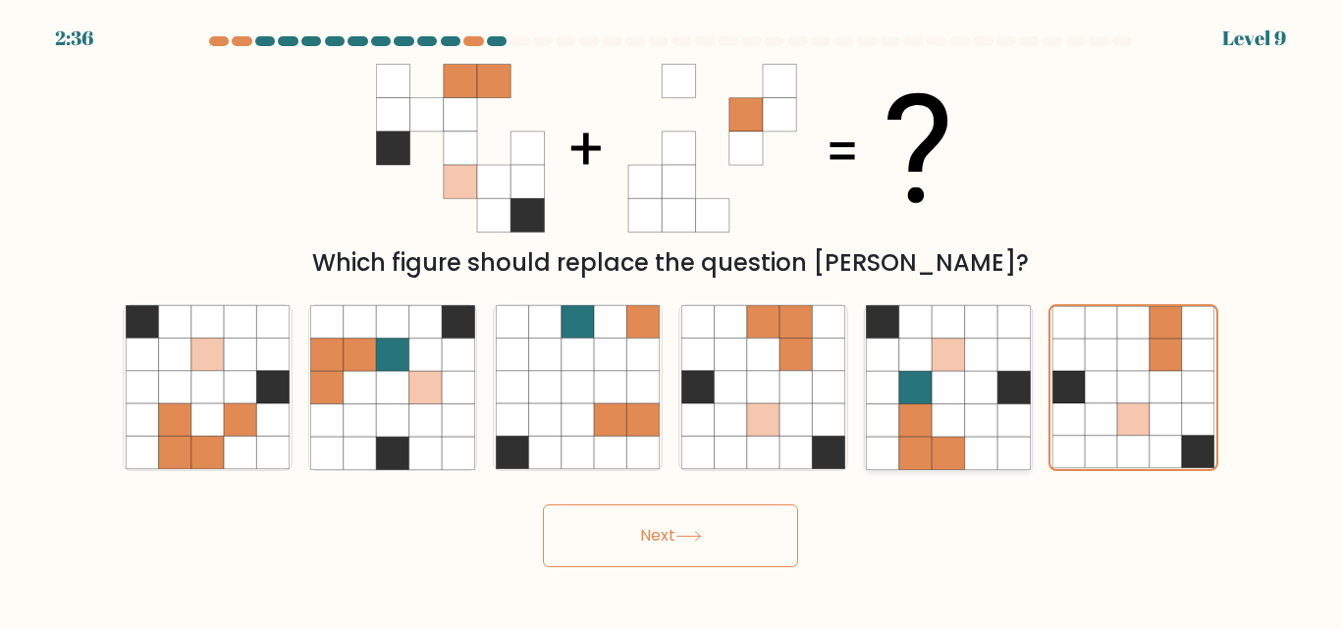
click at [969, 404] on icon at bounding box center [981, 420] width 32 height 32
click at [671, 320] on input "e." at bounding box center [670, 317] width 1 height 5
radio input "true"
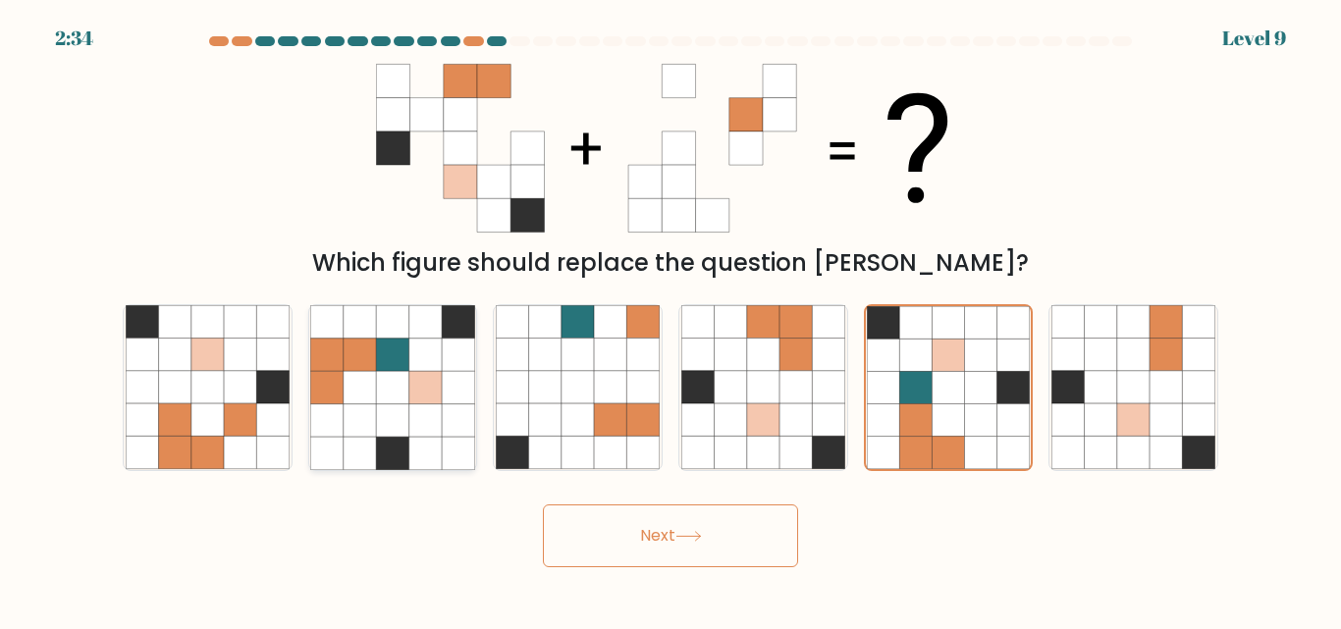
drag, startPoint x: 365, startPoint y: 389, endPoint x: 292, endPoint y: 432, distance: 84.5
click at [365, 390] on icon at bounding box center [360, 388] width 32 height 32
click at [670, 320] on input "b." at bounding box center [670, 317] width 1 height 5
radio input "true"
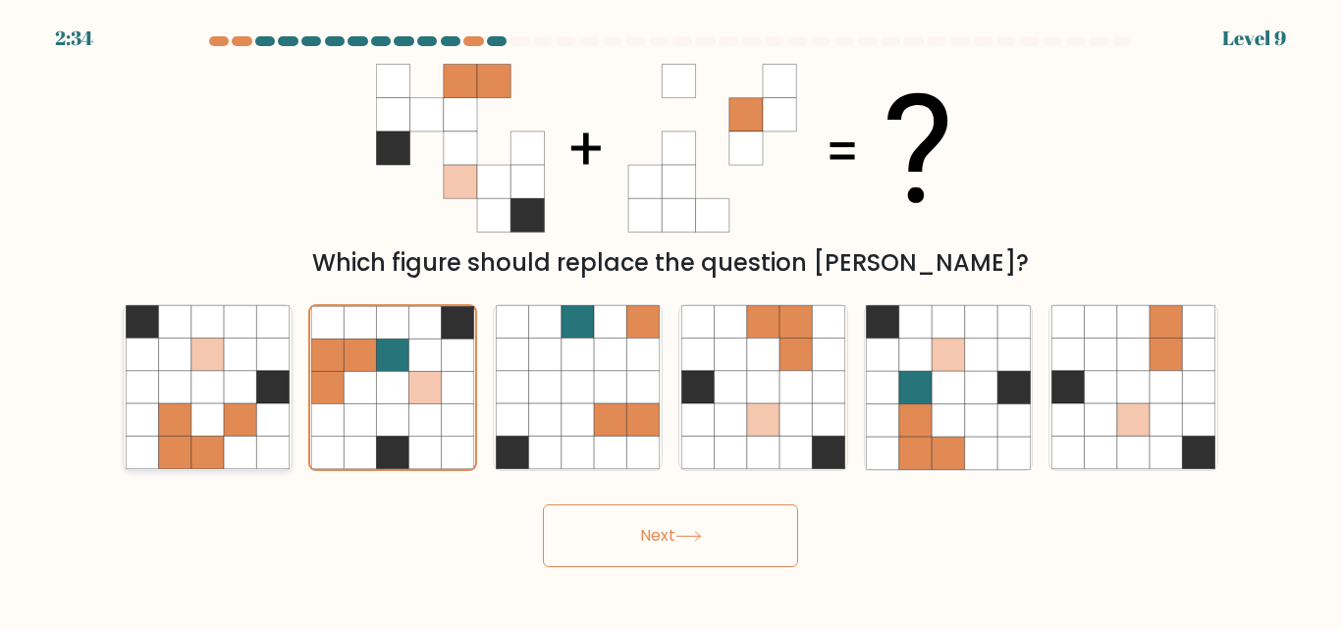
drag, startPoint x: 226, startPoint y: 431, endPoint x: 244, endPoint y: 433, distance: 18.8
click at [244, 433] on icon at bounding box center [240, 420] width 32 height 32
click at [670, 320] on input "a." at bounding box center [670, 317] width 1 height 5
radio input "true"
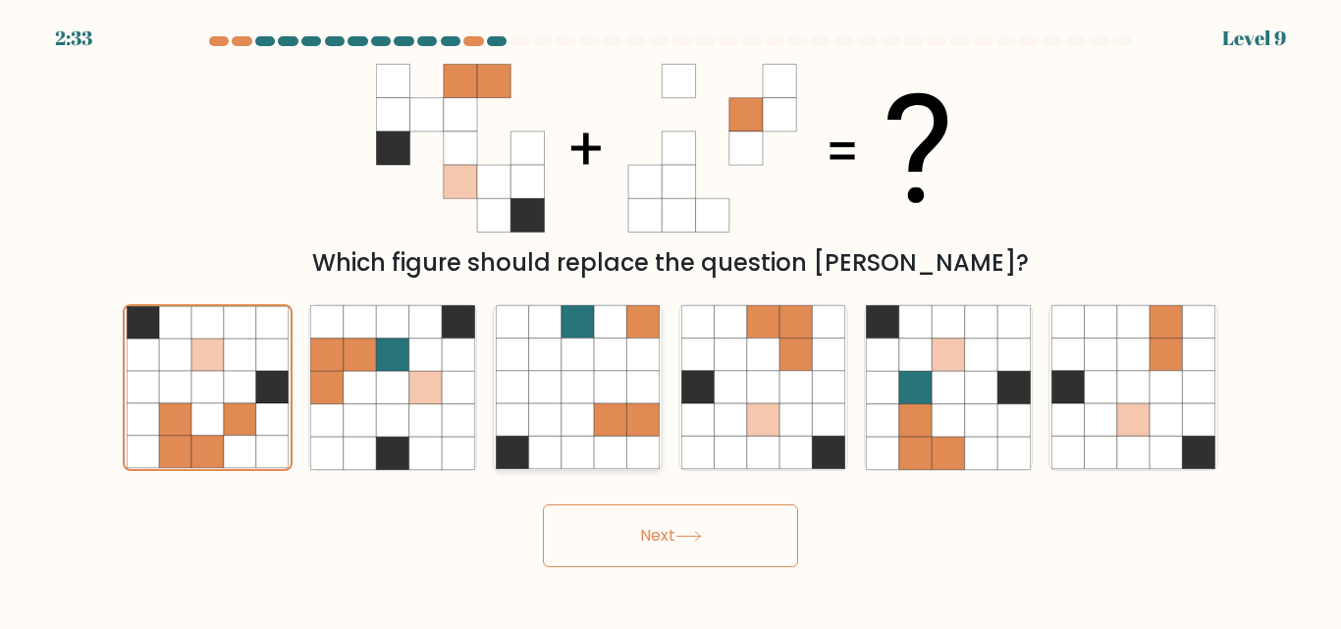
click at [602, 394] on icon at bounding box center [610, 388] width 32 height 32
click at [670, 320] on input "c." at bounding box center [670, 317] width 1 height 5
radio input "true"
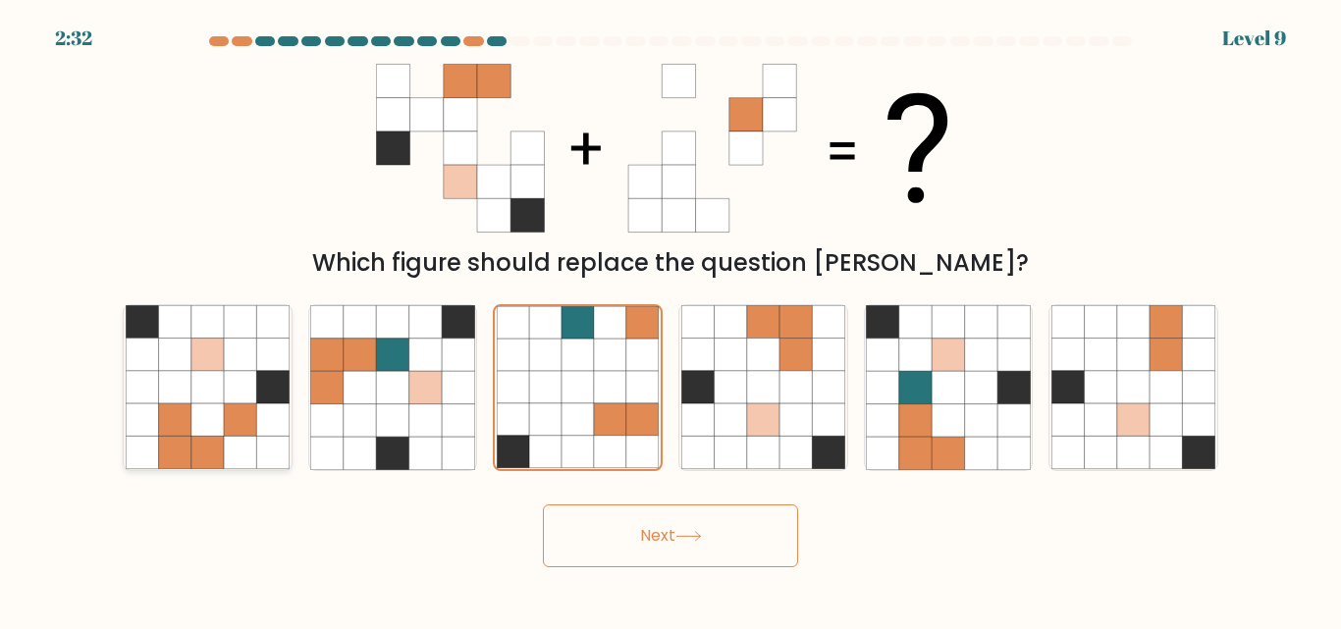
click at [267, 450] on icon at bounding box center [272, 453] width 32 height 32
click at [670, 320] on input "a." at bounding box center [670, 317] width 1 height 5
radio input "true"
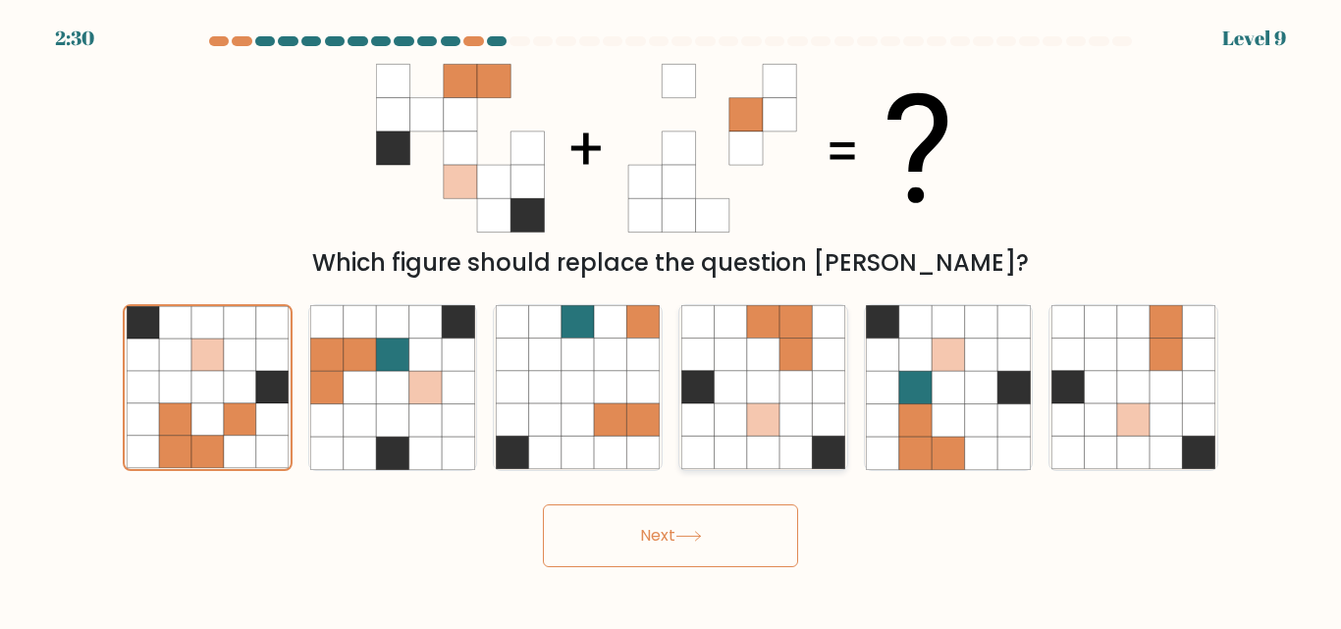
click at [794, 343] on icon at bounding box center [795, 355] width 32 height 32
click at [671, 320] on input "d." at bounding box center [670, 317] width 1 height 5
radio input "true"
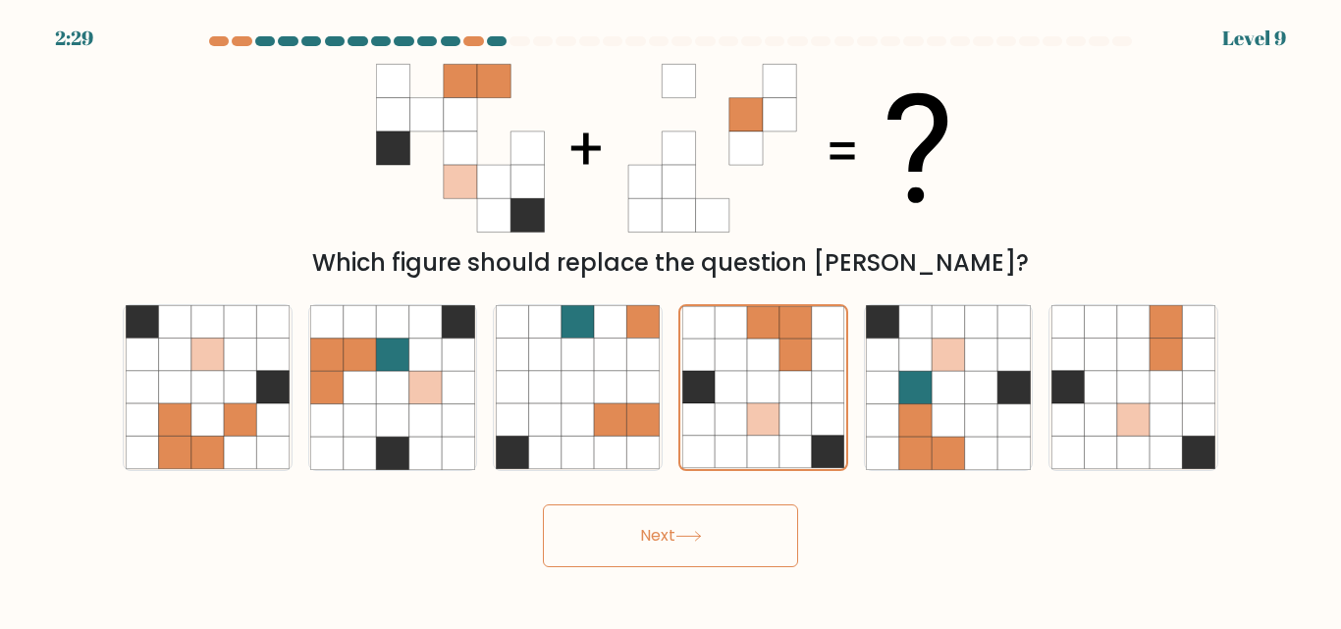
click at [681, 531] on icon at bounding box center [688, 536] width 27 height 11
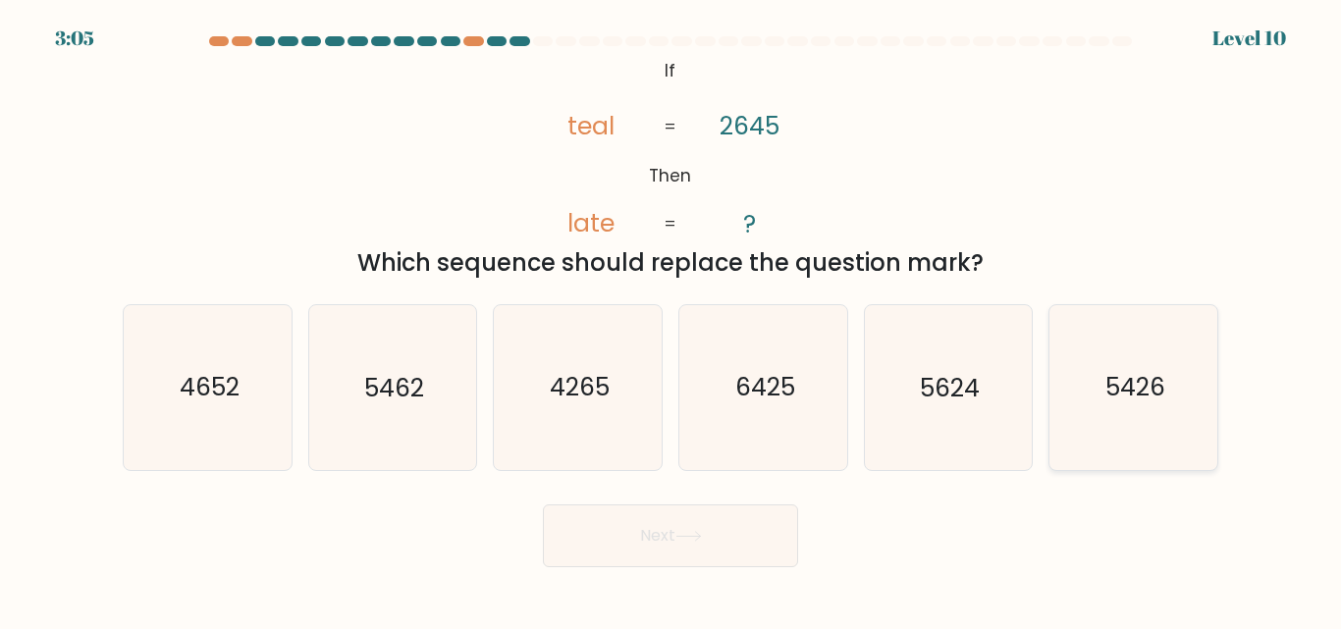
click at [1140, 381] on text "5426" at bounding box center [1135, 388] width 60 height 34
click at [671, 320] on input "f. 5426" at bounding box center [670, 317] width 1 height 5
radio input "true"
click at [735, 516] on button "Next" at bounding box center [670, 535] width 255 height 63
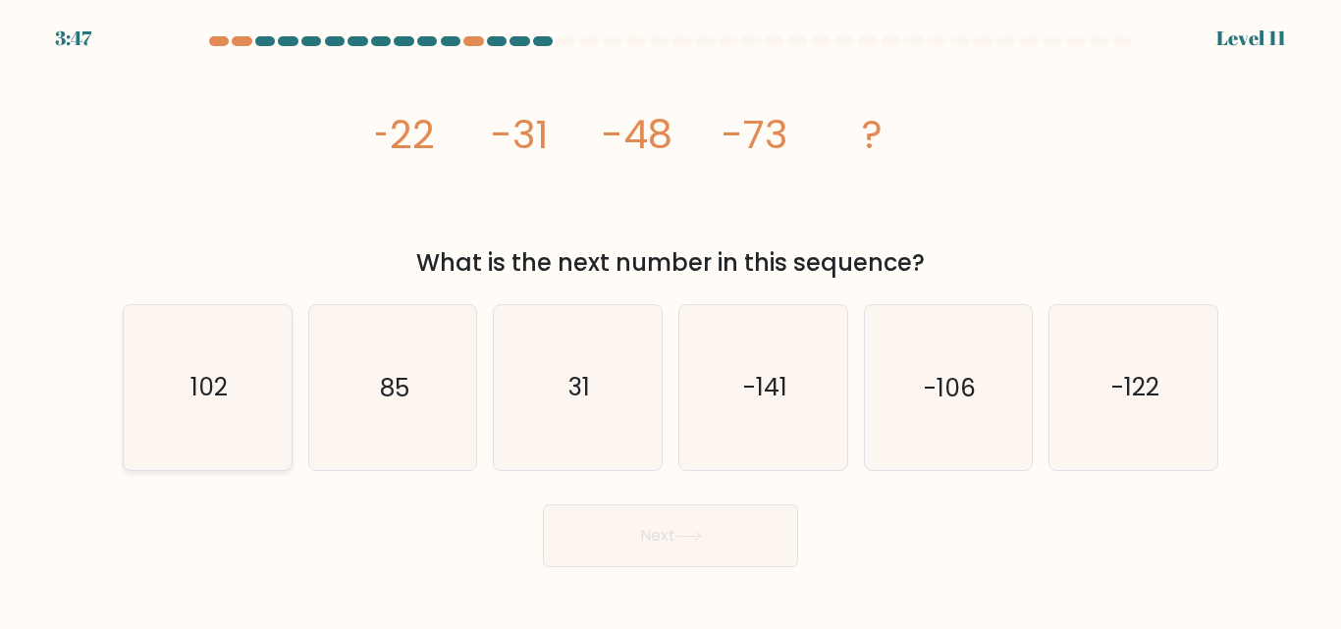
click at [288, 410] on icon "102" at bounding box center [208, 387] width 164 height 164
click at [670, 320] on input "a. 102" at bounding box center [670, 317] width 1 height 5
radio input "true"
click at [423, 419] on icon "85" at bounding box center [392, 387] width 164 height 164
click at [670, 320] on input "b. 85" at bounding box center [670, 317] width 1 height 5
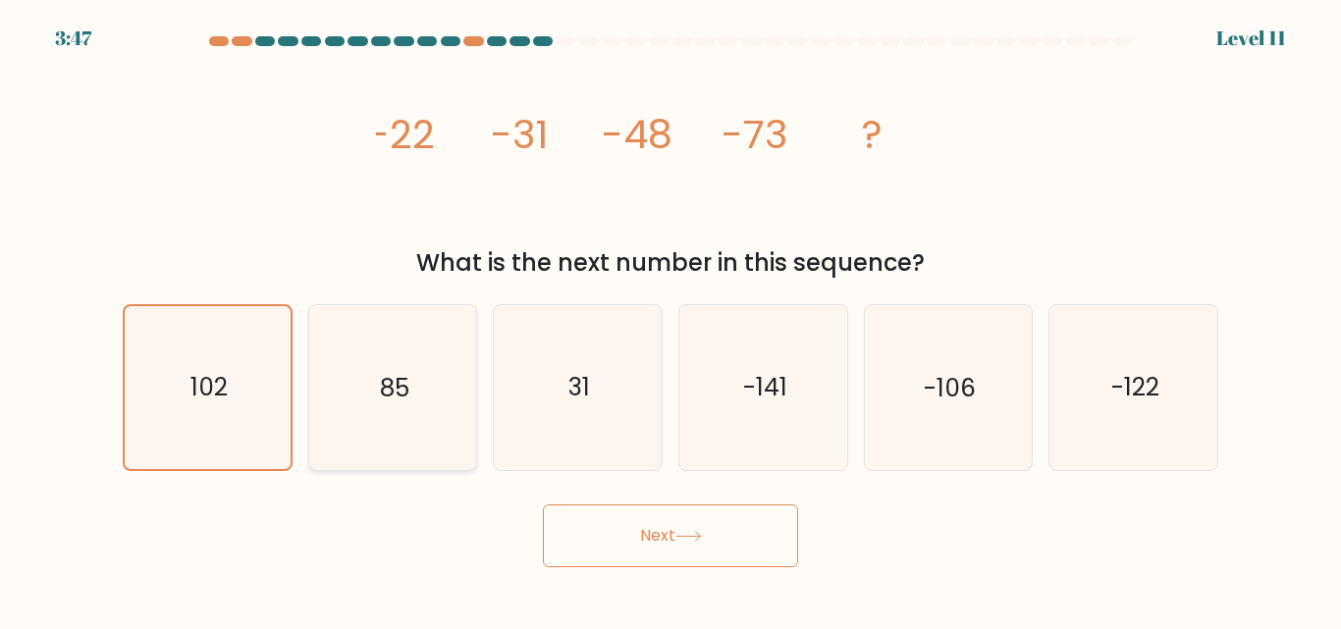
radio input "true"
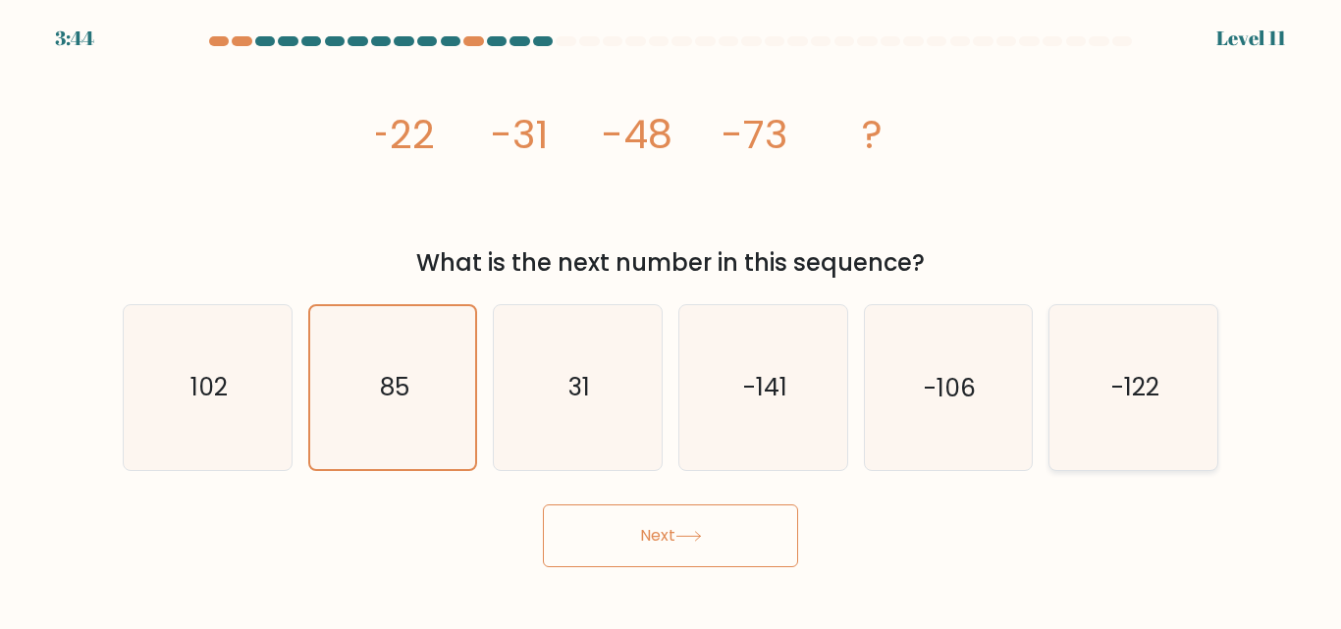
click at [1158, 391] on text "-122" at bounding box center [1135, 388] width 48 height 34
click at [671, 320] on input "f. -122" at bounding box center [670, 317] width 1 height 5
radio input "true"
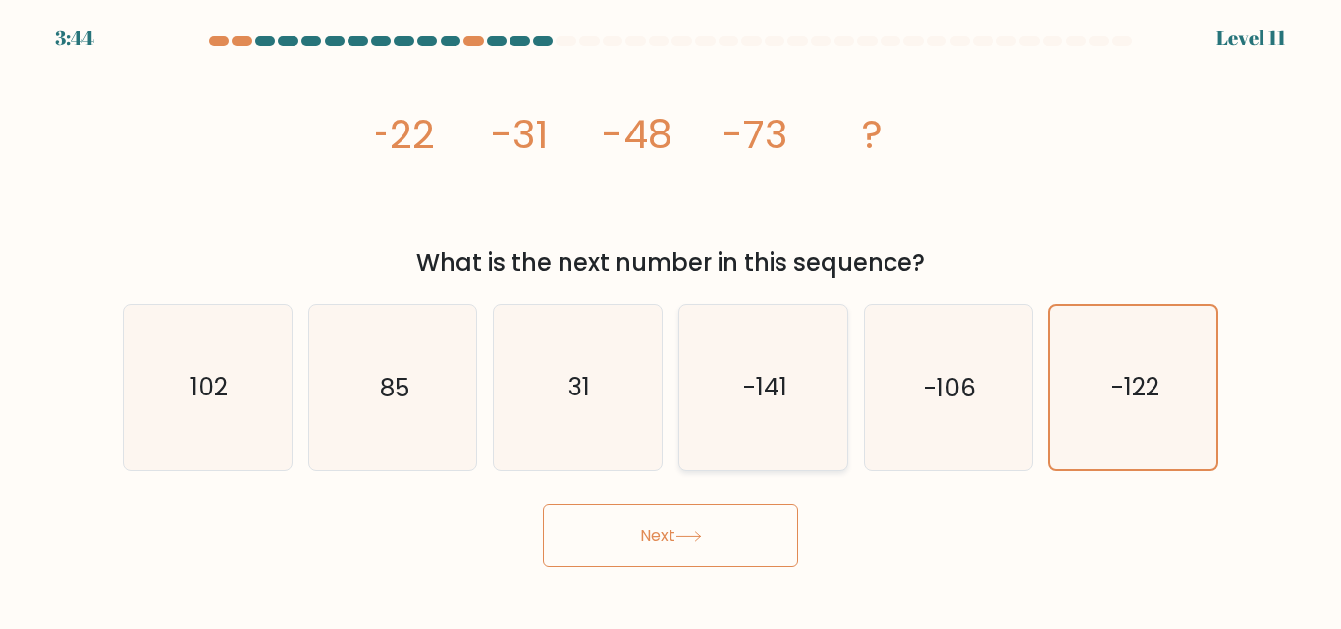
drag, startPoint x: 875, startPoint y: 400, endPoint x: 689, endPoint y: 425, distance: 187.1
click at [875, 400] on icon "-106" at bounding box center [948, 387] width 164 height 164
click at [671, 320] on input "e. -106" at bounding box center [670, 317] width 1 height 5
radio input "true"
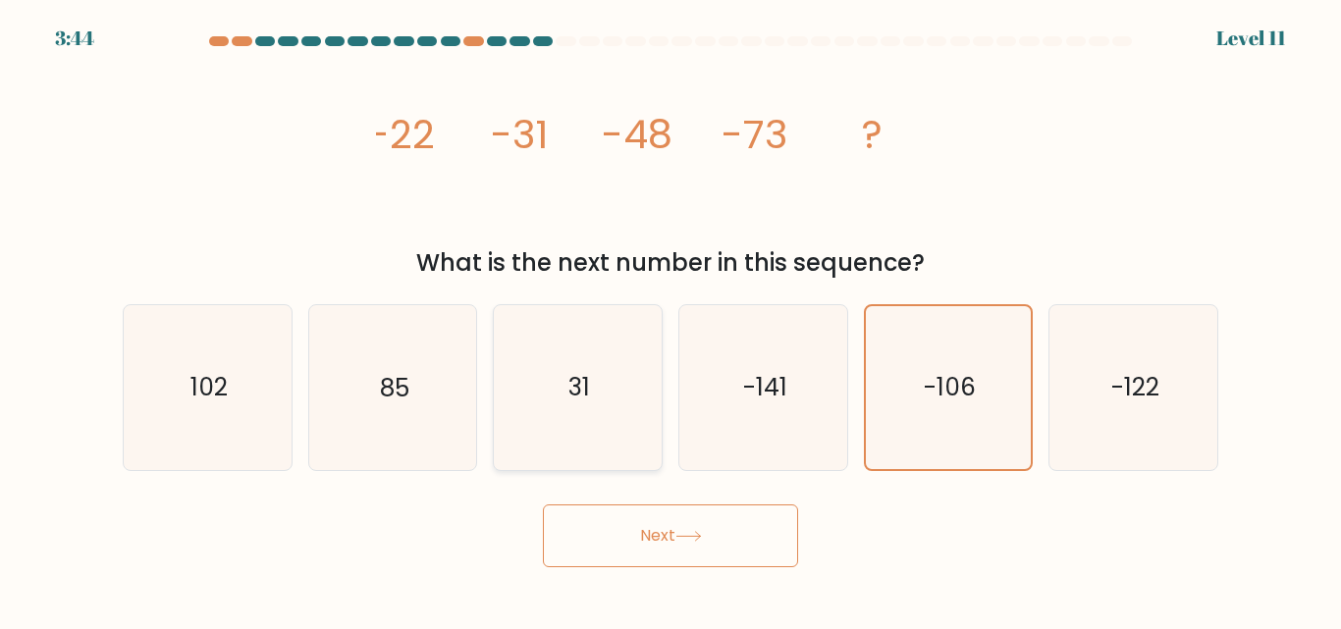
drag, startPoint x: 593, startPoint y: 423, endPoint x: 503, endPoint y: 424, distance: 90.3
click at [575, 423] on icon "31" at bounding box center [578, 387] width 164 height 164
click at [375, 399] on icon "85" at bounding box center [392, 387] width 164 height 164
click at [670, 320] on input "b. 85" at bounding box center [670, 317] width 1 height 5
radio input "true"
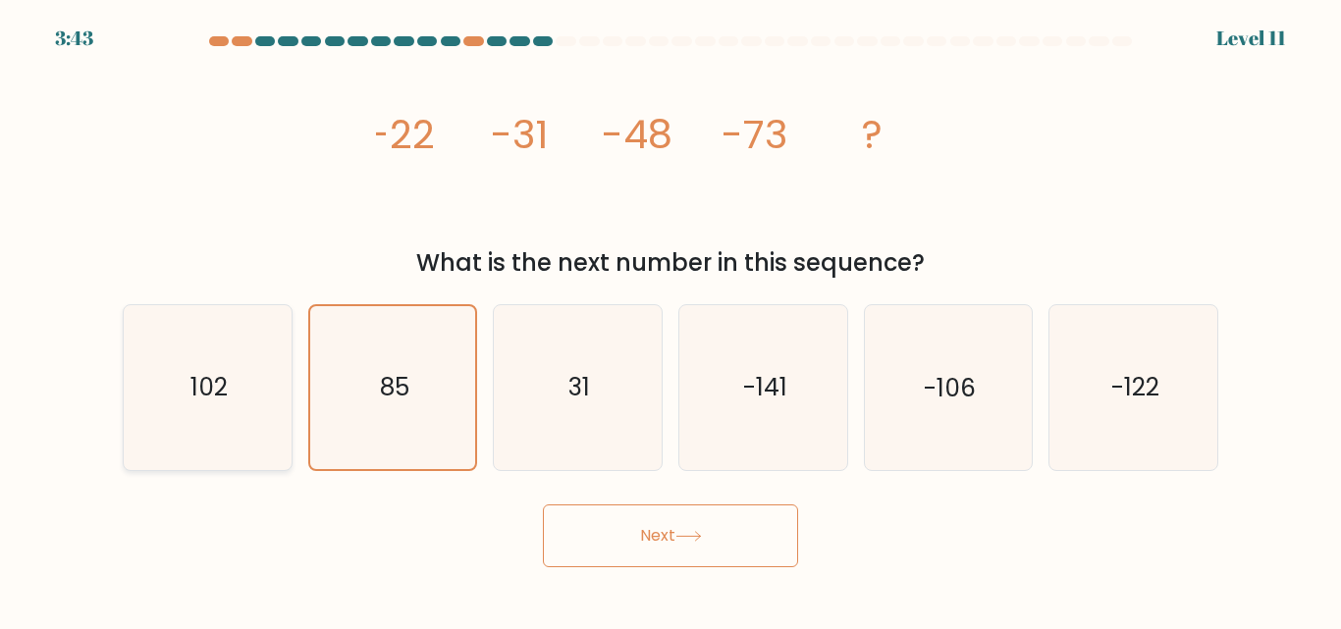
click at [180, 436] on icon "102" at bounding box center [208, 387] width 164 height 164
click at [670, 320] on input "a. 102" at bounding box center [670, 317] width 1 height 5
radio input "true"
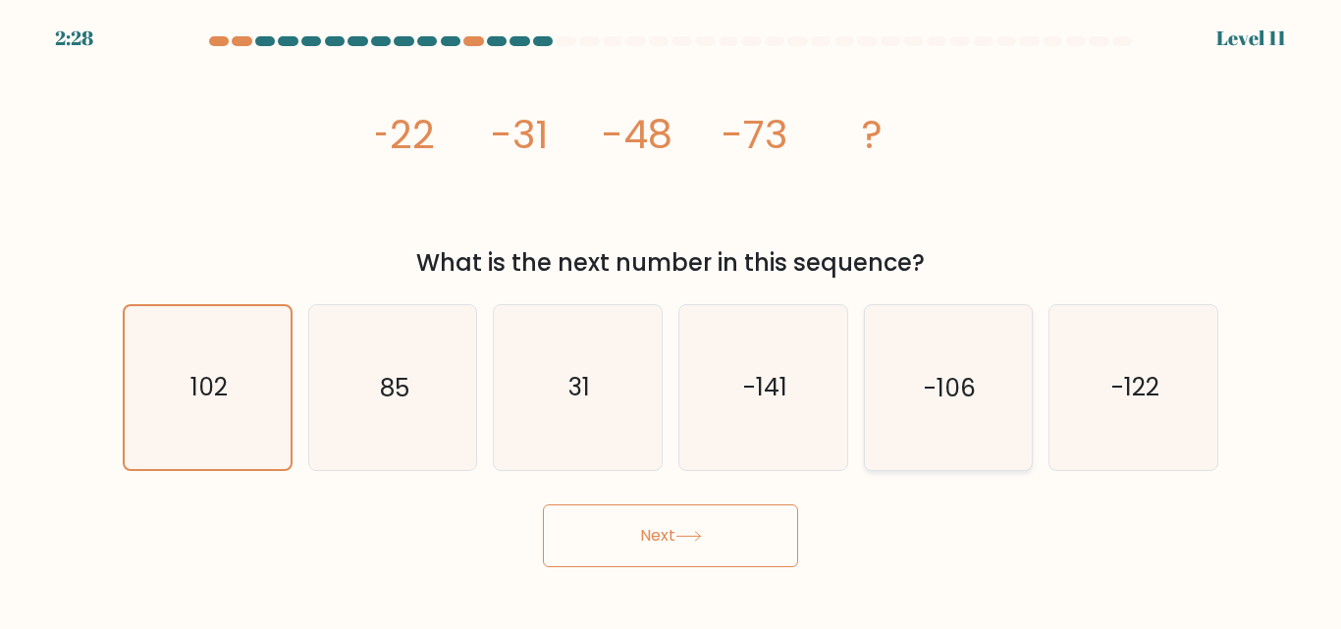
click at [929, 390] on text "-106" at bounding box center [950, 388] width 52 height 34
click at [671, 320] on input "e. -106" at bounding box center [670, 317] width 1 height 5
radio input "true"
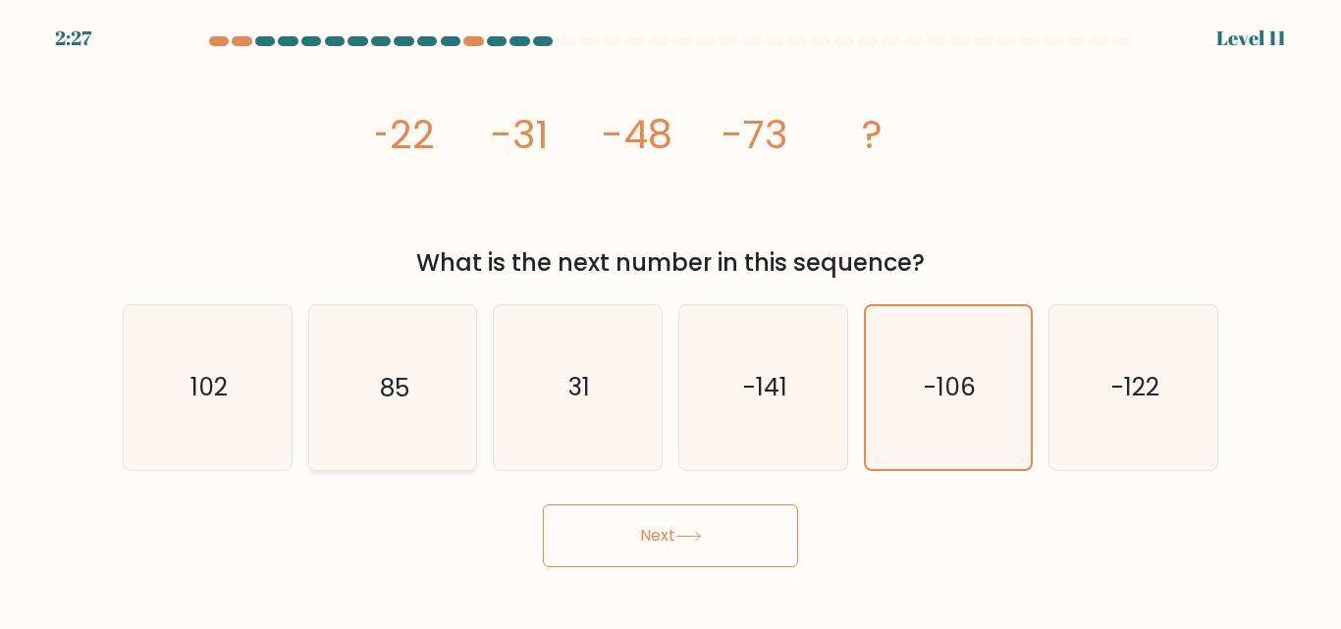
drag, startPoint x: 177, startPoint y: 410, endPoint x: 379, endPoint y: 357, distance: 209.0
click at [178, 410] on icon "102" at bounding box center [208, 387] width 164 height 164
click at [670, 320] on input "a. 102" at bounding box center [670, 317] width 1 height 5
radio input "true"
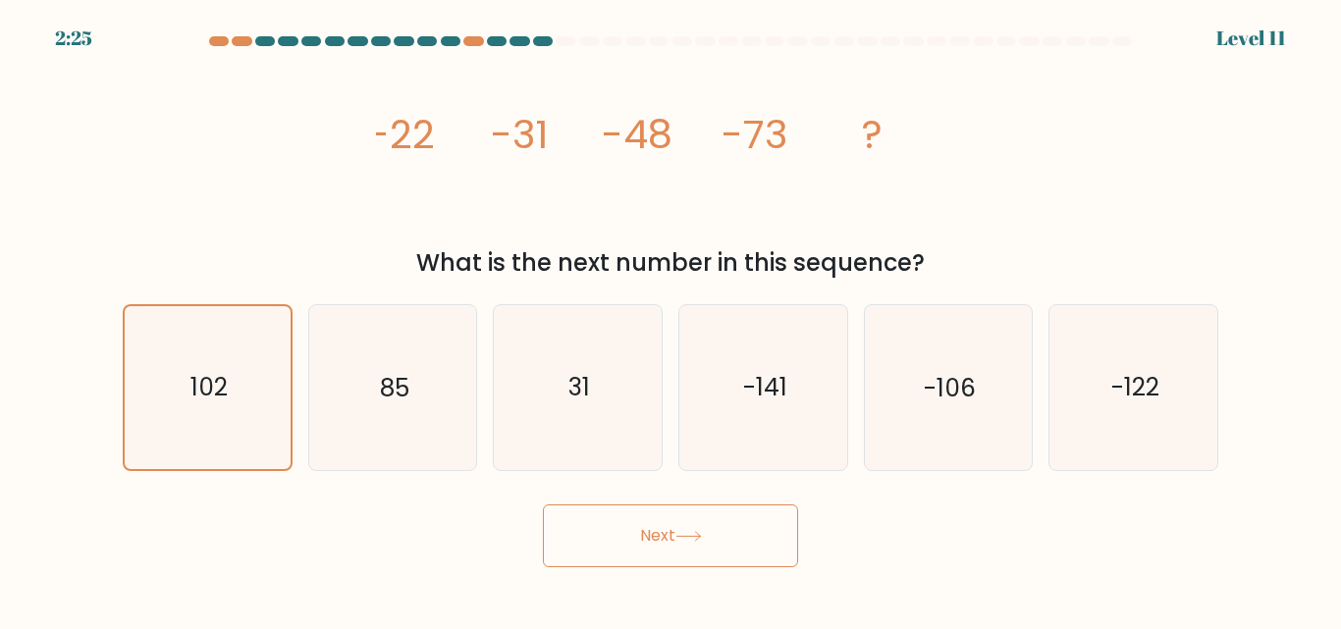
click at [636, 529] on button "Next" at bounding box center [670, 535] width 255 height 63
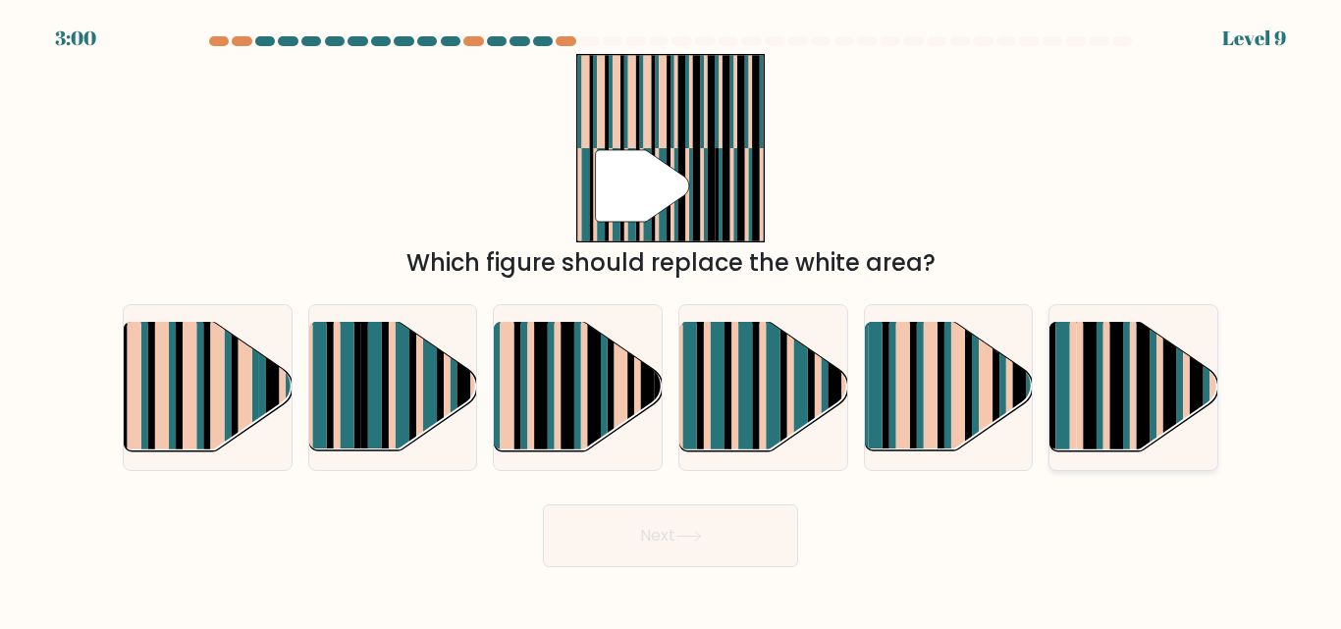
click at [1081, 393] on rect at bounding box center [1080, 403] width 7 height 166
click at [671, 320] on input "f." at bounding box center [670, 317] width 1 height 5
radio input "true"
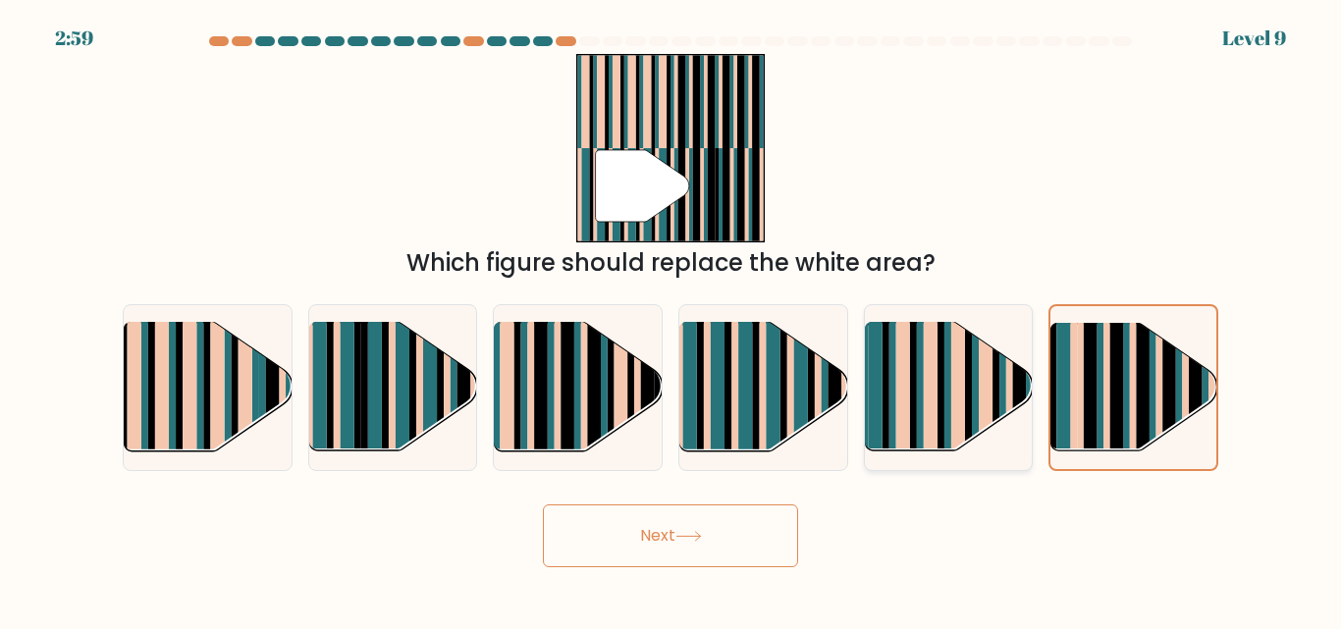
click at [864, 379] on rect at bounding box center [864, 375] width 7 height 166
click at [671, 320] on input "e." at bounding box center [670, 317] width 1 height 5
radio input "true"
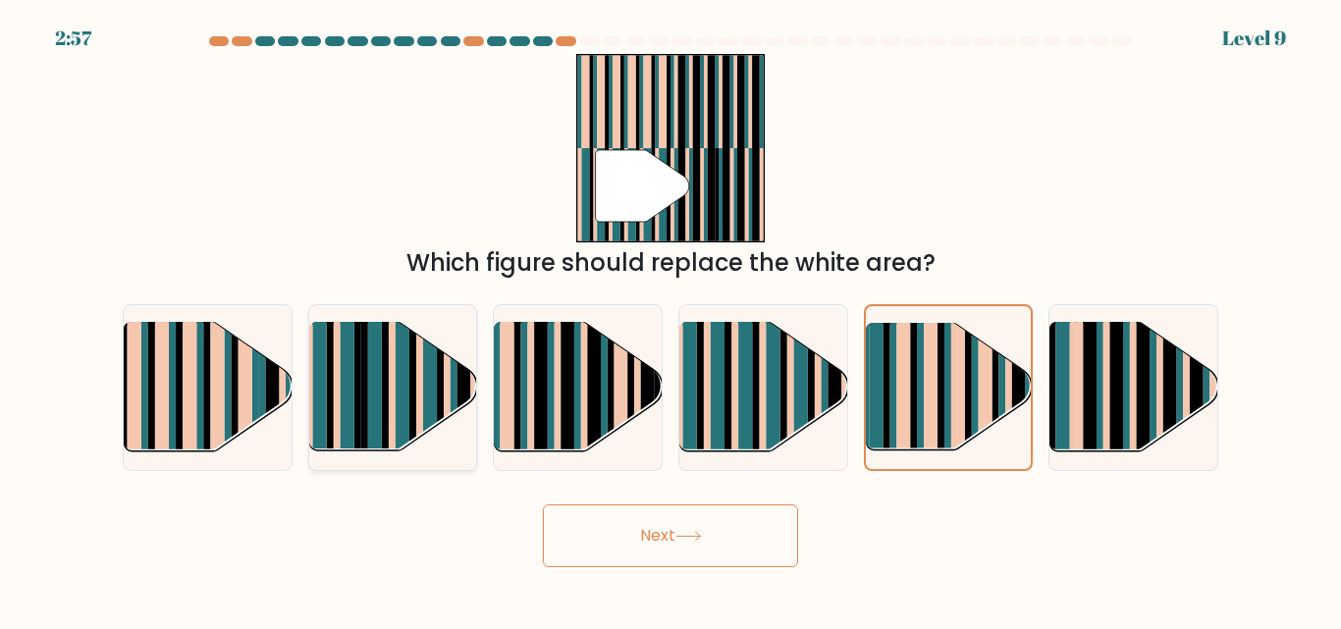
click at [395, 363] on rect at bounding box center [392, 403] width 7 height 166
click at [670, 320] on input "b." at bounding box center [670, 317] width 1 height 5
radio input "true"
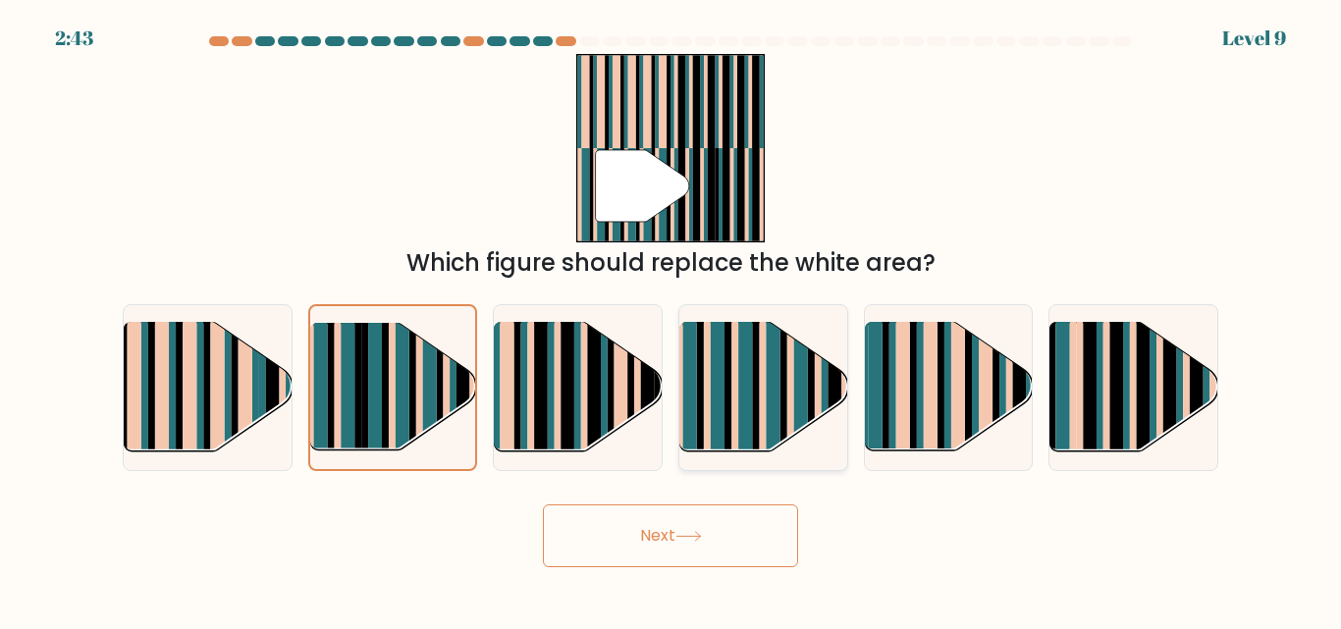
drag, startPoint x: 798, startPoint y: 374, endPoint x: 764, endPoint y: 333, distance: 53.7
click at [768, 335] on g at bounding box center [814, 319] width 335 height 335
click at [671, 320] on input "d." at bounding box center [670, 317] width 1 height 5
radio input "true"
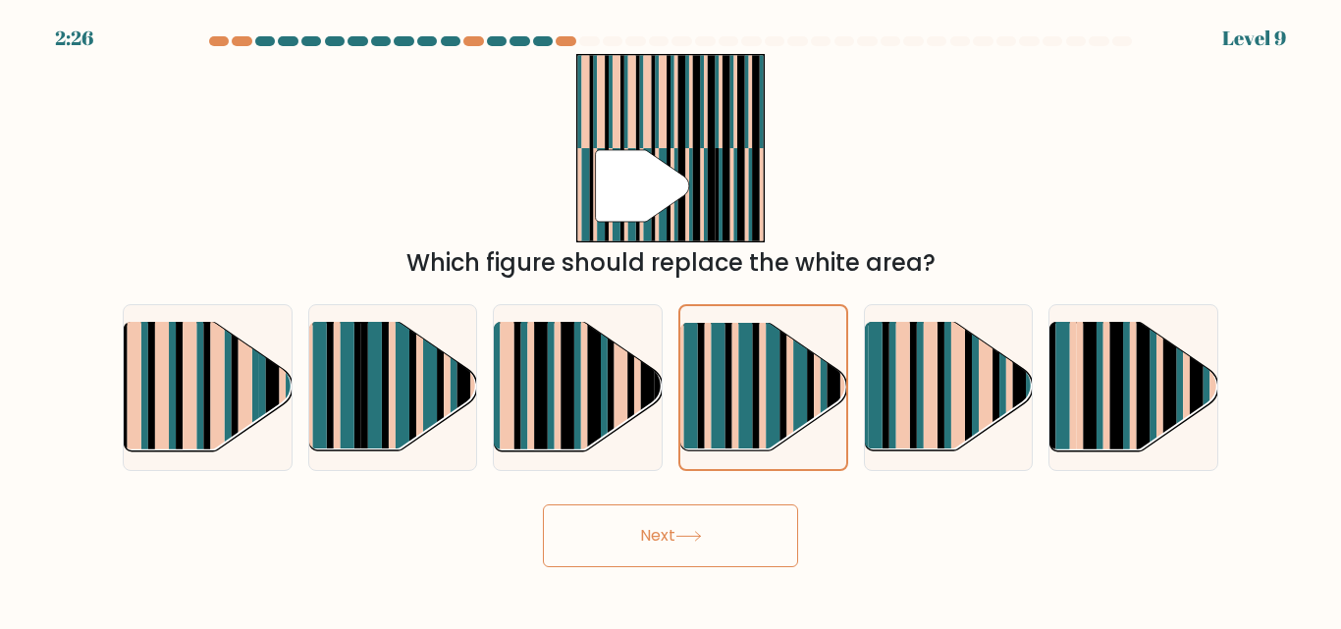
click at [667, 534] on button "Next" at bounding box center [670, 535] width 255 height 63
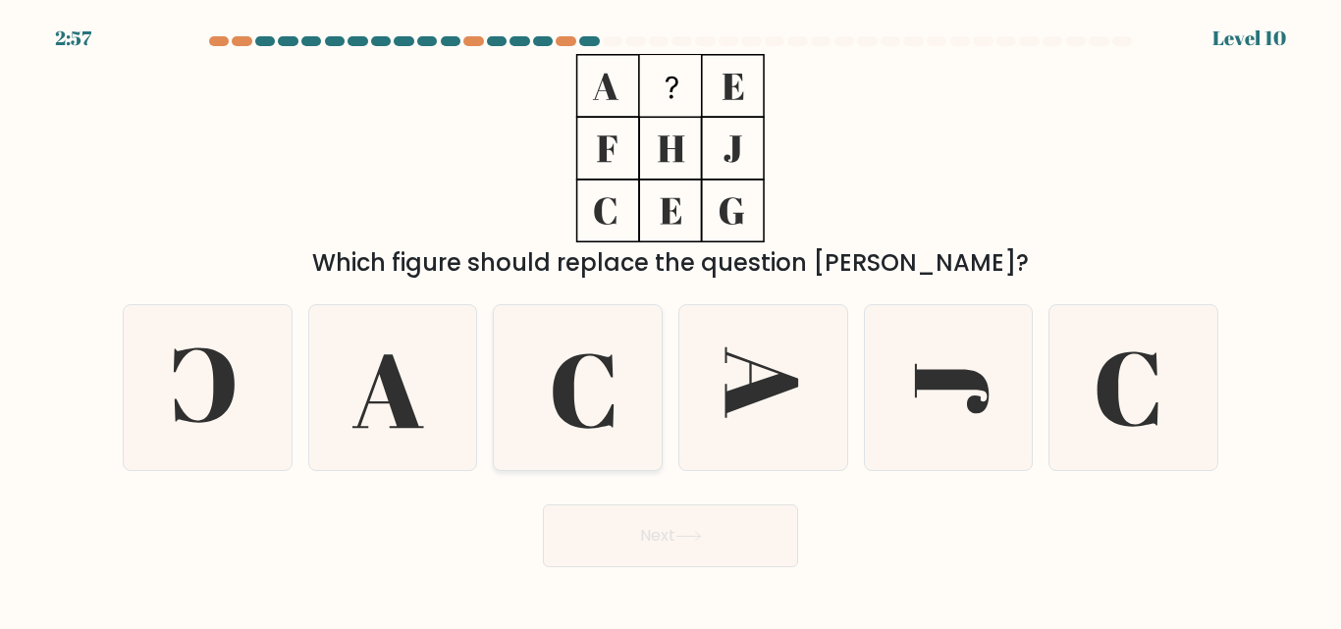
click at [563, 399] on icon at bounding box center [583, 391] width 61 height 75
click at [670, 320] on input "c." at bounding box center [670, 317] width 1 height 5
radio input "true"
click at [1089, 410] on icon at bounding box center [1133, 387] width 164 height 164
click at [671, 320] on input "f." at bounding box center [670, 317] width 1 height 5
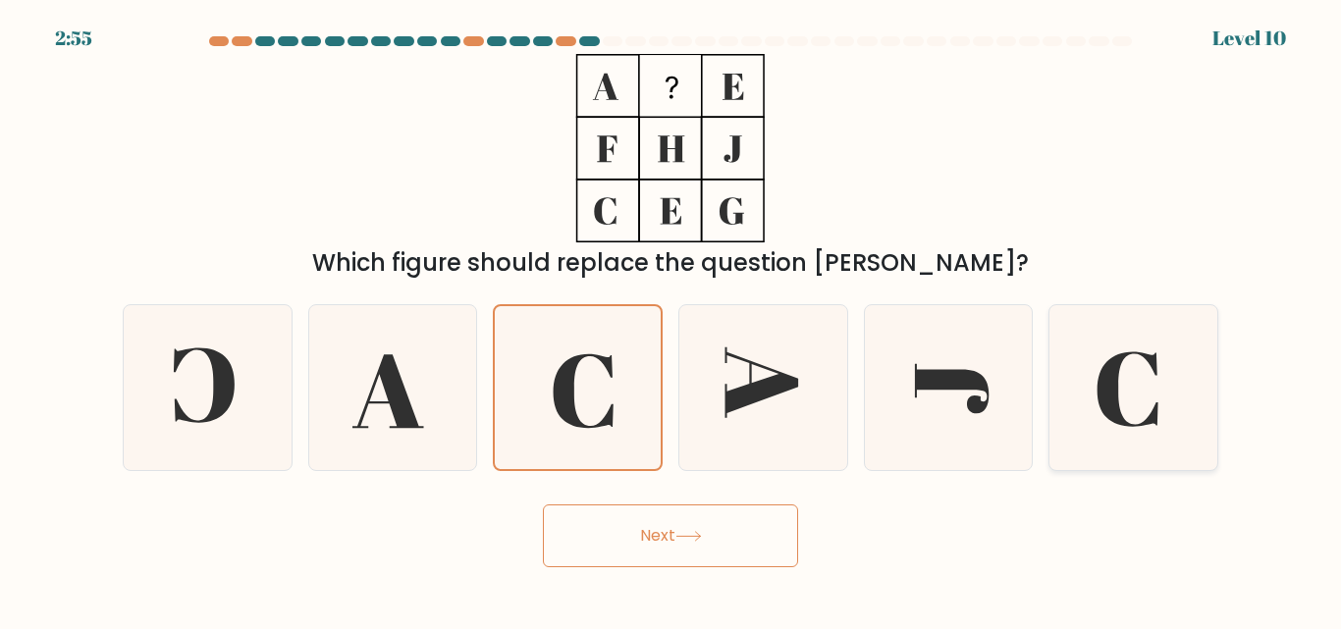
radio input "true"
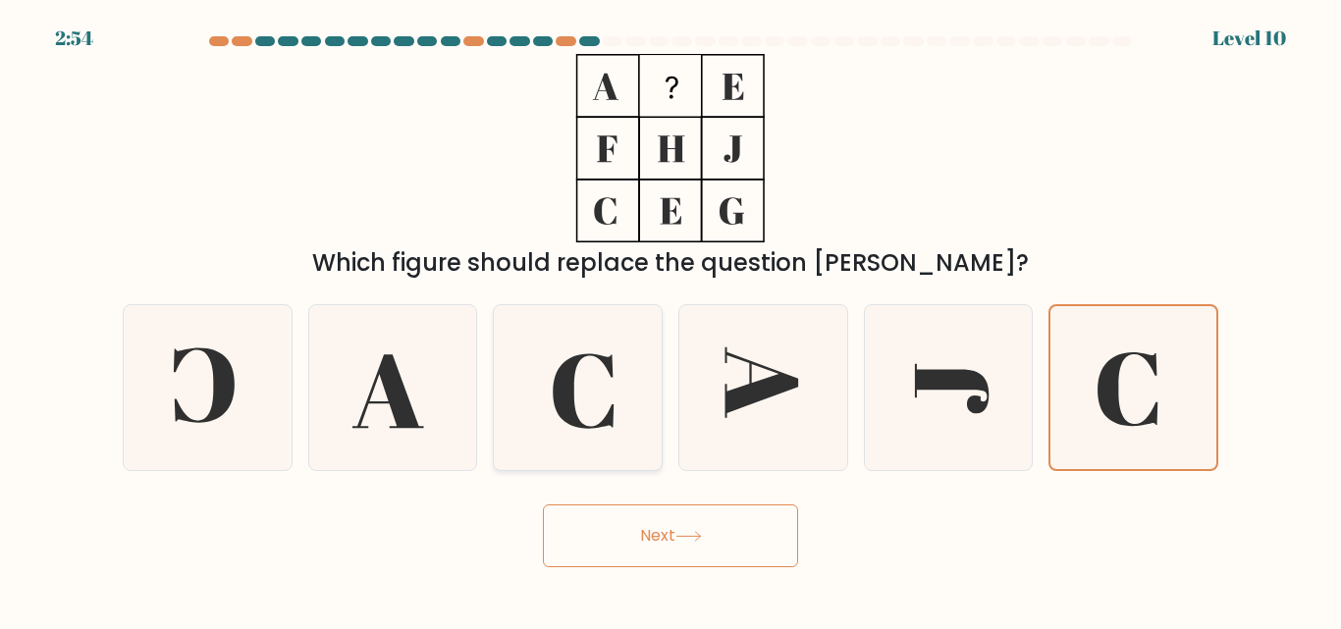
click at [601, 400] on icon at bounding box center [578, 387] width 164 height 164
click at [670, 320] on input "c." at bounding box center [670, 317] width 1 height 5
radio input "true"
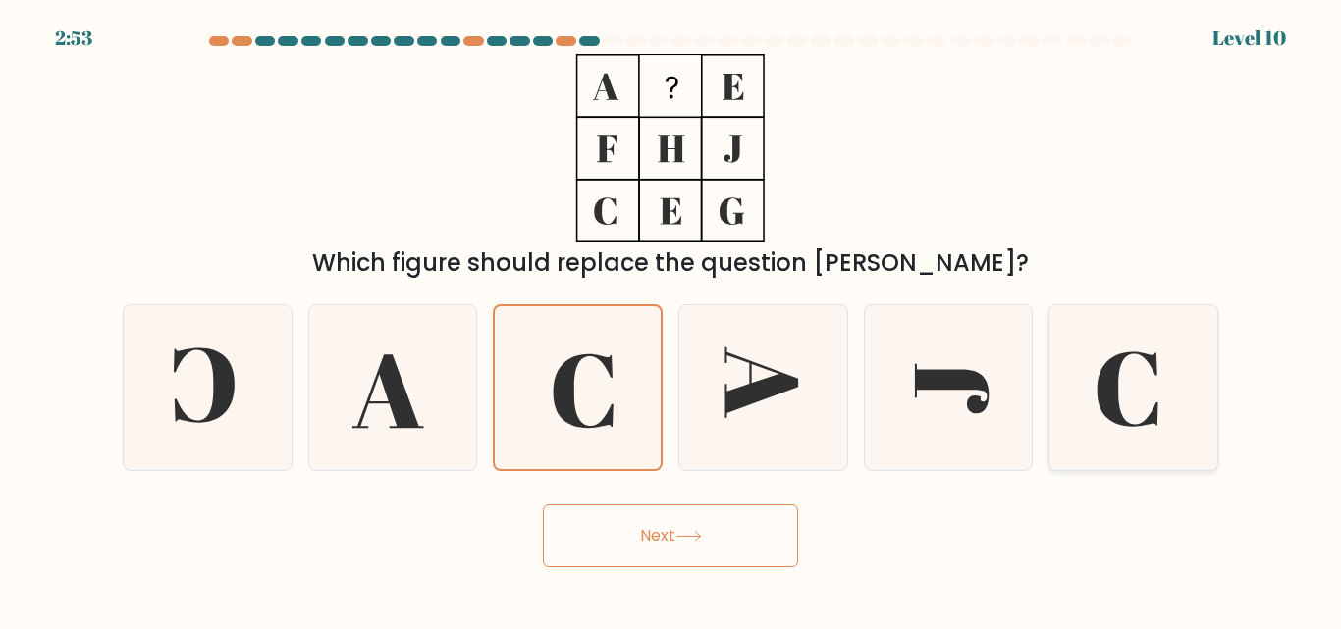
click at [1120, 394] on icon at bounding box center [1133, 387] width 164 height 164
click at [671, 320] on input "f." at bounding box center [670, 317] width 1 height 5
radio input "true"
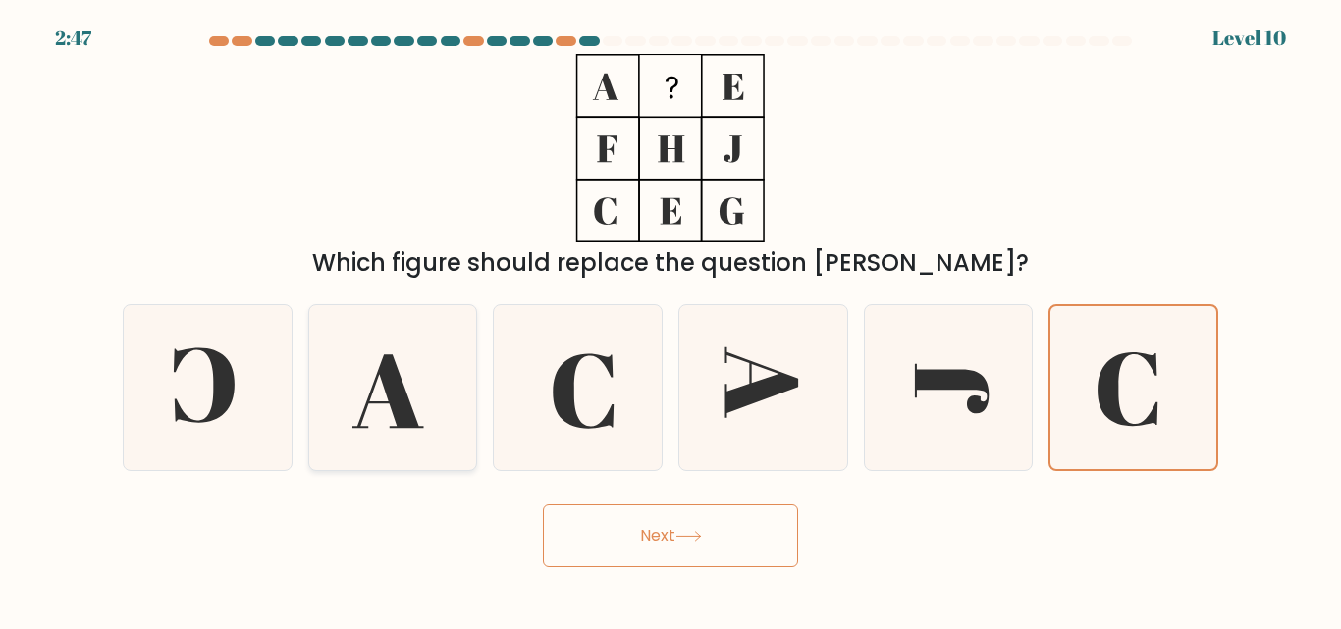
click at [378, 419] on icon at bounding box center [392, 387] width 164 height 164
click at [670, 320] on input "b." at bounding box center [670, 317] width 1 height 5
radio input "true"
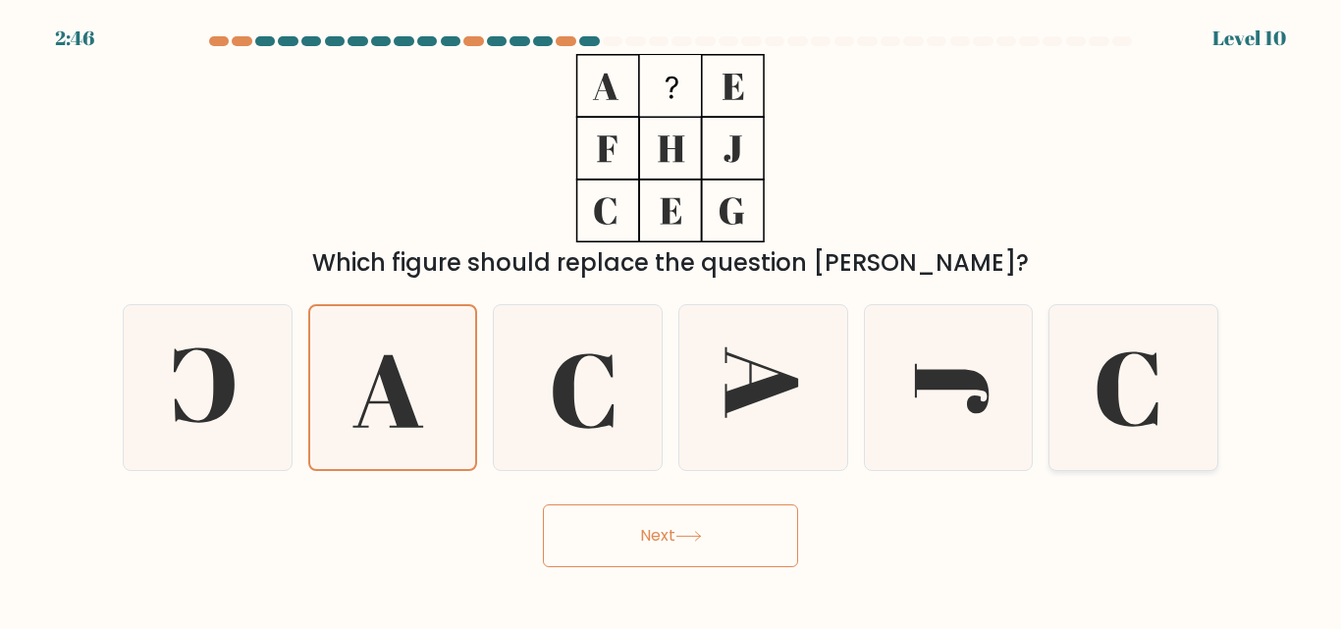
click at [1140, 422] on icon at bounding box center [1133, 387] width 164 height 164
click at [671, 320] on input "f." at bounding box center [670, 317] width 1 height 5
radio input "true"
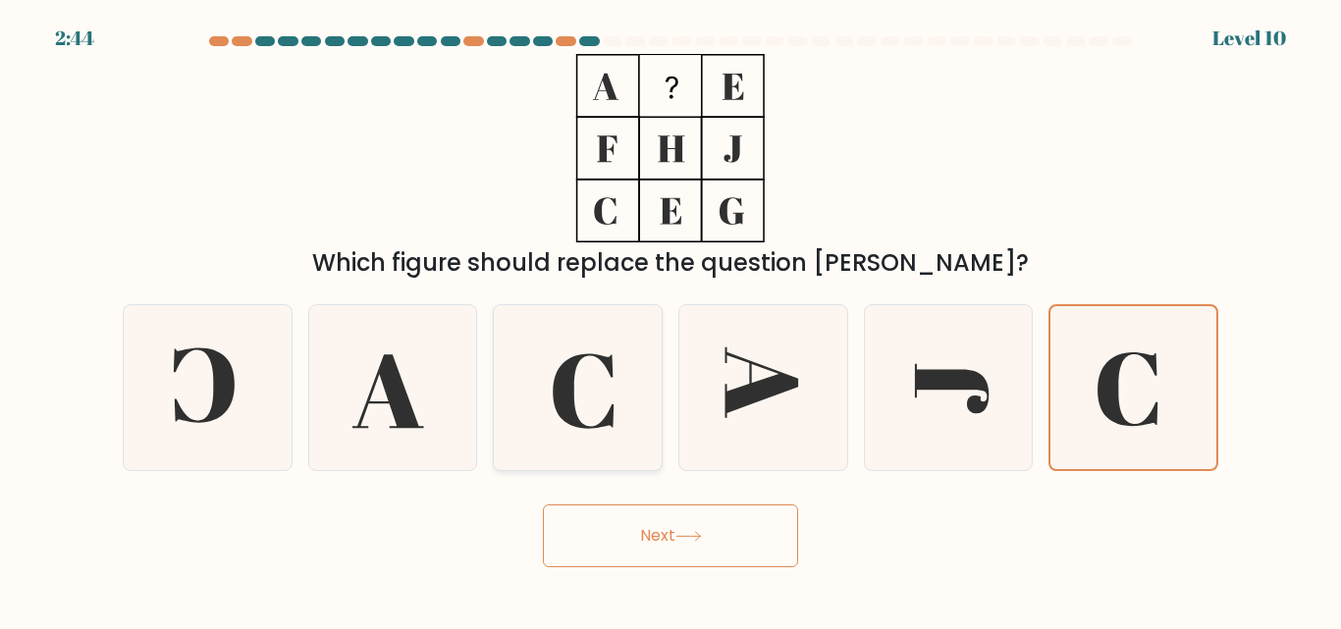
click at [588, 367] on icon at bounding box center [578, 387] width 164 height 164
click at [670, 320] on input "c." at bounding box center [670, 317] width 1 height 5
radio input "true"
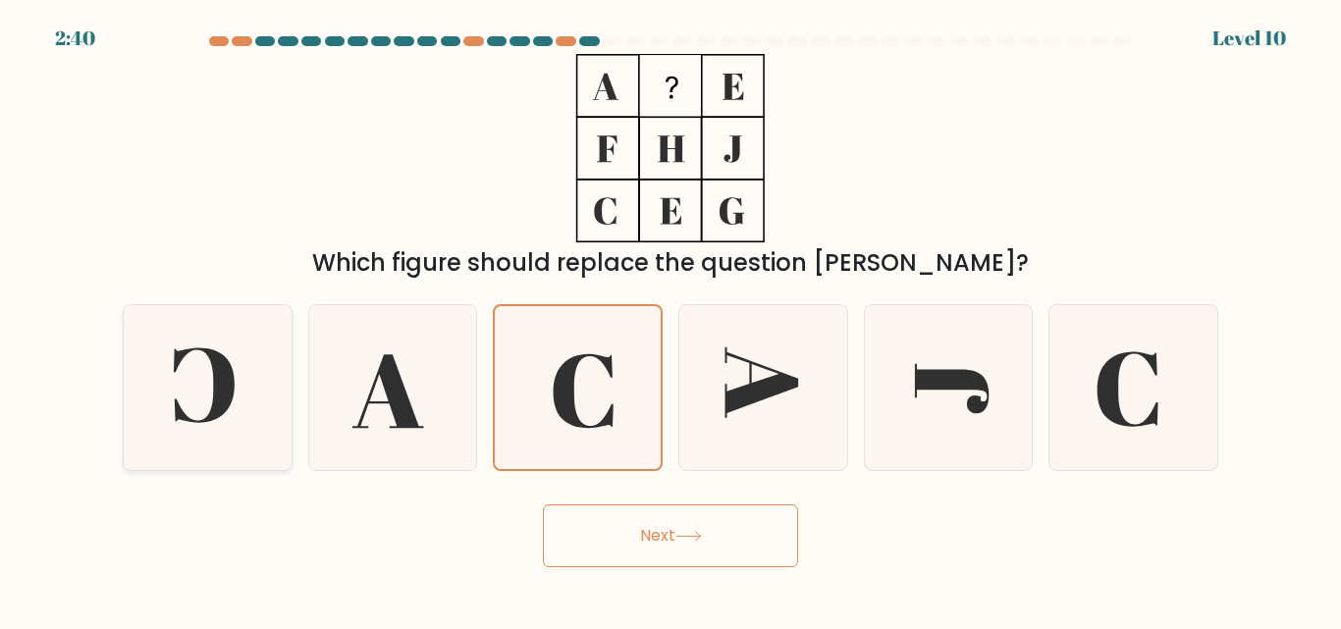
click at [188, 362] on icon at bounding box center [208, 387] width 164 height 164
click at [670, 320] on input "a." at bounding box center [670, 317] width 1 height 5
radio input "true"
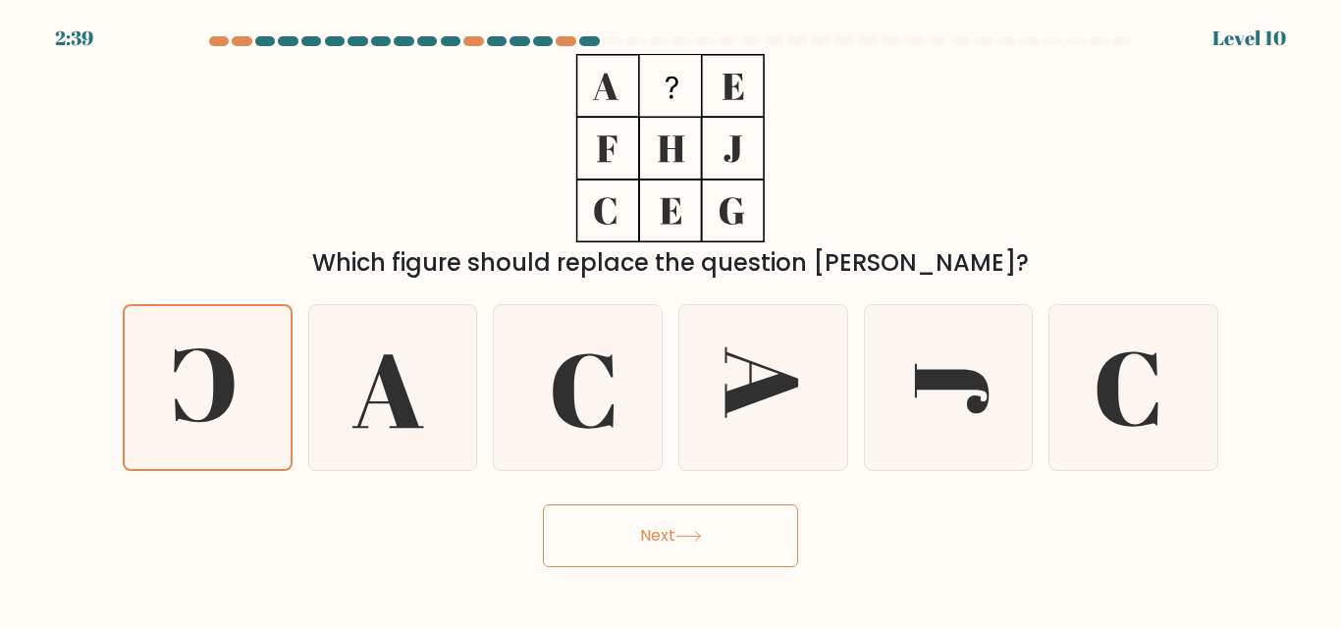
click at [633, 541] on button "Next" at bounding box center [670, 535] width 255 height 63
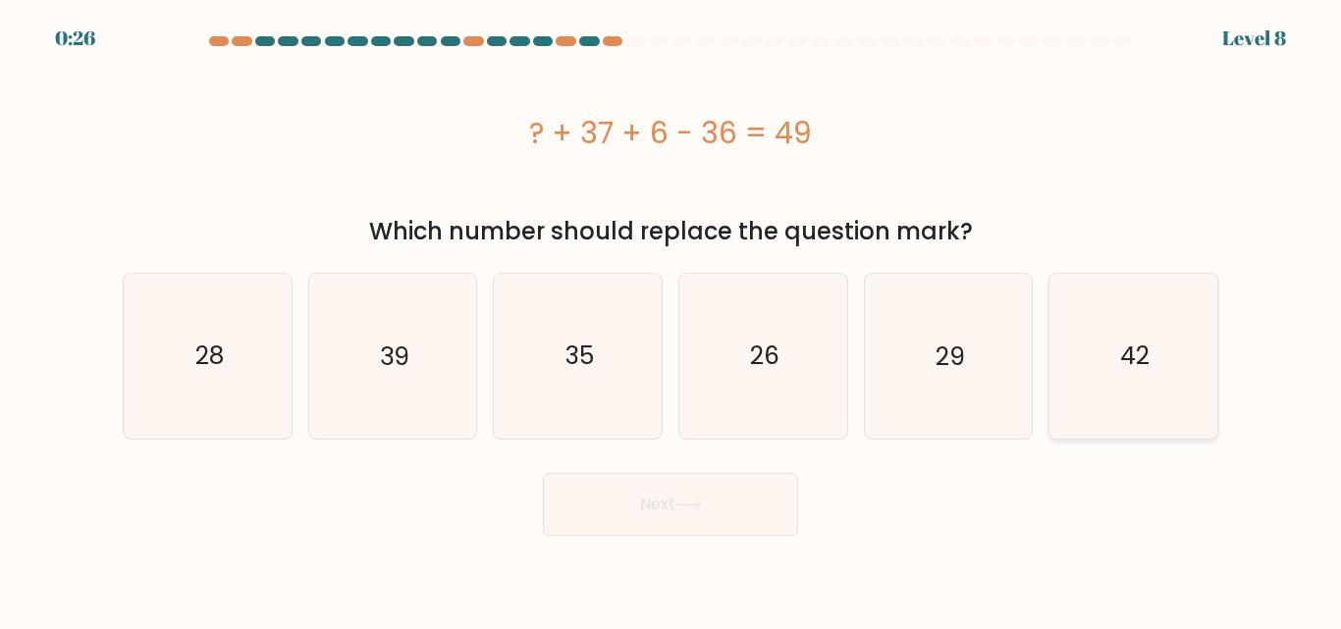
click at [1133, 361] on text "42" at bounding box center [1134, 356] width 29 height 34
click at [671, 320] on input "f. 42" at bounding box center [670, 317] width 1 height 5
radio input "true"
click at [722, 497] on button "Next" at bounding box center [670, 504] width 255 height 63
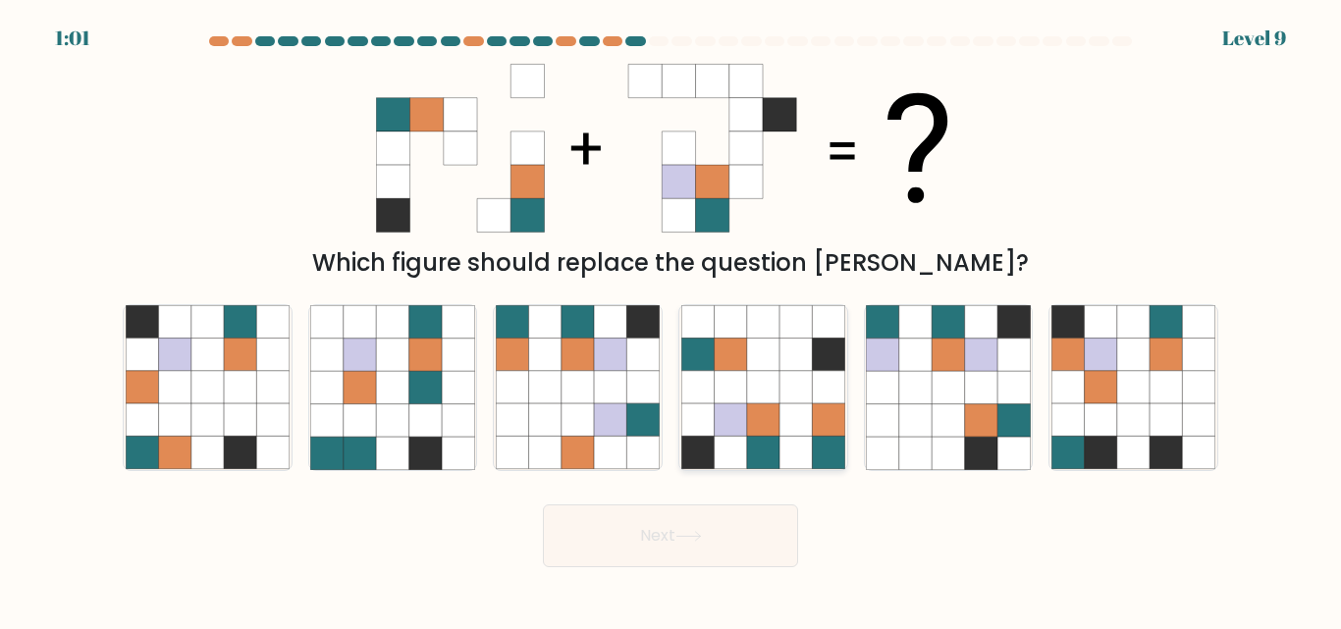
click at [792, 369] on icon at bounding box center [795, 355] width 32 height 32
click at [671, 320] on input "d." at bounding box center [670, 317] width 1 height 5
radio input "true"
click at [1034, 330] on div "e." at bounding box center [949, 387] width 186 height 166
click at [894, 419] on icon at bounding box center [883, 420] width 32 height 32
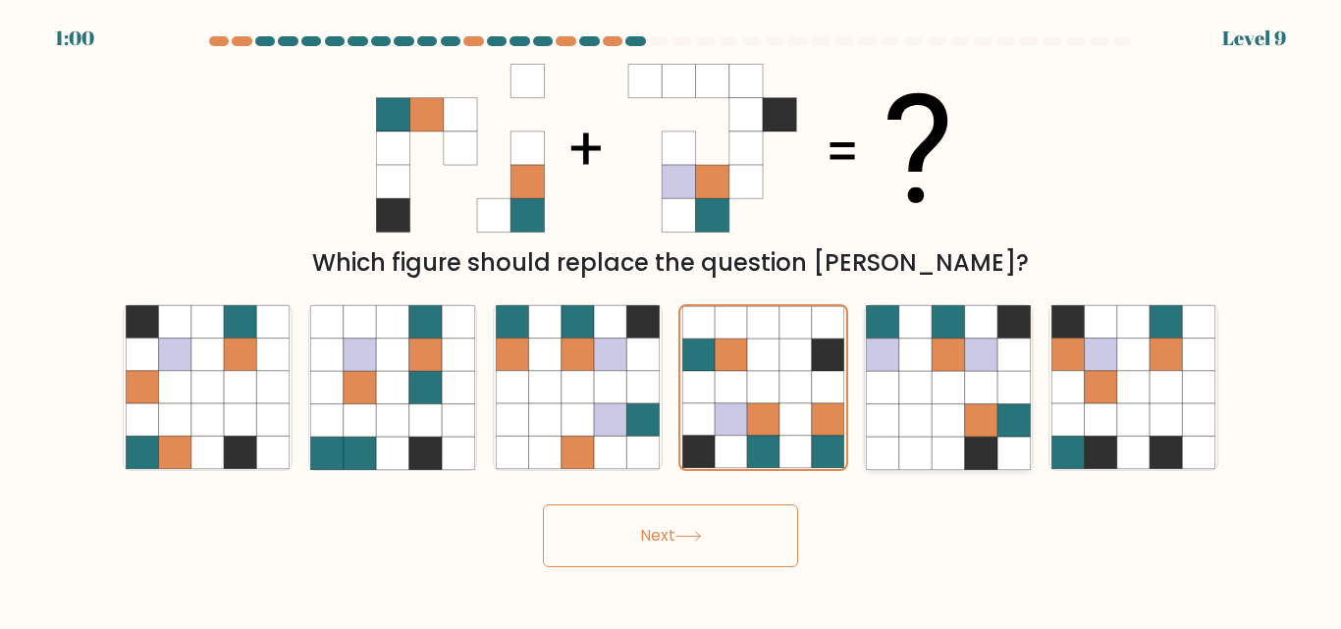
click at [671, 320] on input "e." at bounding box center [670, 317] width 1 height 5
radio input "true"
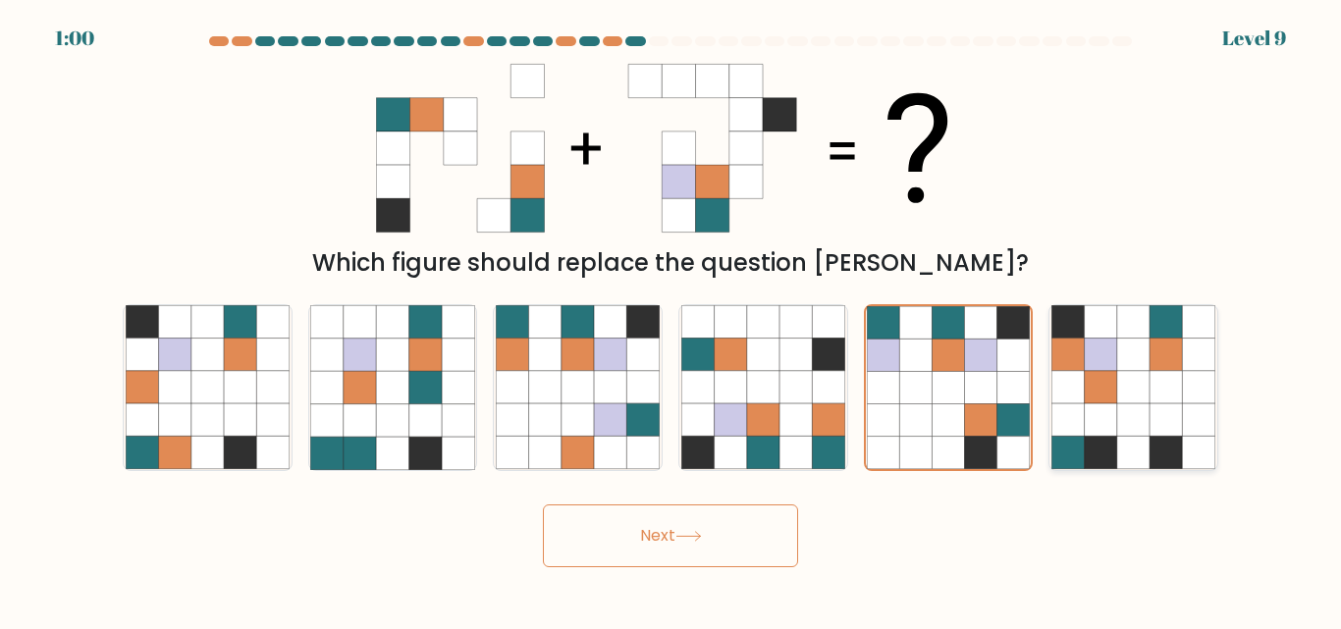
drag, startPoint x: 1198, startPoint y: 344, endPoint x: 1166, endPoint y: 375, distance: 45.1
click at [1193, 353] on icon at bounding box center [1199, 355] width 32 height 32
click at [671, 320] on input "f." at bounding box center [670, 317] width 1 height 5
radio input "true"
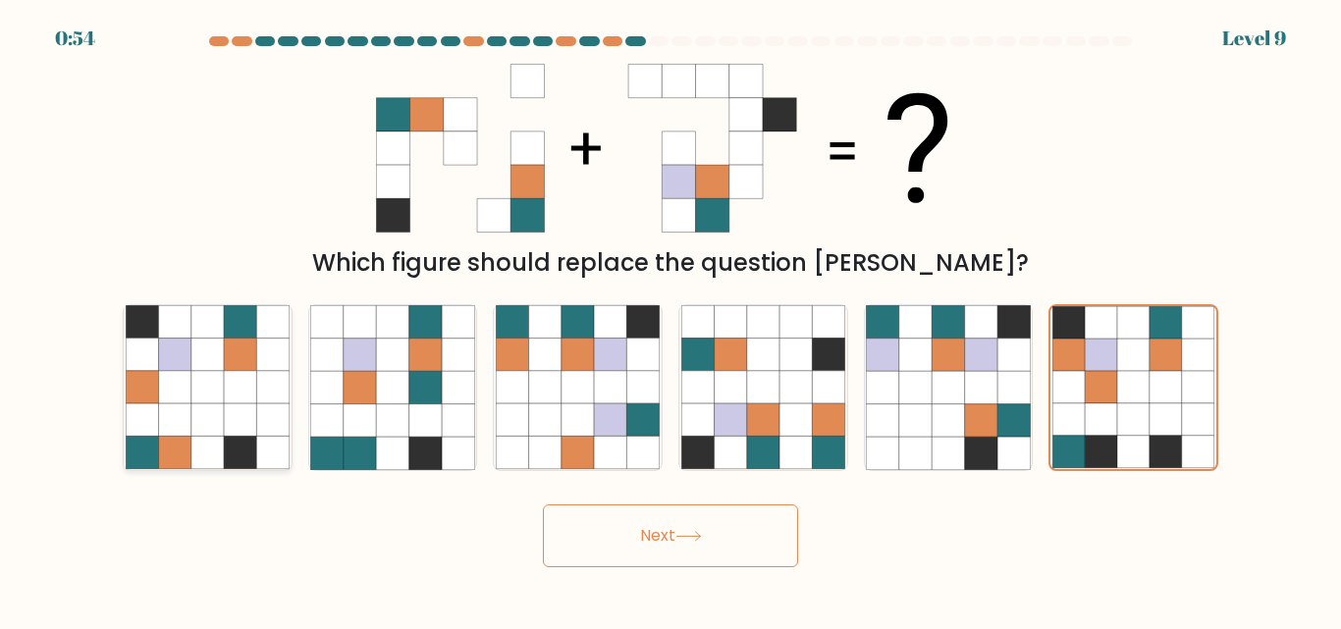
click at [186, 401] on icon at bounding box center [174, 388] width 32 height 32
click at [670, 320] on input "a." at bounding box center [670, 317] width 1 height 5
radio input "true"
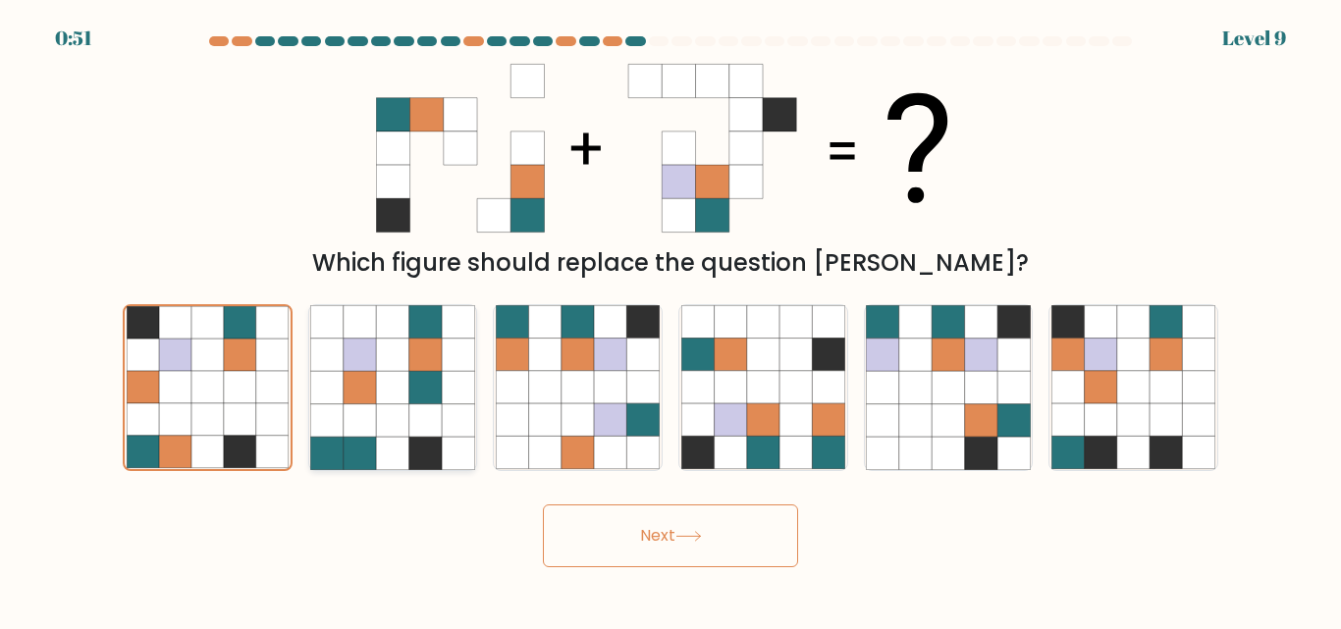
drag, startPoint x: 380, startPoint y: 397, endPoint x: 419, endPoint y: 398, distance: 39.3
click at [389, 397] on icon at bounding box center [392, 388] width 32 height 32
click at [670, 320] on input "b." at bounding box center [670, 317] width 1 height 5
radio input "true"
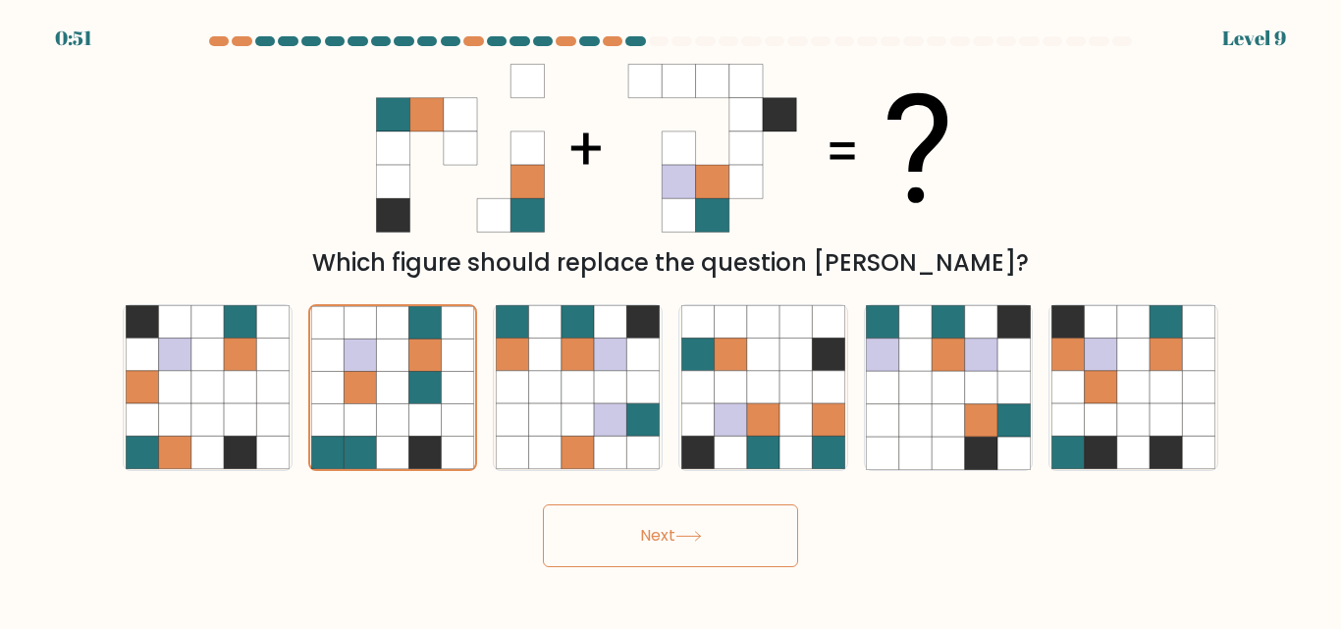
click at [663, 345] on div "c." at bounding box center [578, 387] width 186 height 166
click at [584, 412] on icon at bounding box center [577, 420] width 32 height 32
click at [670, 320] on input "c." at bounding box center [670, 317] width 1 height 5
radio input "true"
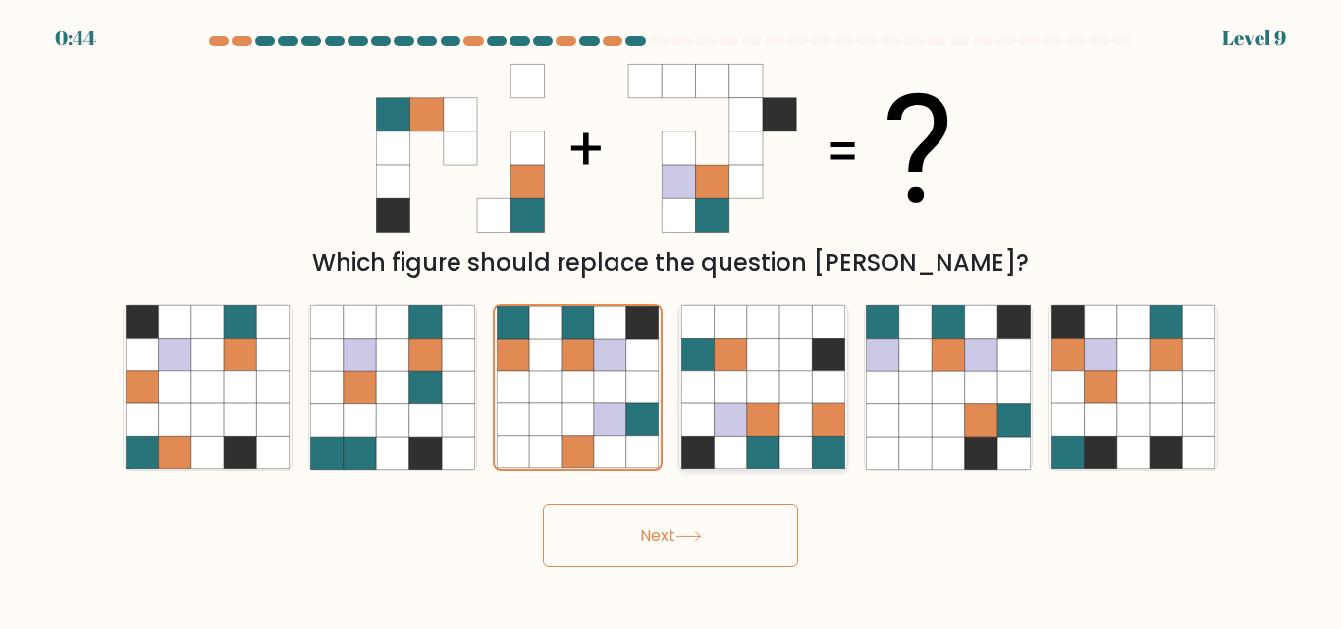
click at [791, 416] on icon at bounding box center [795, 420] width 32 height 32
click at [671, 320] on input "d." at bounding box center [670, 317] width 1 height 5
radio input "true"
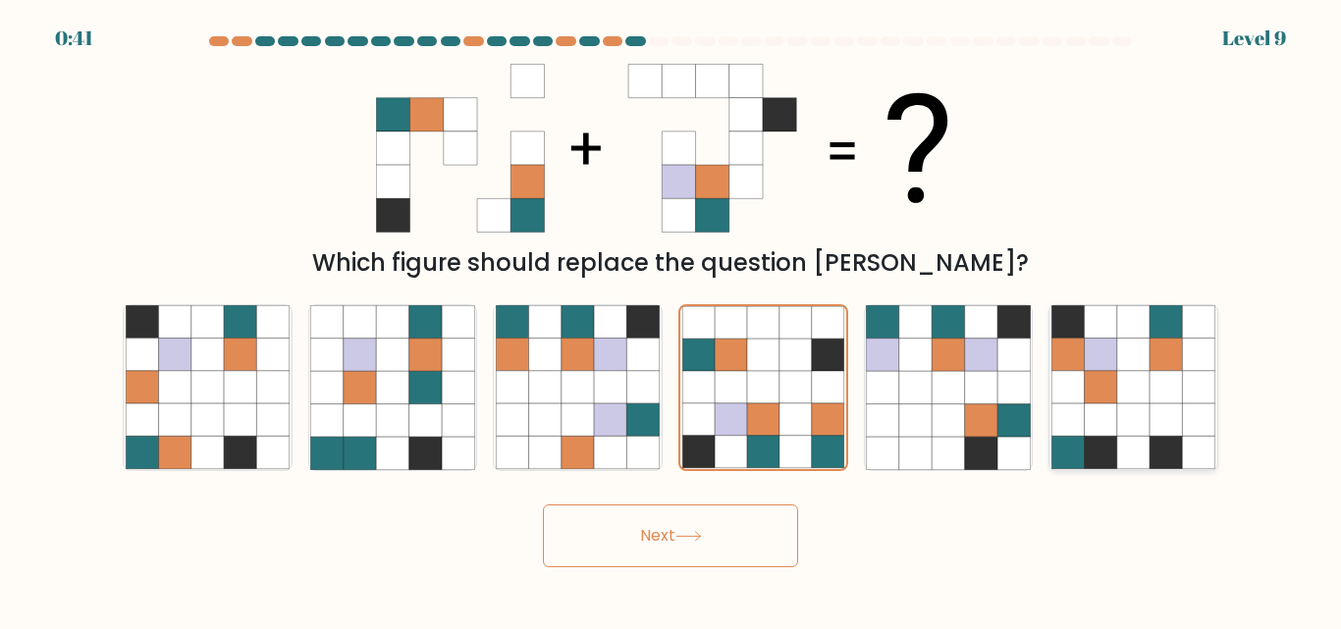
click at [1140, 405] on icon at bounding box center [1133, 420] width 32 height 32
click at [671, 320] on input "f." at bounding box center [670, 317] width 1 height 5
radio input "true"
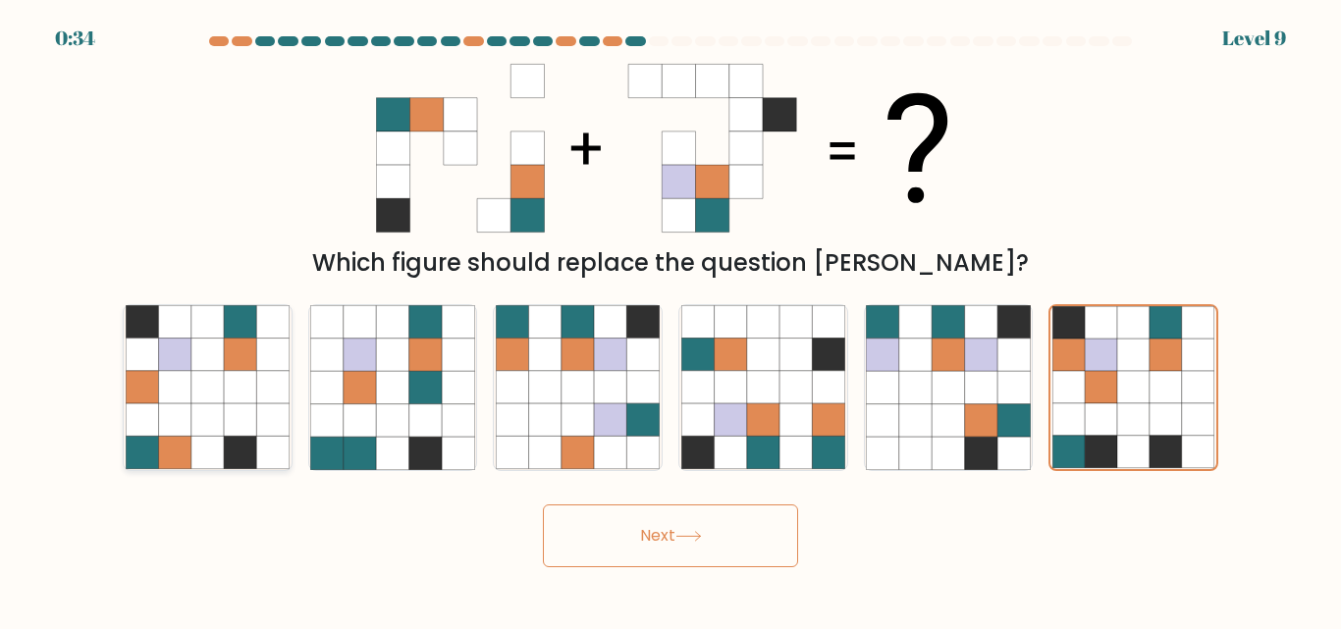
click at [152, 345] on icon at bounding box center [142, 355] width 32 height 32
click at [670, 320] on input "a." at bounding box center [670, 317] width 1 height 5
radio input "true"
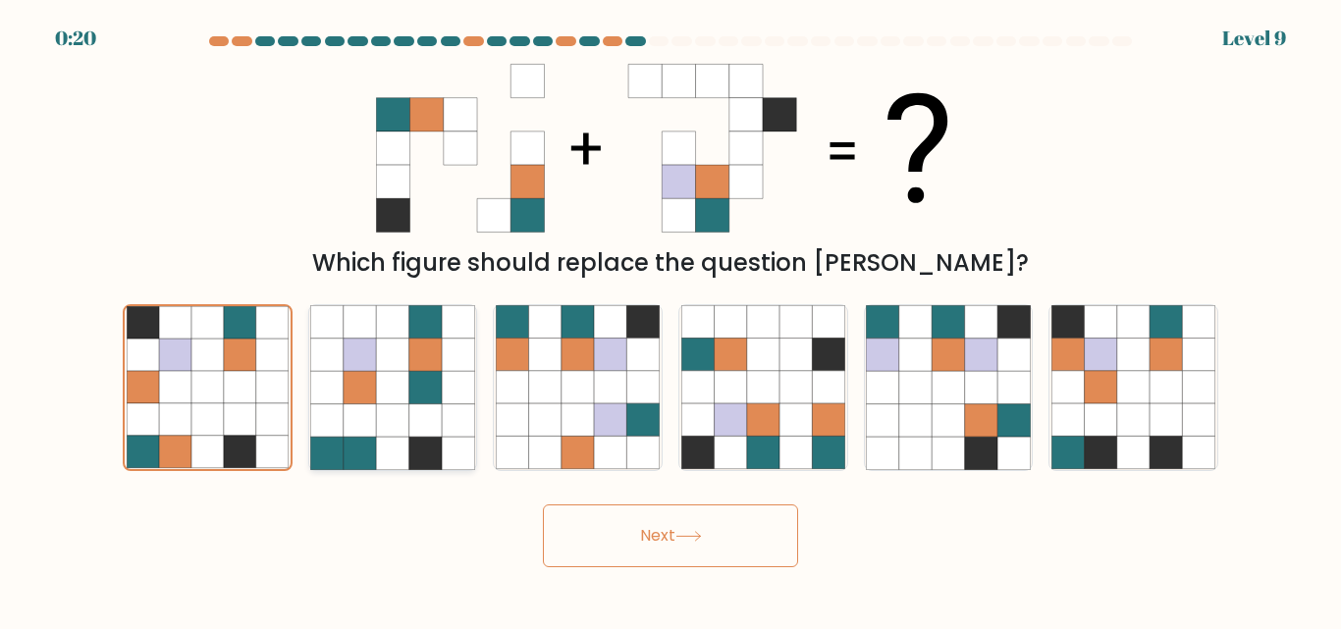
click at [368, 425] on icon at bounding box center [360, 420] width 32 height 32
click at [670, 320] on input "b." at bounding box center [670, 317] width 1 height 5
radio input "true"
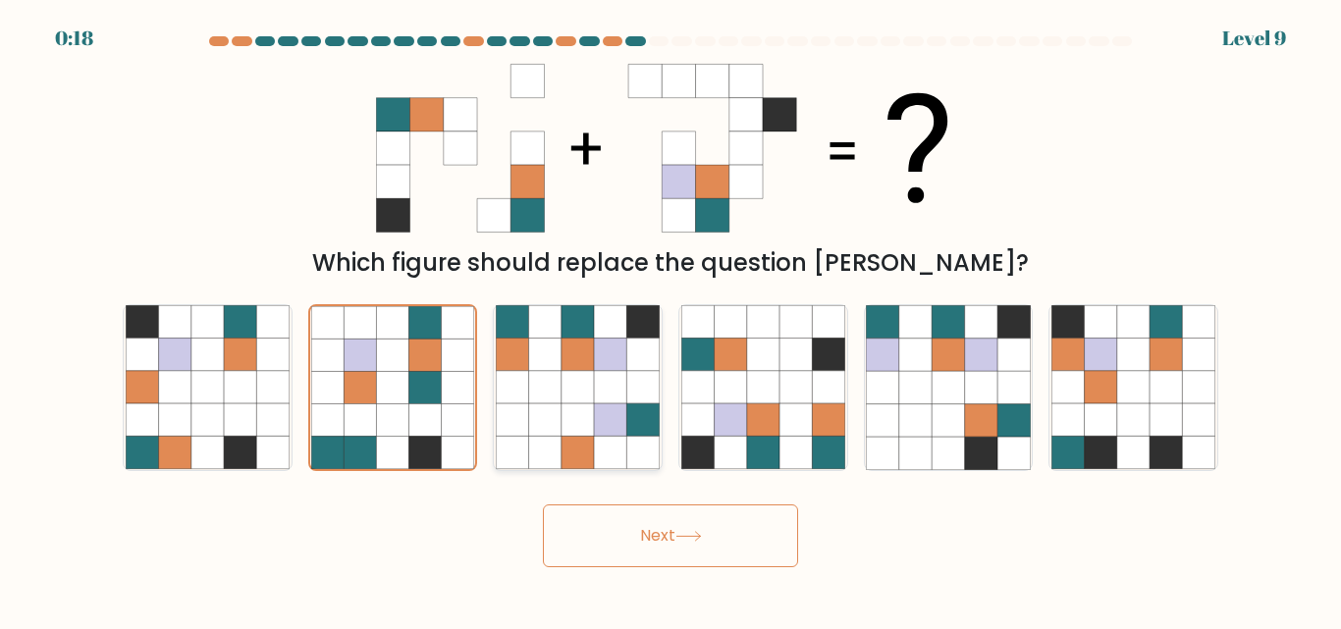
click at [634, 352] on icon at bounding box center [643, 355] width 32 height 32
click at [670, 320] on input "c." at bounding box center [670, 317] width 1 height 5
radio input "true"
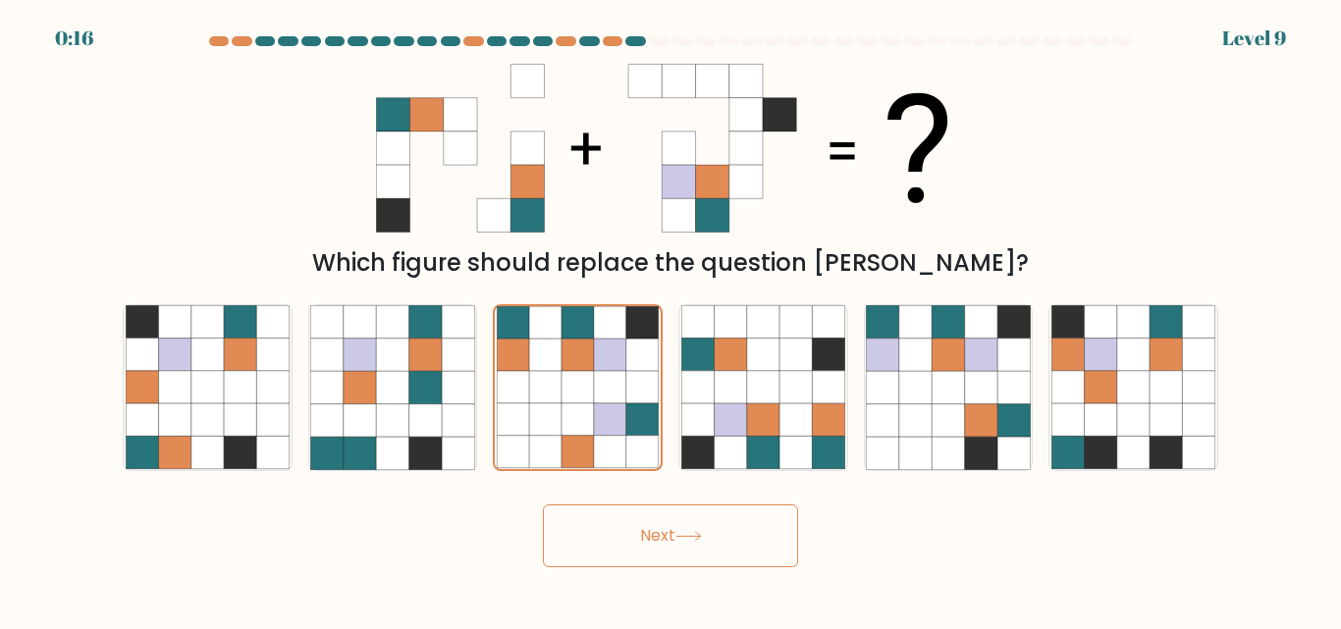
click at [681, 522] on button "Next" at bounding box center [670, 535] width 255 height 63
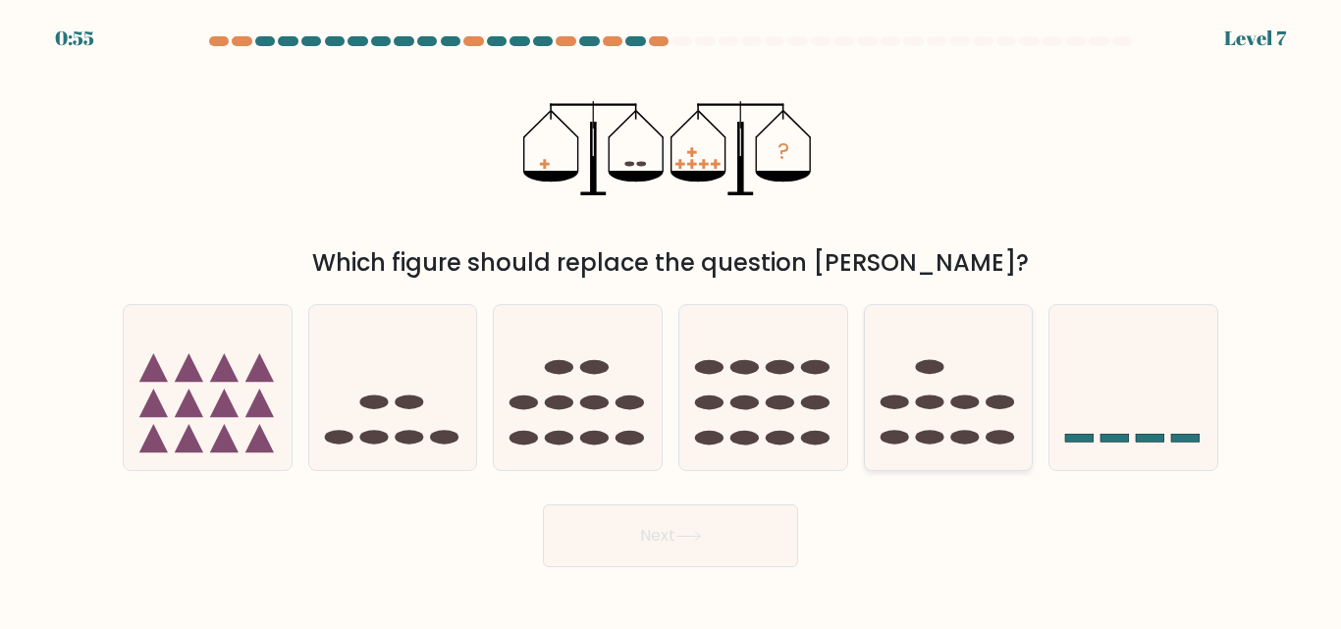
click at [935, 387] on icon at bounding box center [949, 387] width 168 height 138
click at [671, 320] on input "e." at bounding box center [670, 317] width 1 height 5
radio input "true"
click at [481, 402] on div "b." at bounding box center [393, 387] width 186 height 166
click at [915, 400] on icon at bounding box center [949, 387] width 166 height 137
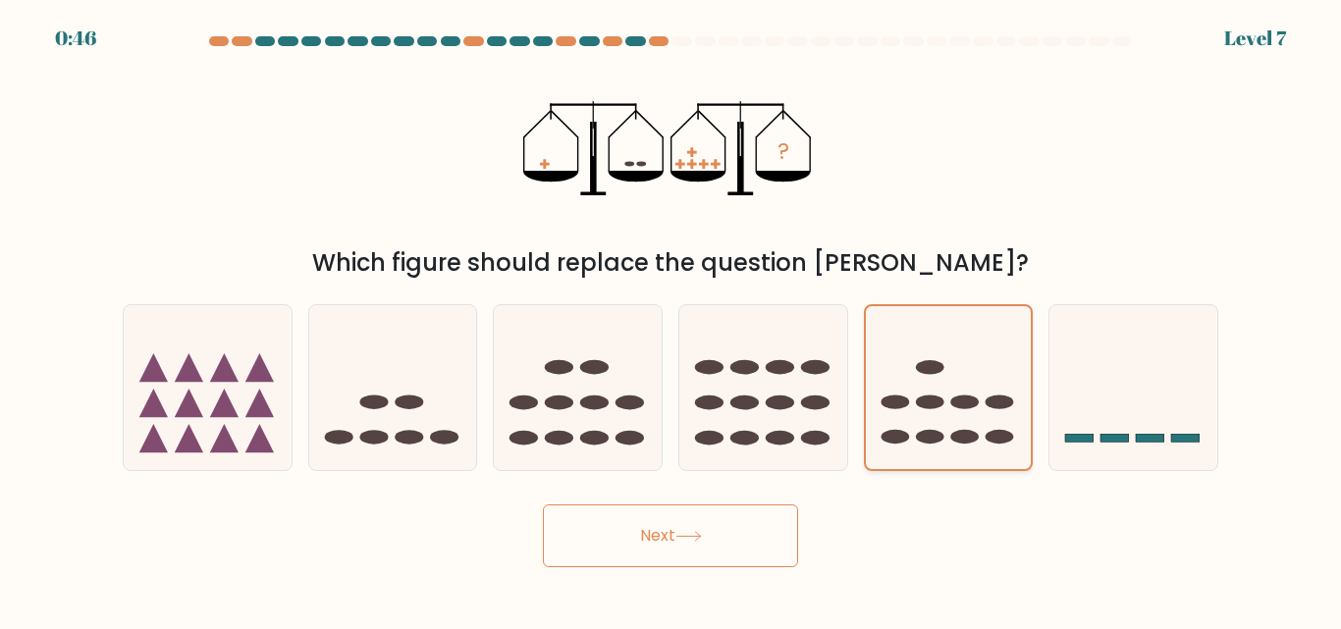
click at [671, 320] on input "e." at bounding box center [670, 317] width 1 height 5
click at [365, 400] on ellipse at bounding box center [373, 403] width 28 height 15
click at [670, 320] on input "b." at bounding box center [670, 317] width 1 height 5
radio input "true"
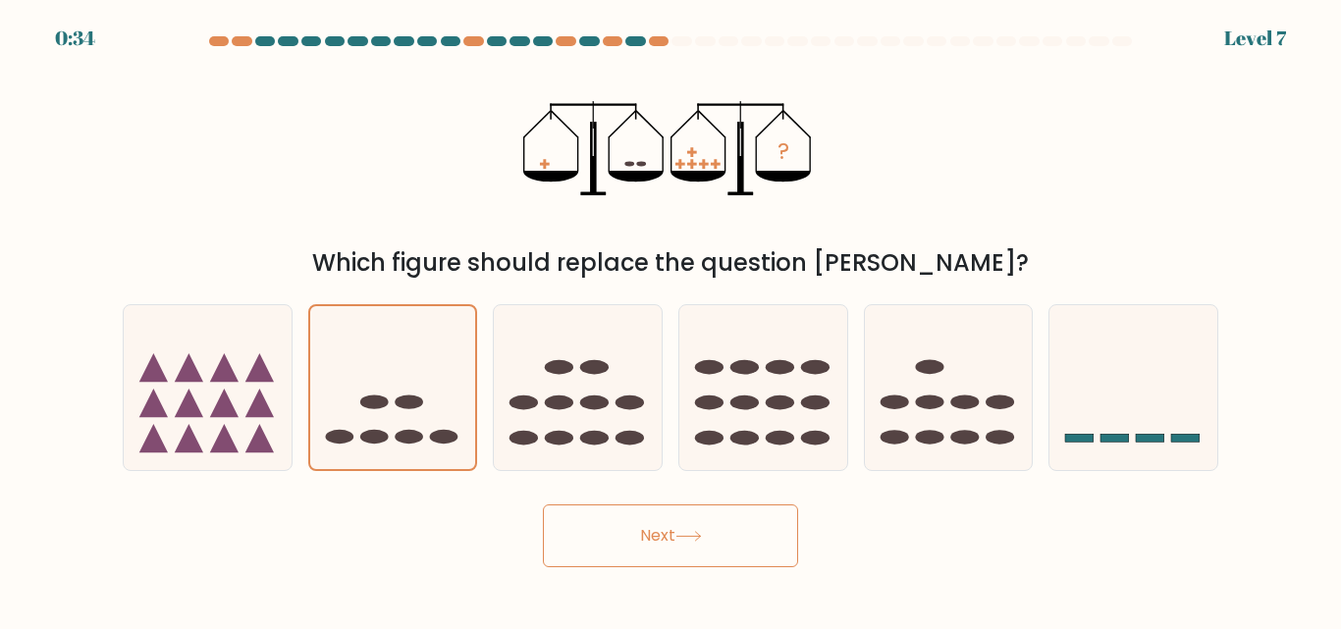
click at [625, 530] on button "Next" at bounding box center [670, 535] width 255 height 63
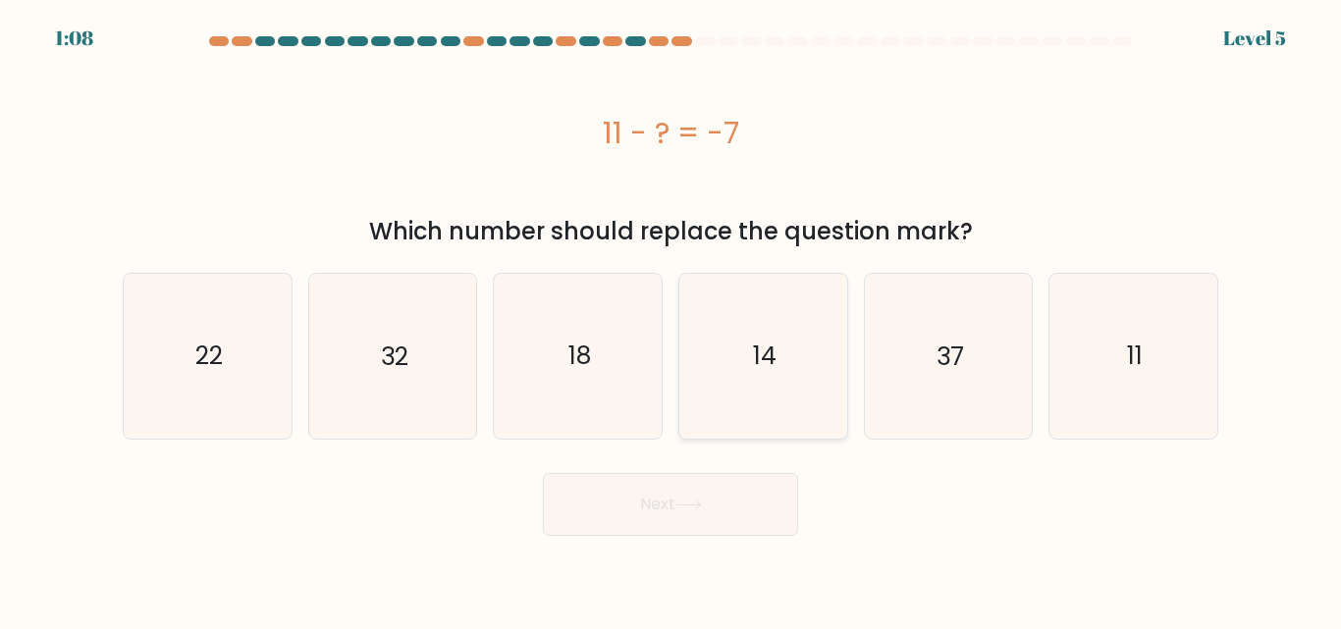
click at [787, 370] on icon "14" at bounding box center [763, 356] width 164 height 164
click at [671, 320] on input "d. 14" at bounding box center [670, 317] width 1 height 5
radio input "true"
click at [957, 367] on text "37" at bounding box center [949, 356] width 27 height 34
click at [958, 403] on icon "37" at bounding box center [948, 356] width 164 height 164
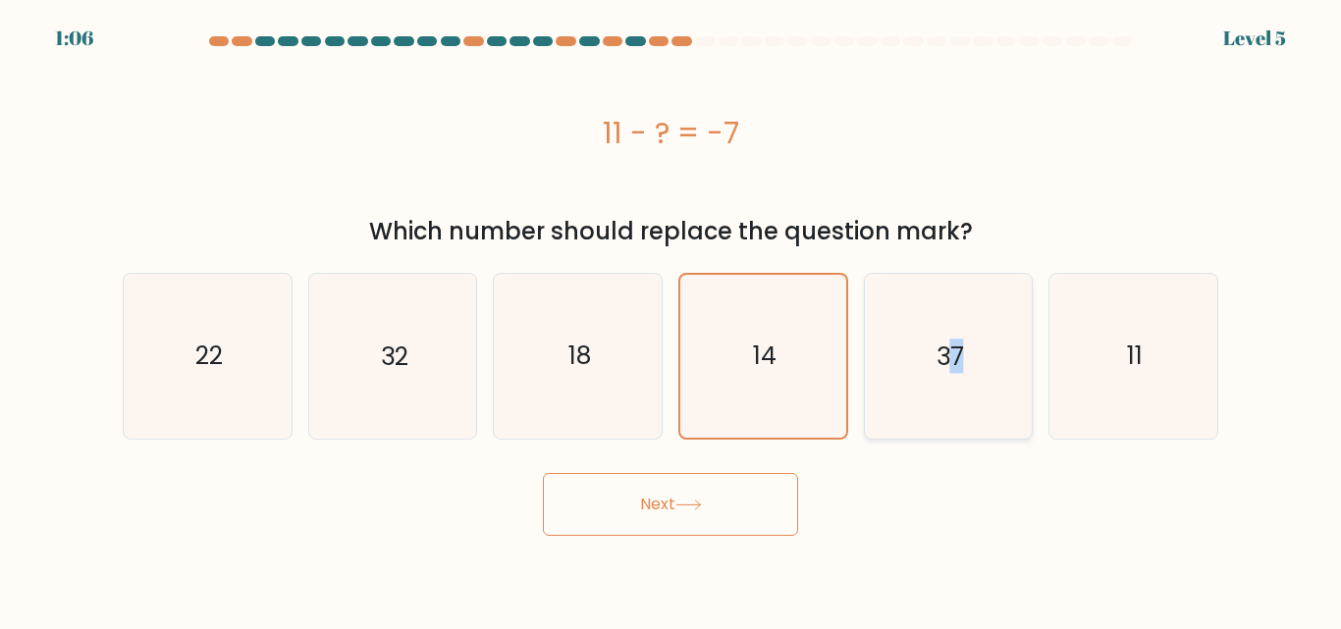
click at [671, 320] on input "e. 37" at bounding box center [670, 317] width 1 height 5
radio input "true"
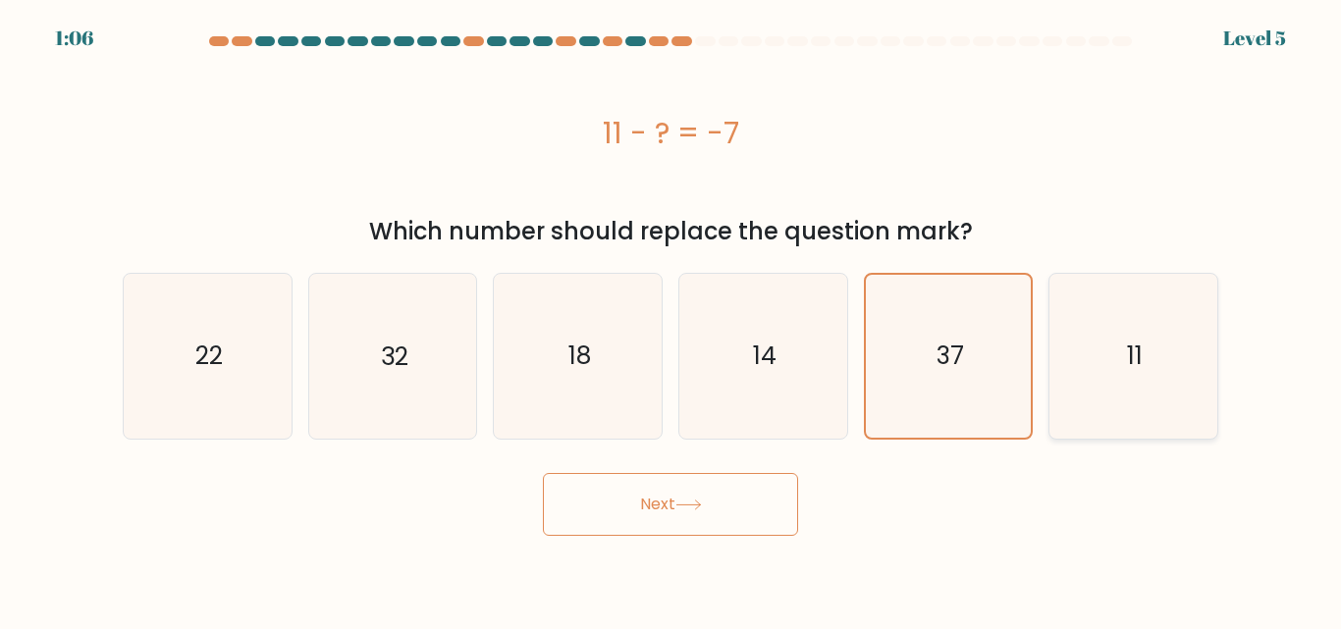
click at [1136, 418] on icon "11" at bounding box center [1133, 356] width 164 height 164
click at [671, 320] on input "f. 11" at bounding box center [670, 317] width 1 height 5
radio input "true"
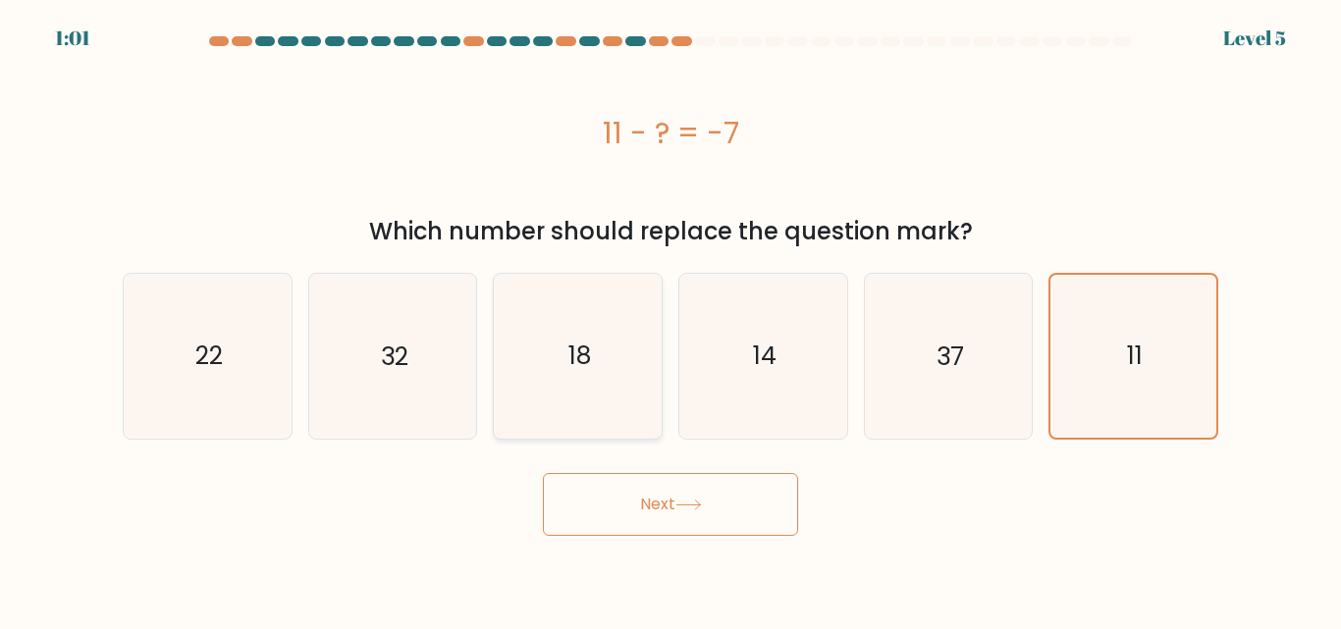
click at [531, 359] on icon "18" at bounding box center [578, 356] width 164 height 164
click at [670, 320] on input "c. 18" at bounding box center [670, 317] width 1 height 5
radio input "true"
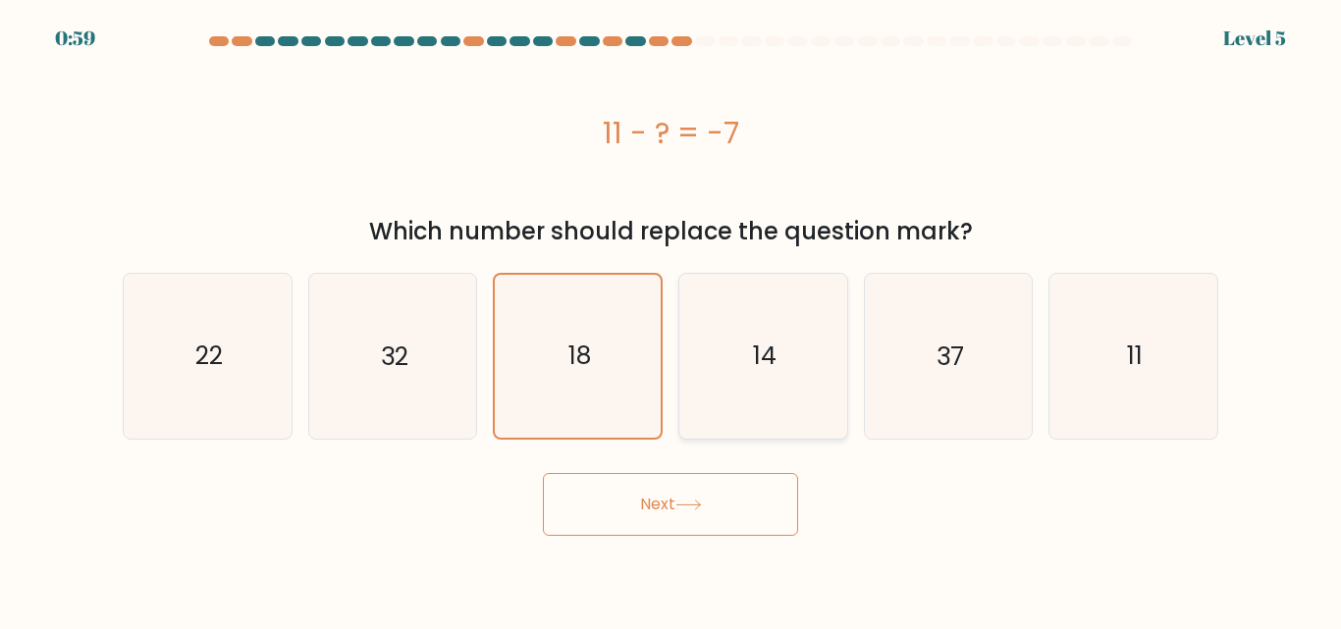
click at [795, 354] on icon "14" at bounding box center [763, 356] width 164 height 164
click at [671, 320] on input "d. 14" at bounding box center [670, 317] width 1 height 5
radio input "true"
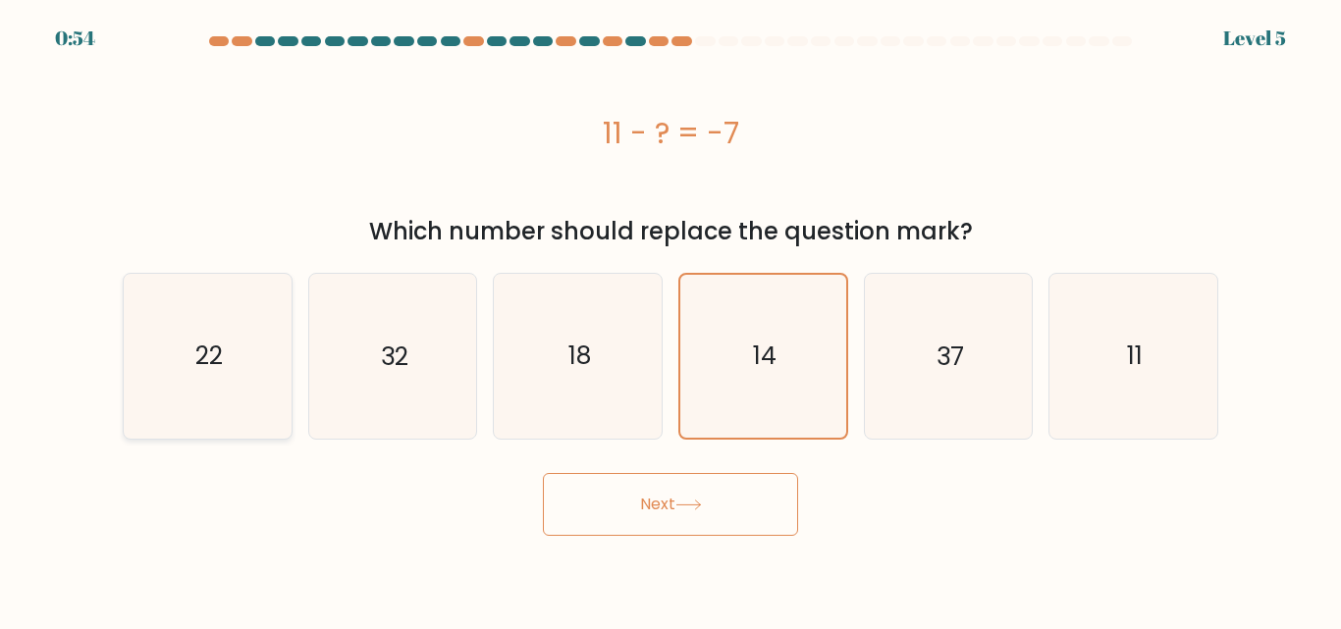
click at [261, 390] on div "a. 22" at bounding box center [208, 356] width 186 height 166
click at [113, 428] on div "a. 22 b. 32 c. 18 d." at bounding box center [670, 348] width 1119 height 182
click at [187, 381] on icon "22" at bounding box center [208, 356] width 164 height 164
click at [670, 320] on input "a. 22" at bounding box center [670, 317] width 1 height 5
radio input "true"
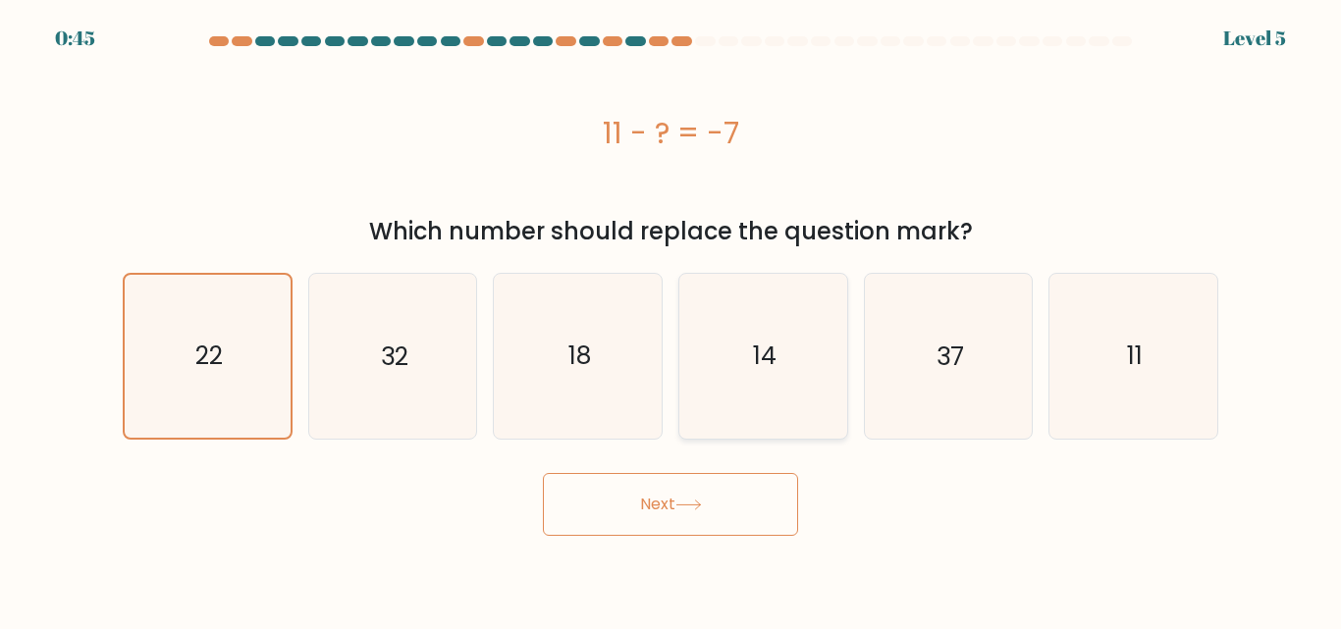
click at [786, 346] on icon "14" at bounding box center [763, 356] width 164 height 164
click at [671, 320] on input "d. 14" at bounding box center [670, 317] width 1 height 5
radio input "true"
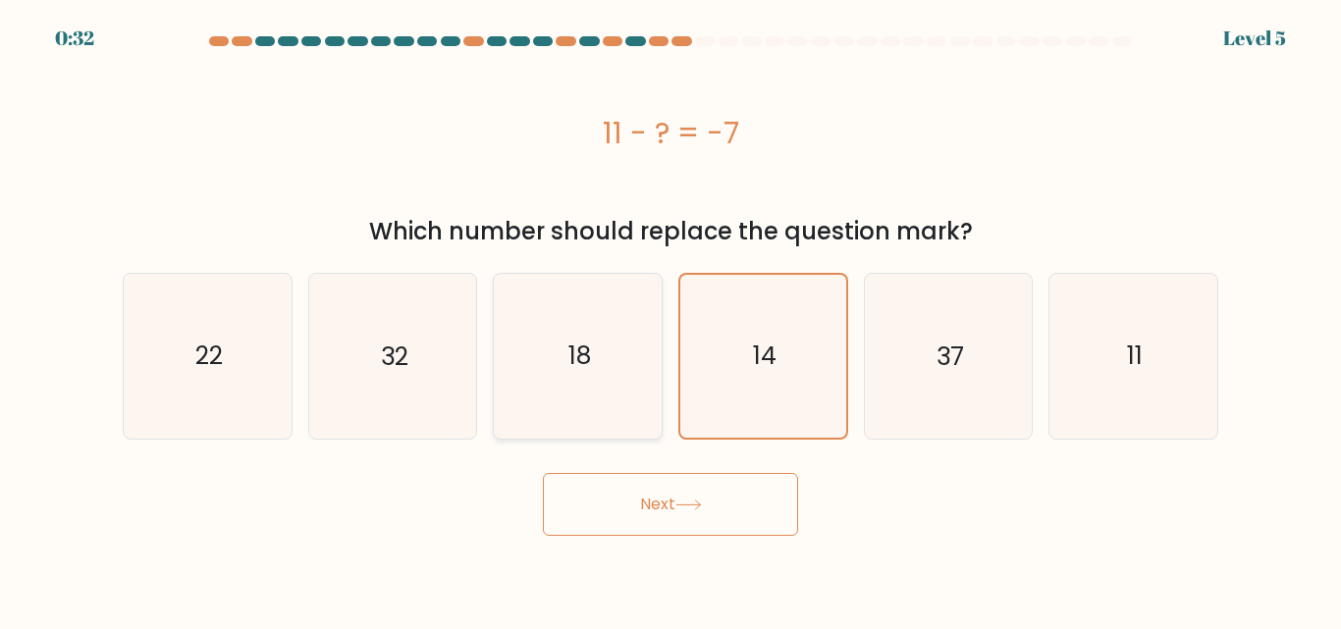
click at [603, 362] on icon "18" at bounding box center [578, 356] width 164 height 164
click at [670, 320] on input "c. 18" at bounding box center [670, 317] width 1 height 5
radio input "true"
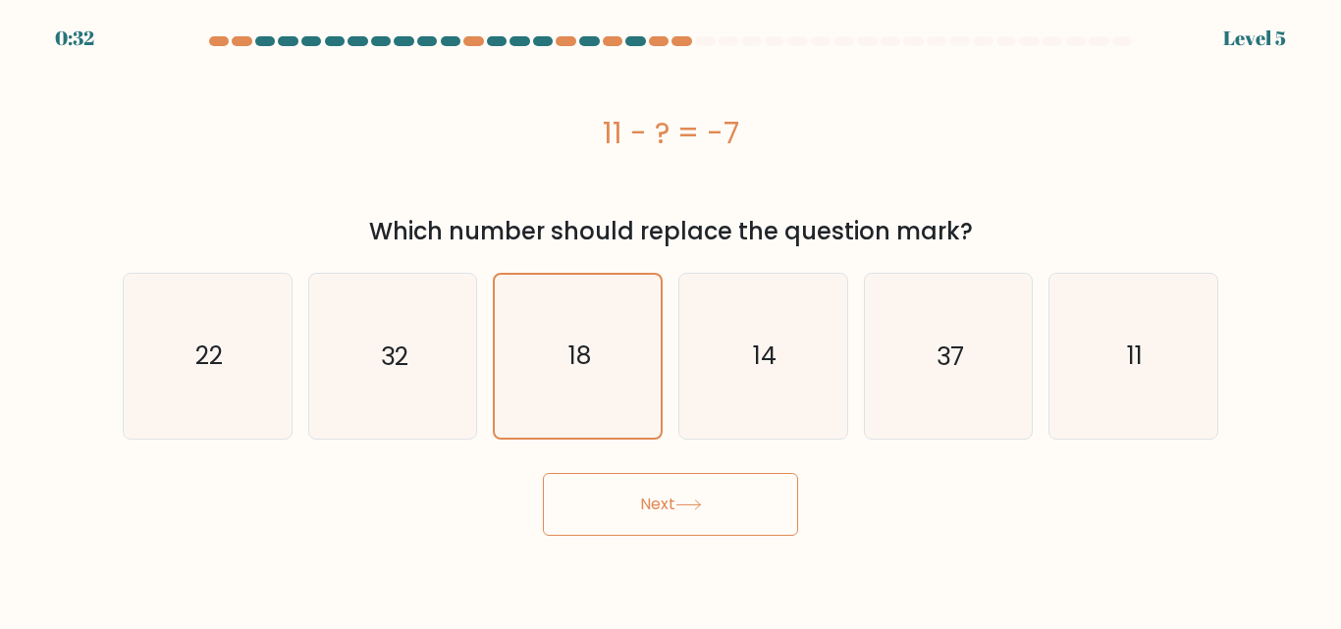
click at [738, 506] on button "Next" at bounding box center [670, 504] width 255 height 63
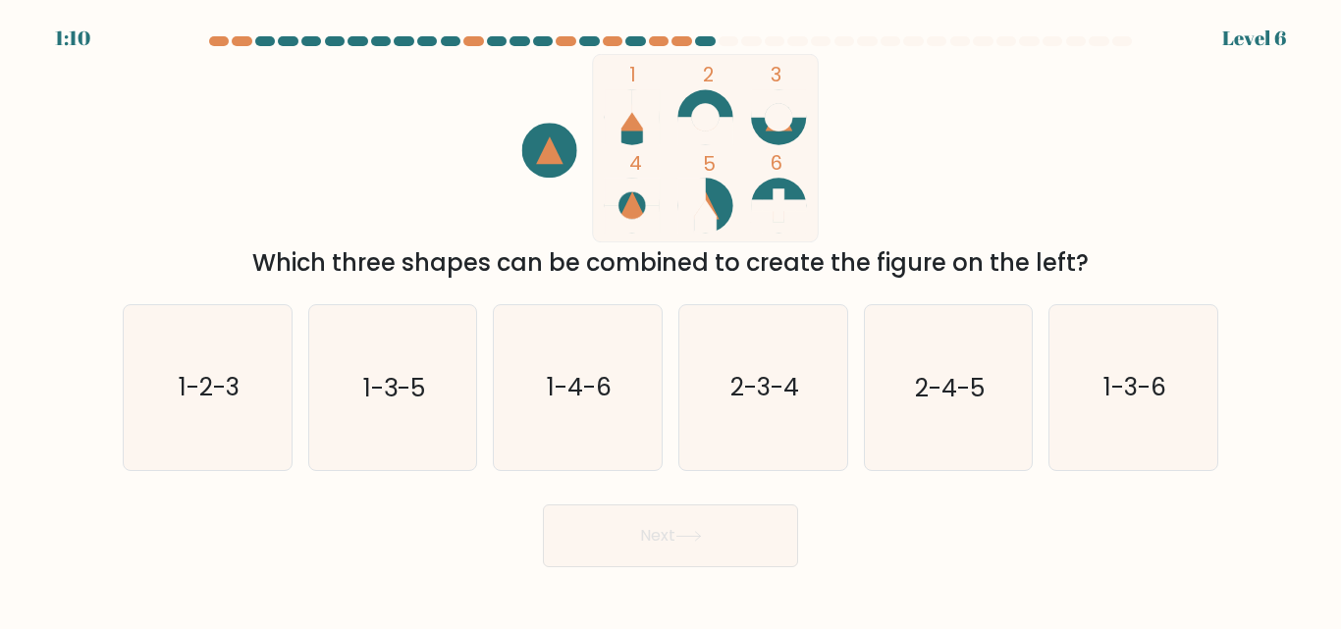
click at [645, 191] on icon at bounding box center [632, 192] width 55 height 27
click at [551, 409] on icon "1-4-6" at bounding box center [578, 387] width 164 height 164
drag, startPoint x: 1126, startPoint y: 398, endPoint x: 1104, endPoint y: 428, distance: 37.3
click at [1125, 398] on text "1-3-6" at bounding box center [1134, 388] width 63 height 34
click at [671, 320] on input "f. 1-3-6" at bounding box center [670, 317] width 1 height 5
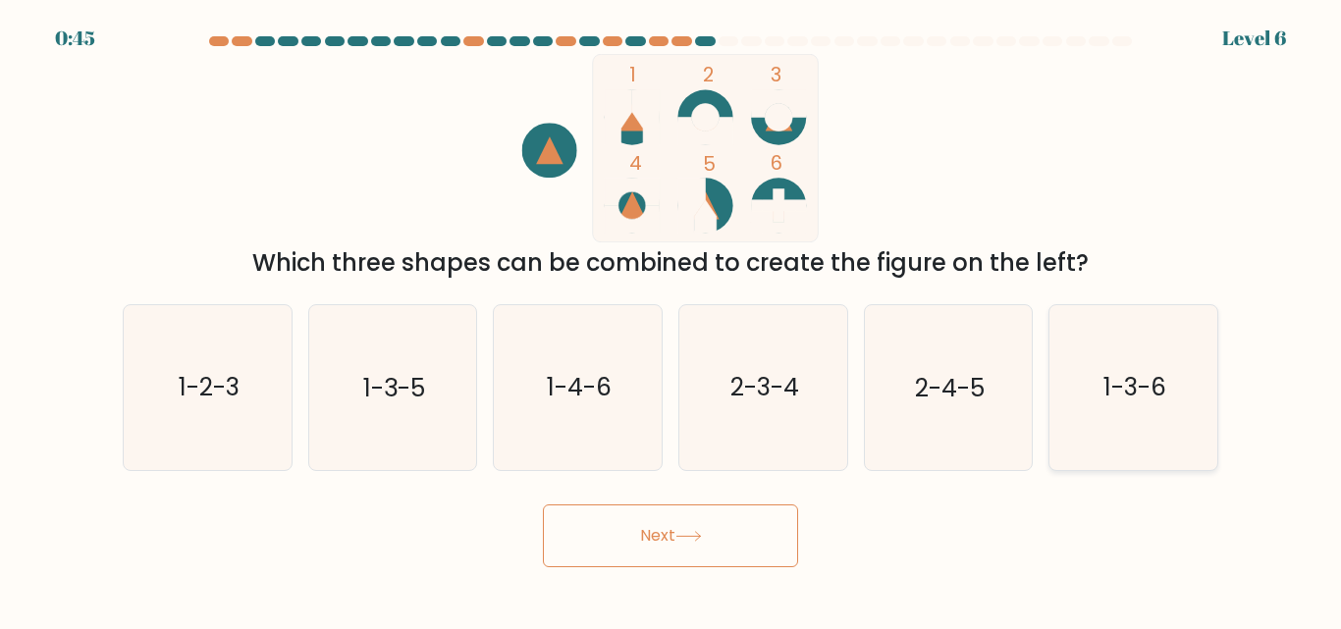
radio input "true"
click at [398, 406] on icon "1-3-5" at bounding box center [392, 387] width 164 height 164
click at [670, 320] on input "b. 1-3-5" at bounding box center [670, 317] width 1 height 5
radio input "true"
